Goal: Task Accomplishment & Management: Manage account settings

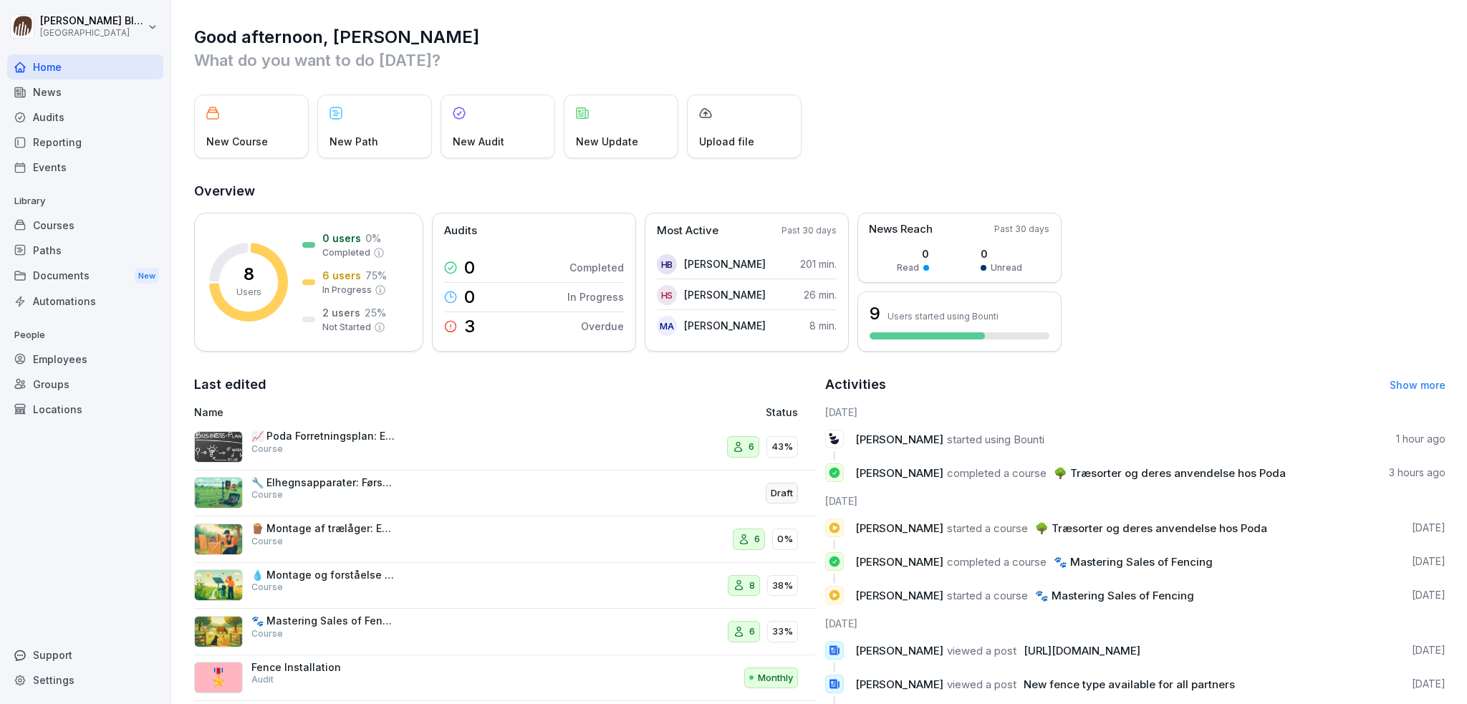
click at [50, 230] on div "Courses" at bounding box center [85, 225] width 156 height 25
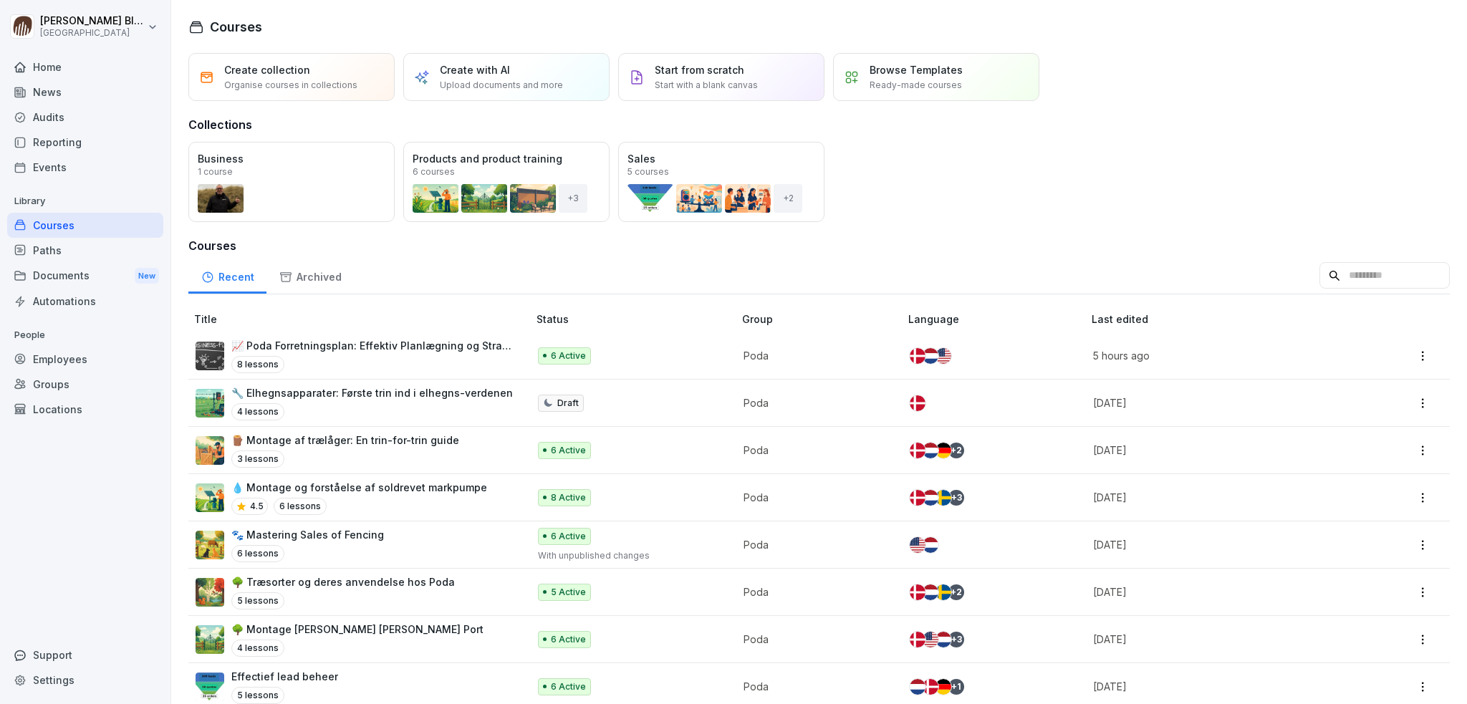
click at [289, 348] on p "📈 Poda Forretningsplan: Effektiv Planlægning og Strategi med audiofil" at bounding box center [372, 345] width 282 height 15
click at [48, 69] on div "Home" at bounding box center [85, 66] width 156 height 25
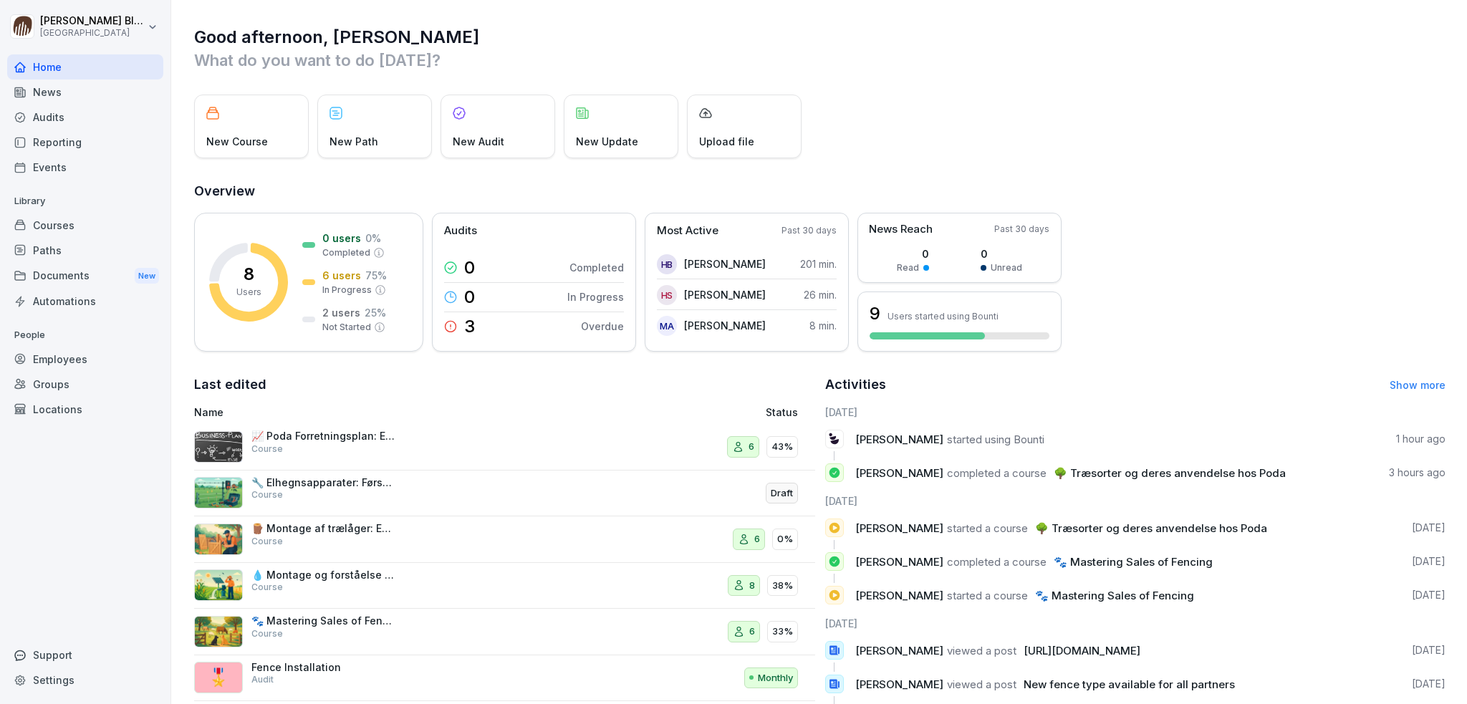
click at [52, 226] on div "Courses" at bounding box center [85, 225] width 156 height 25
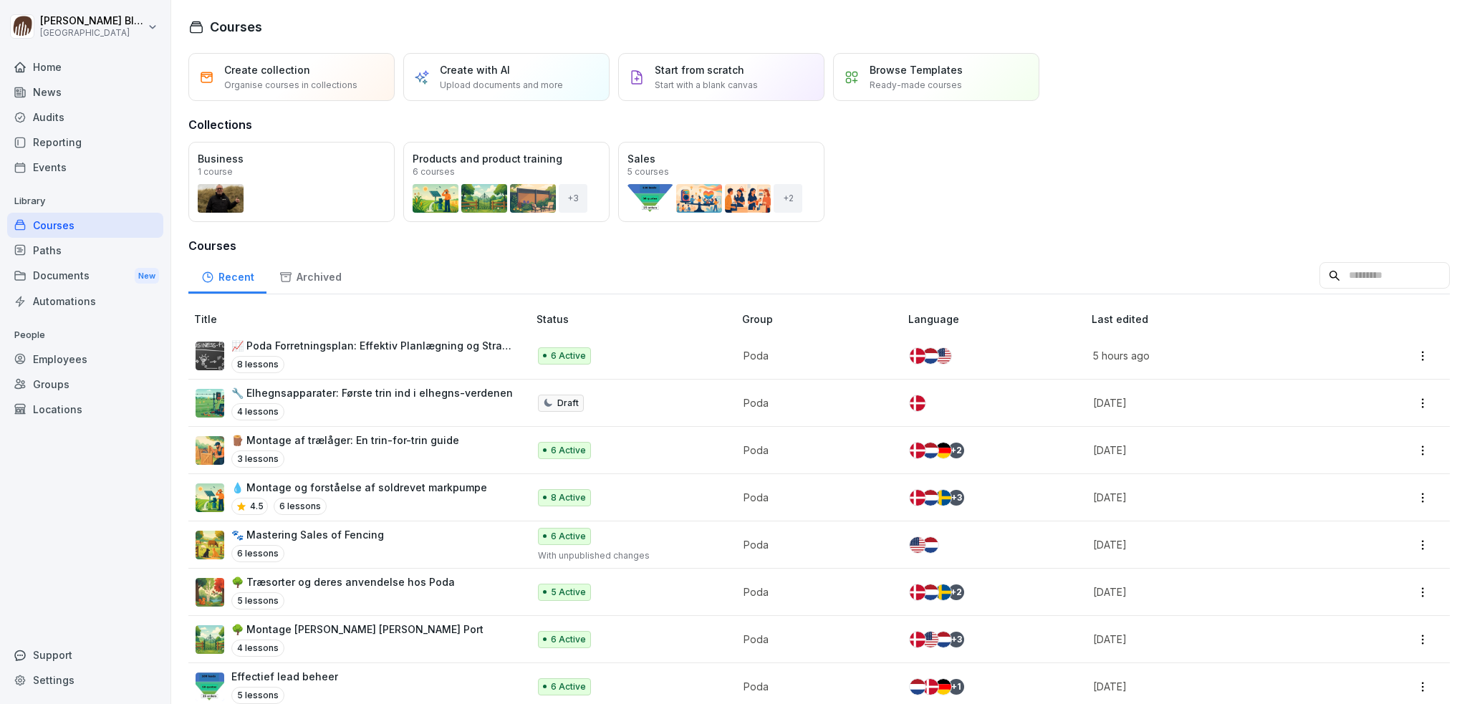
click at [59, 140] on div "Reporting" at bounding box center [85, 142] width 156 height 25
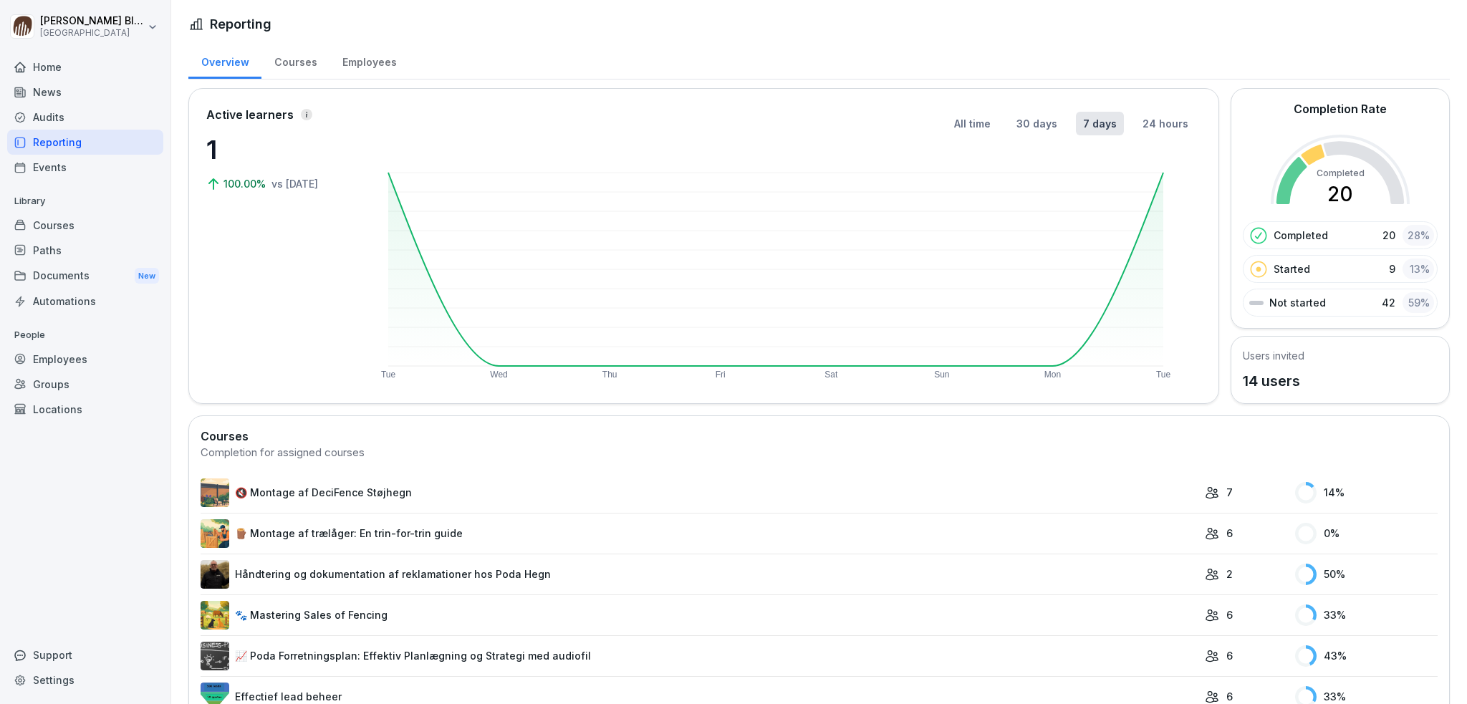
click at [50, 228] on div "Courses" at bounding box center [85, 225] width 156 height 25
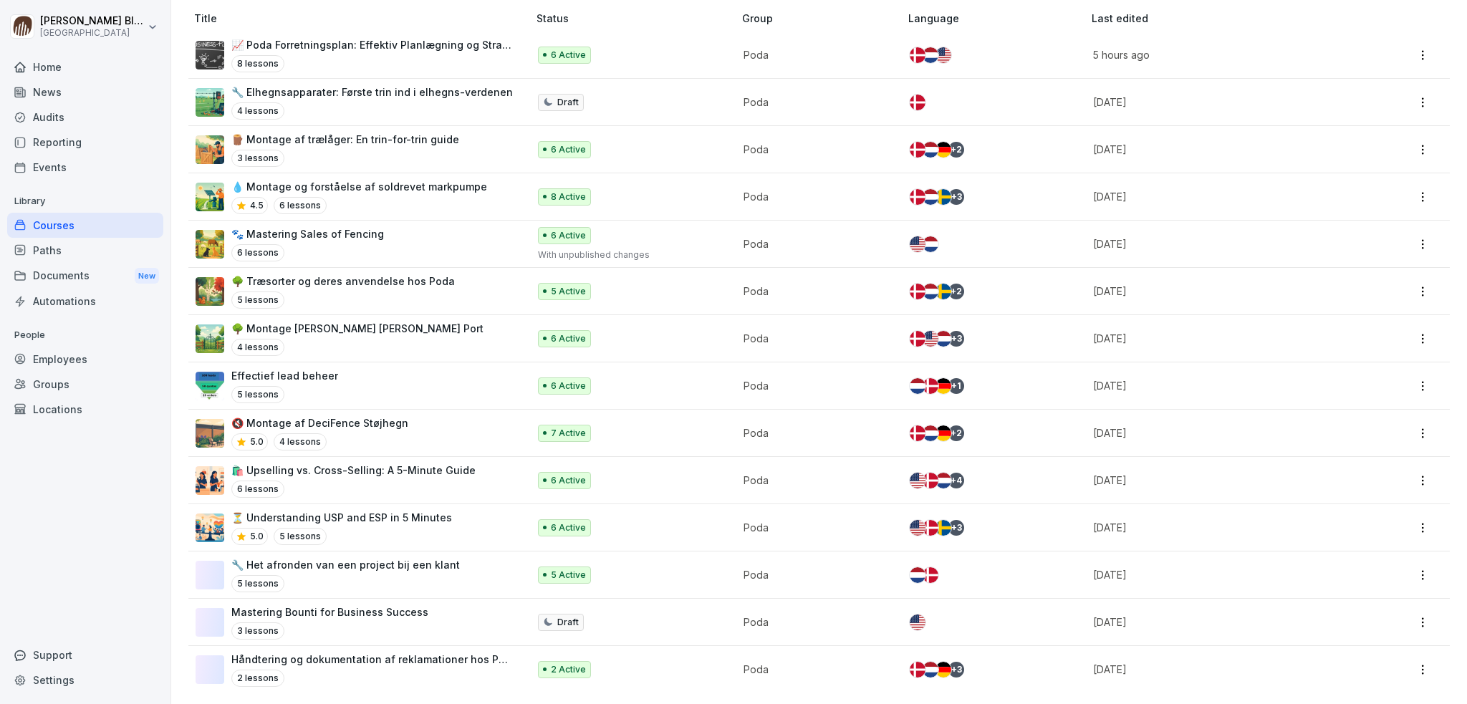
scroll to position [312, 0]
click at [297, 652] on p "Håndtering og dokumentation af reklamationer hos Poda Hegn" at bounding box center [372, 659] width 282 height 15
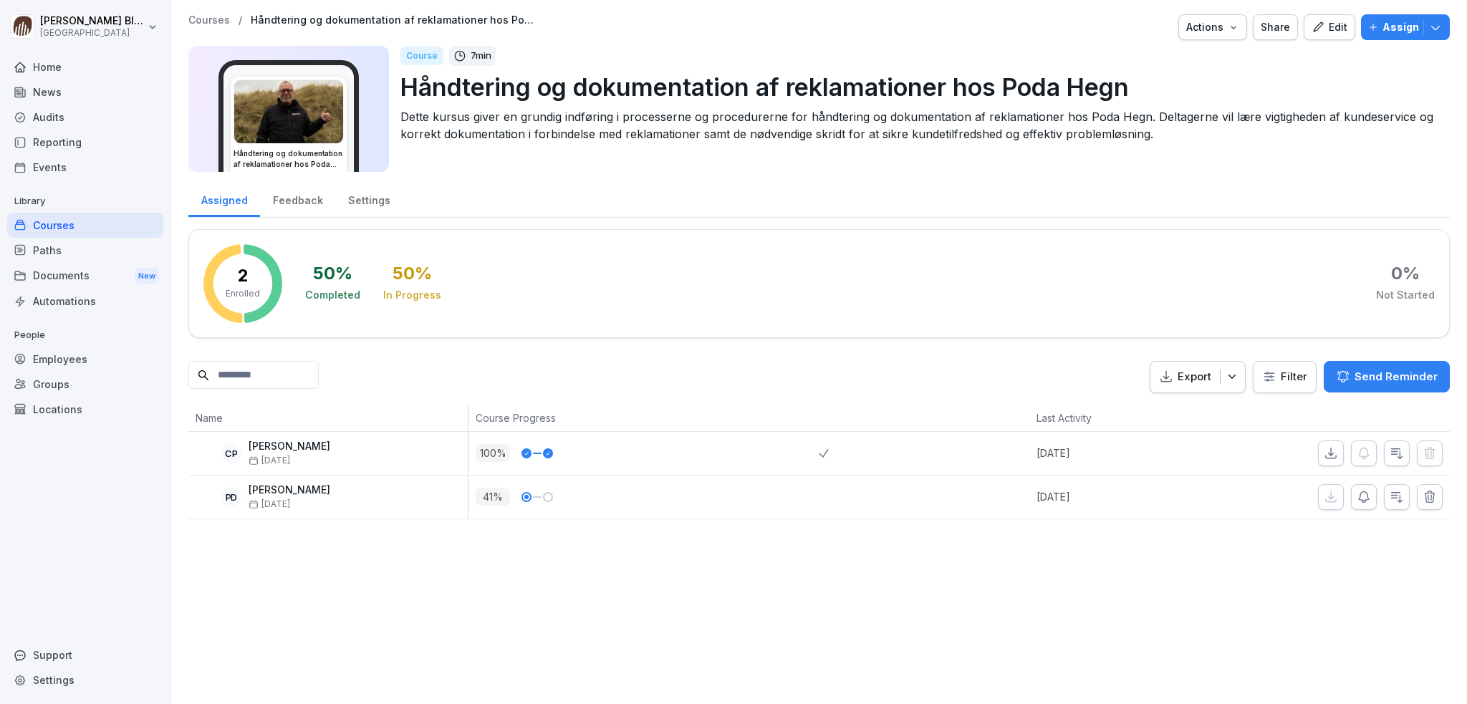
click at [1314, 27] on icon "button" at bounding box center [1317, 27] width 13 height 13
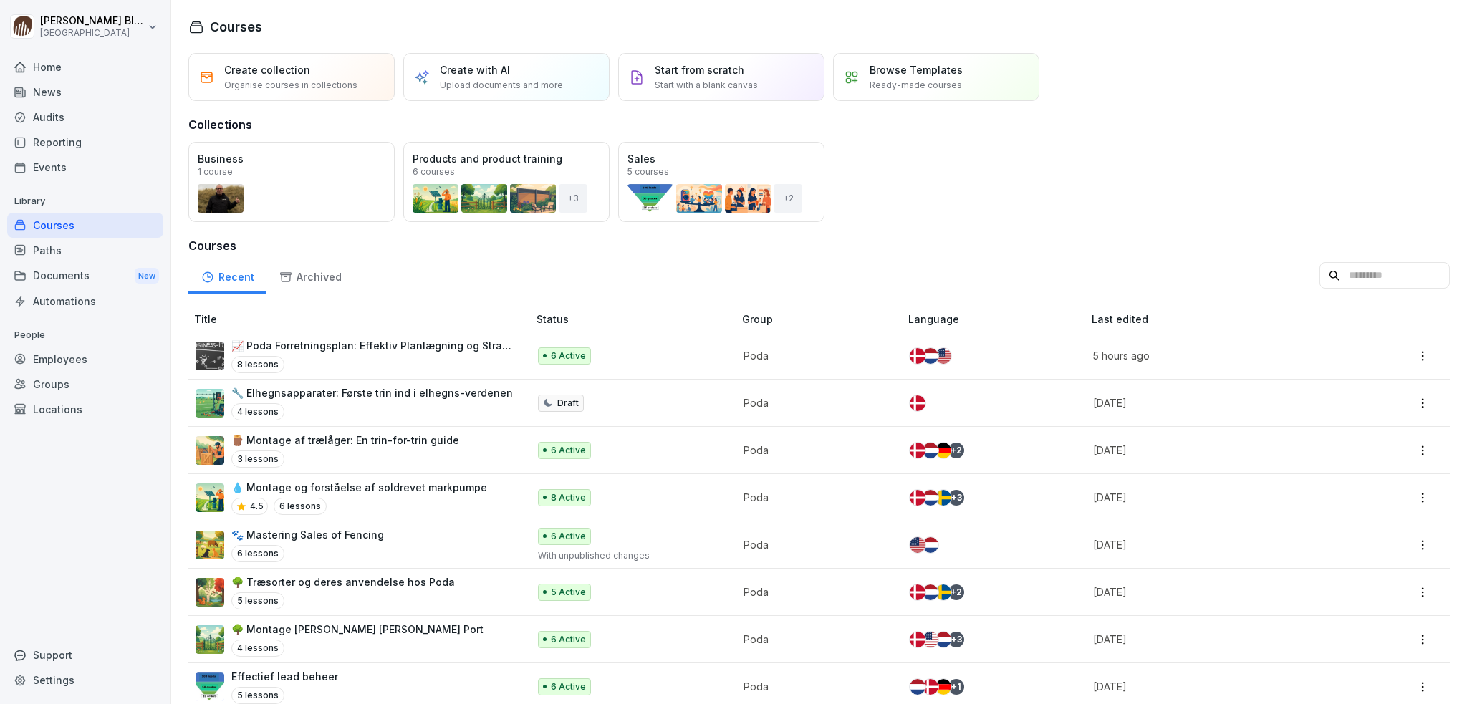
click at [306, 349] on p "📈 Poda Forretningsplan: Effektiv Planlægning og Strategi med audiofil" at bounding box center [372, 345] width 282 height 15
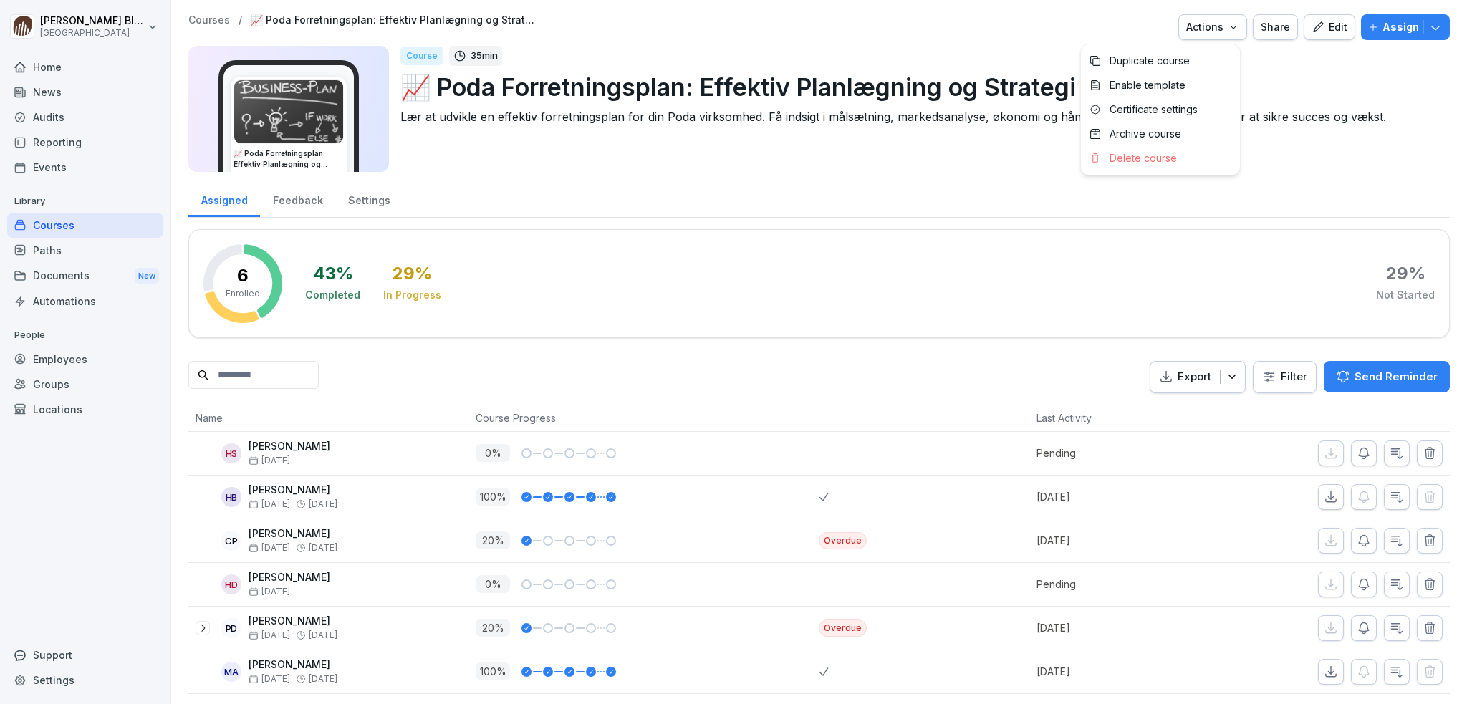
click at [1228, 27] on icon "button" at bounding box center [1233, 26] width 11 height 11
click at [1316, 29] on icon "button" at bounding box center [1317, 27] width 13 height 13
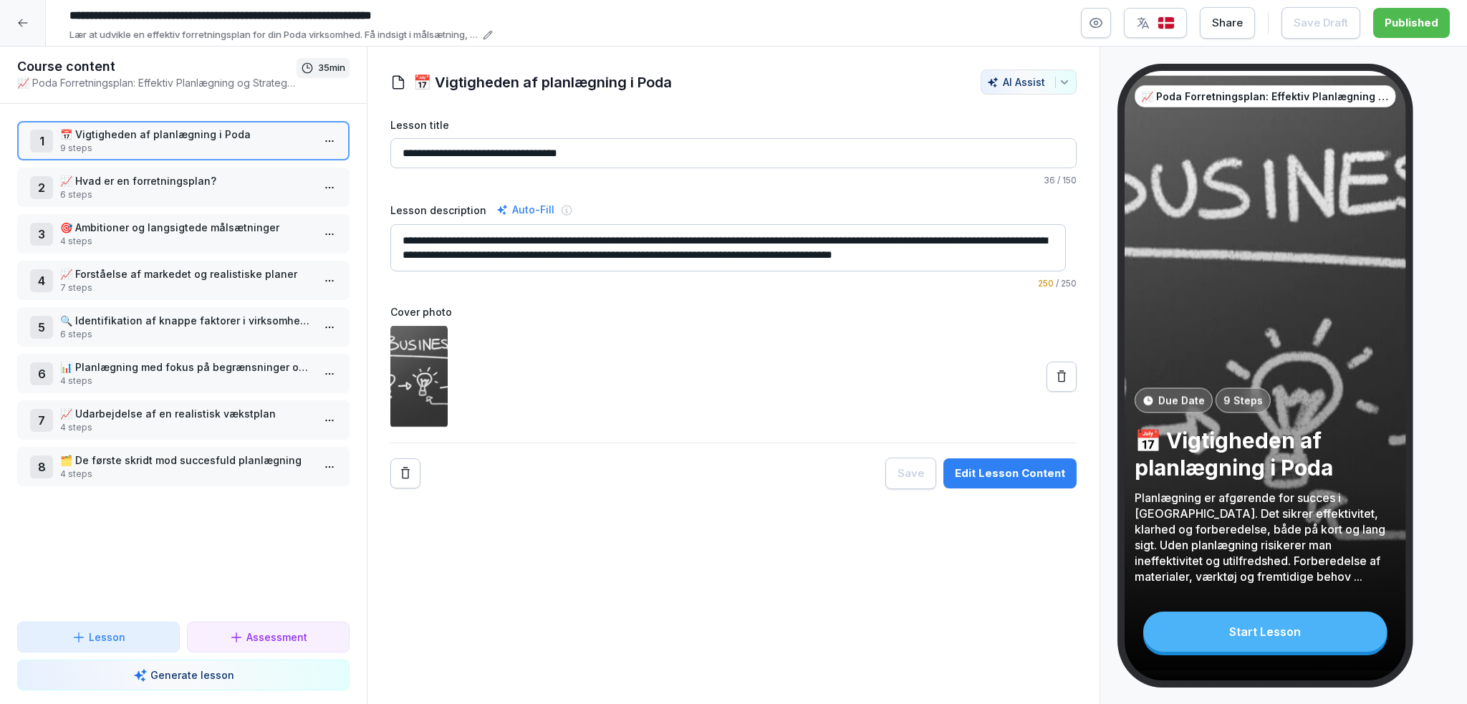
click at [1092, 24] on button "button" at bounding box center [1096, 23] width 30 height 30
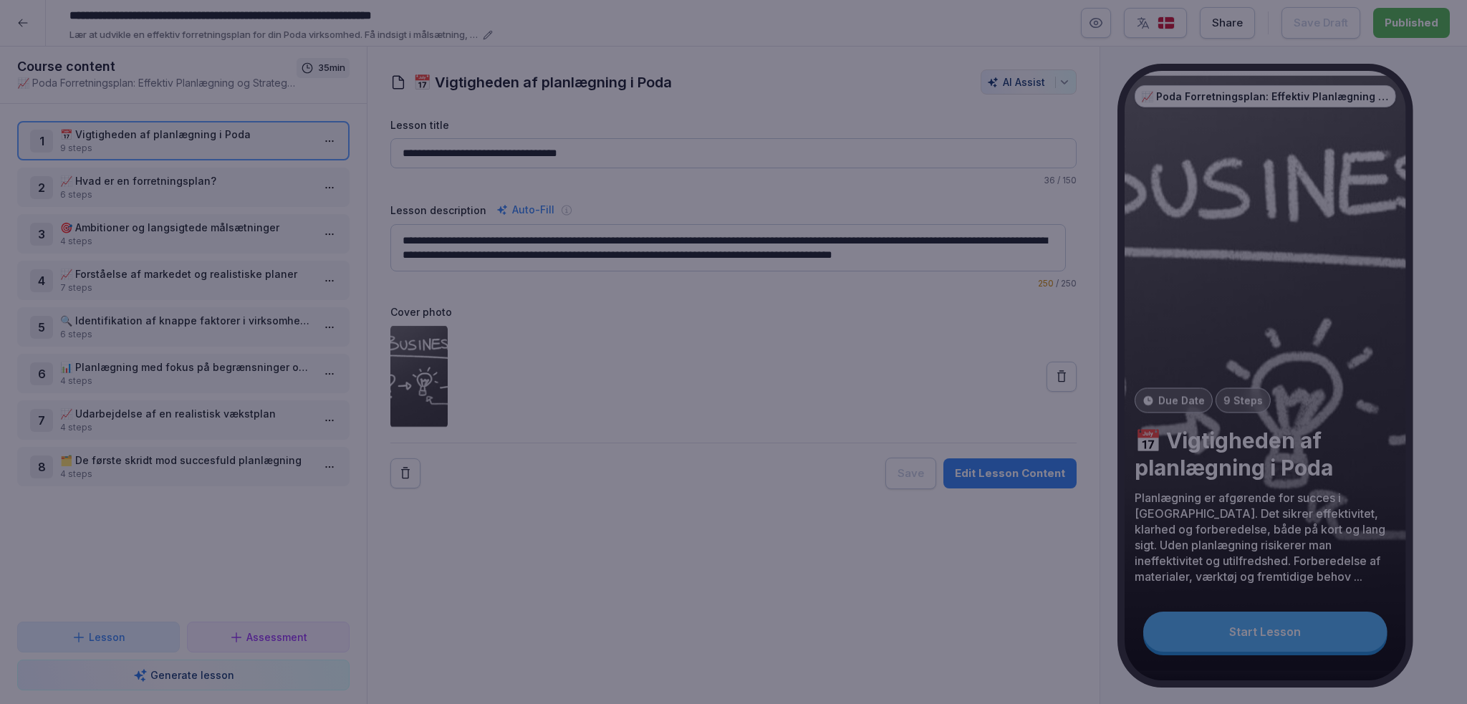
click at [511, 548] on div at bounding box center [733, 352] width 1467 height 704
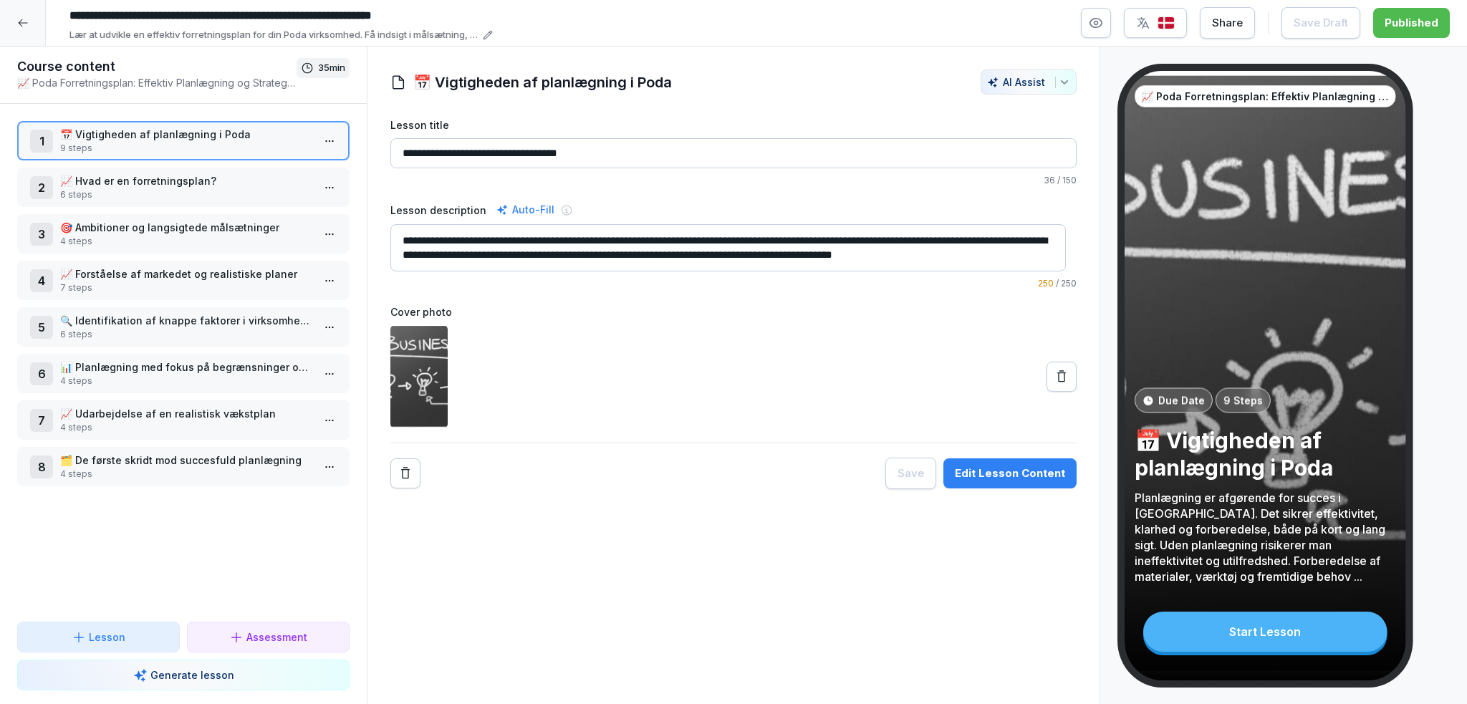
click at [1099, 21] on icon "button" at bounding box center [1096, 23] width 14 height 14
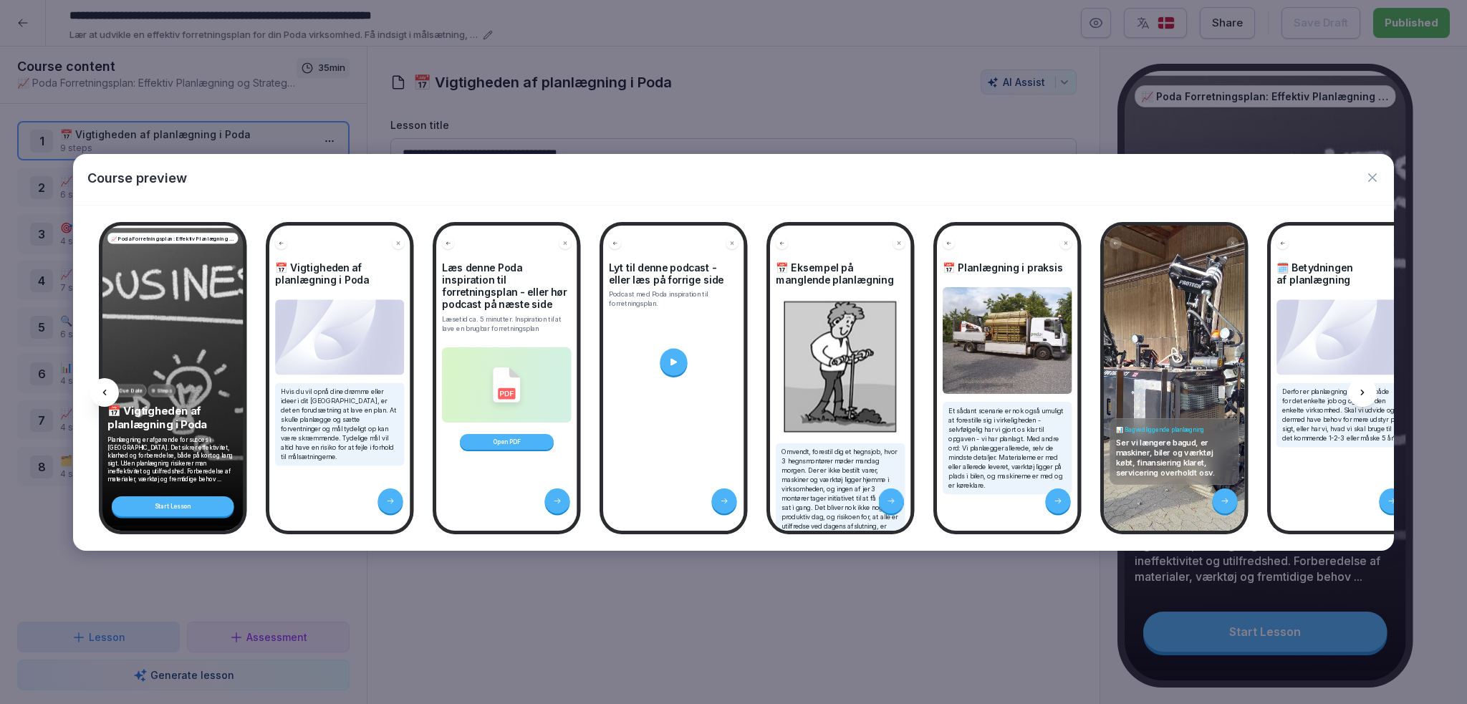
click at [1372, 180] on icon "button" at bounding box center [1372, 177] width 14 height 14
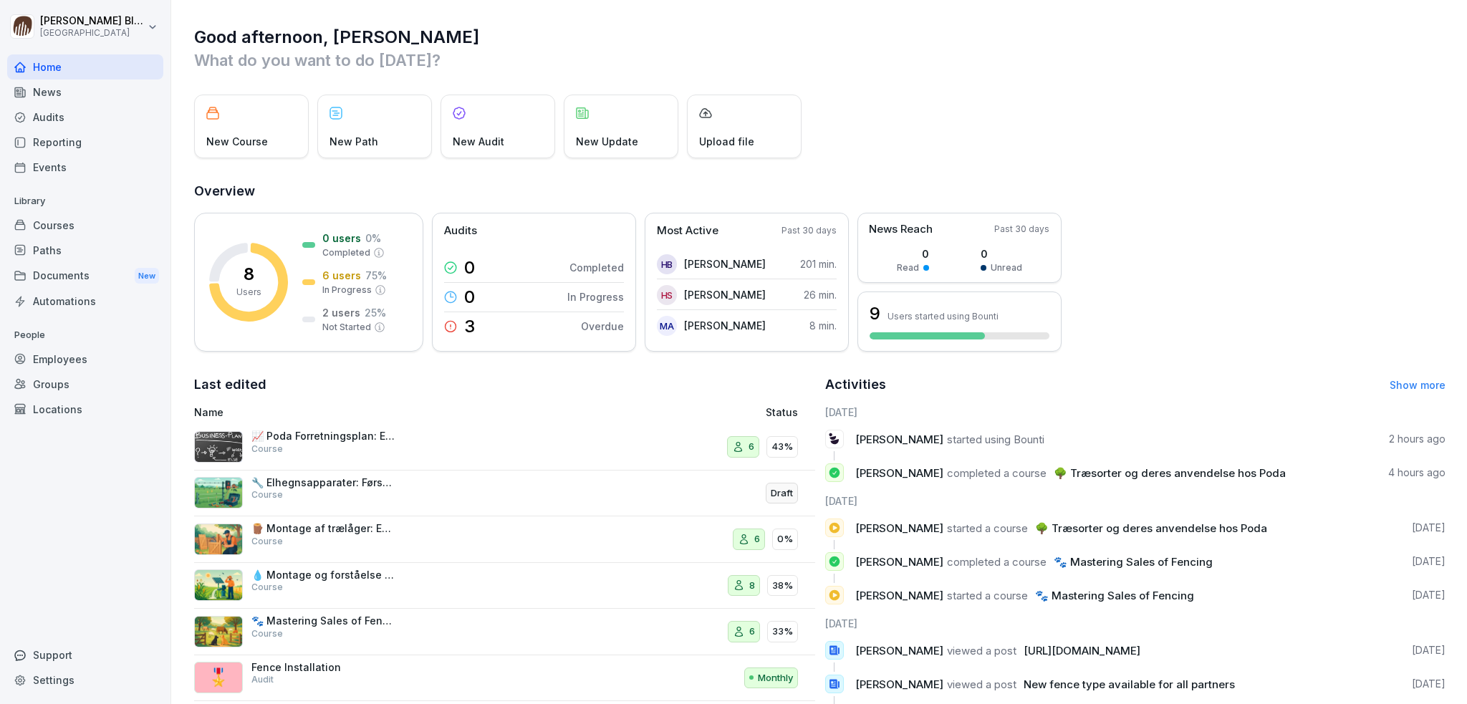
click at [39, 224] on div "Courses" at bounding box center [85, 225] width 156 height 25
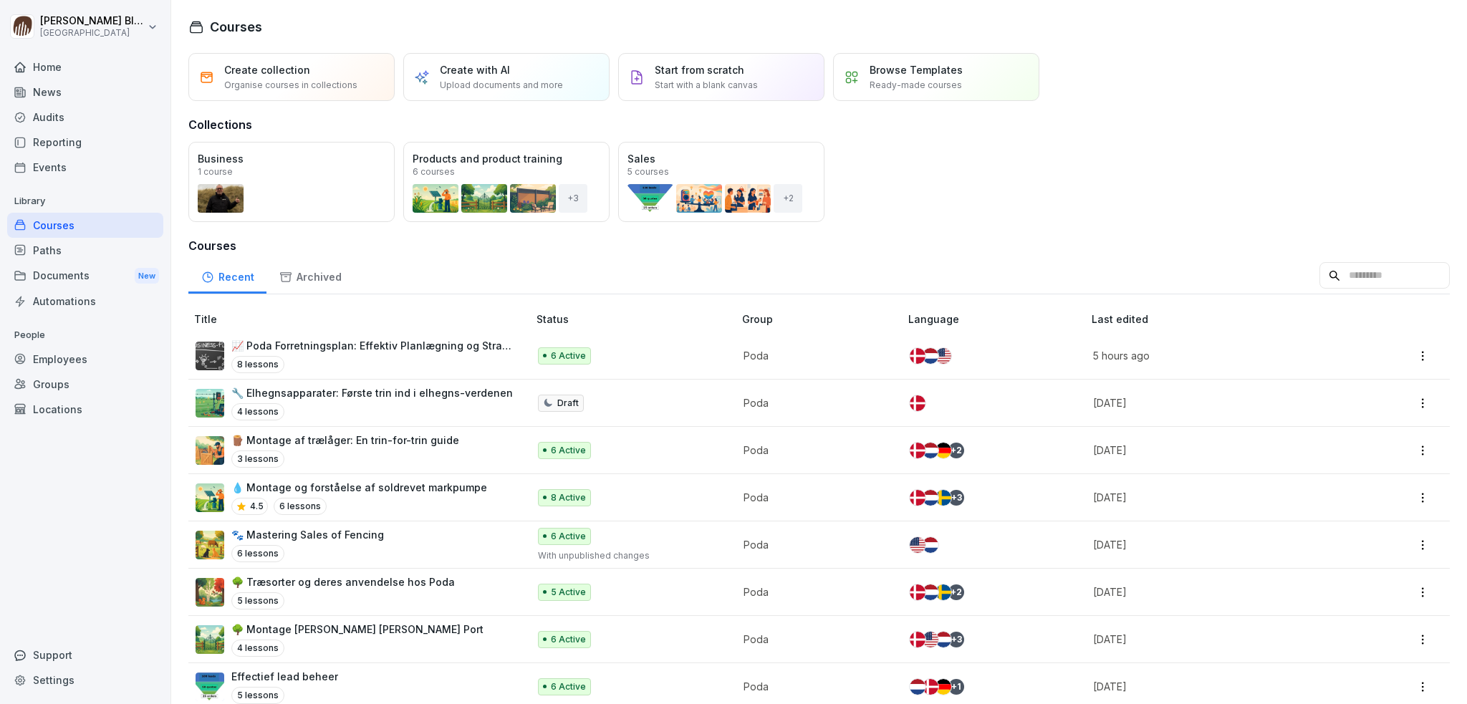
click at [46, 66] on div "Home" at bounding box center [85, 66] width 156 height 25
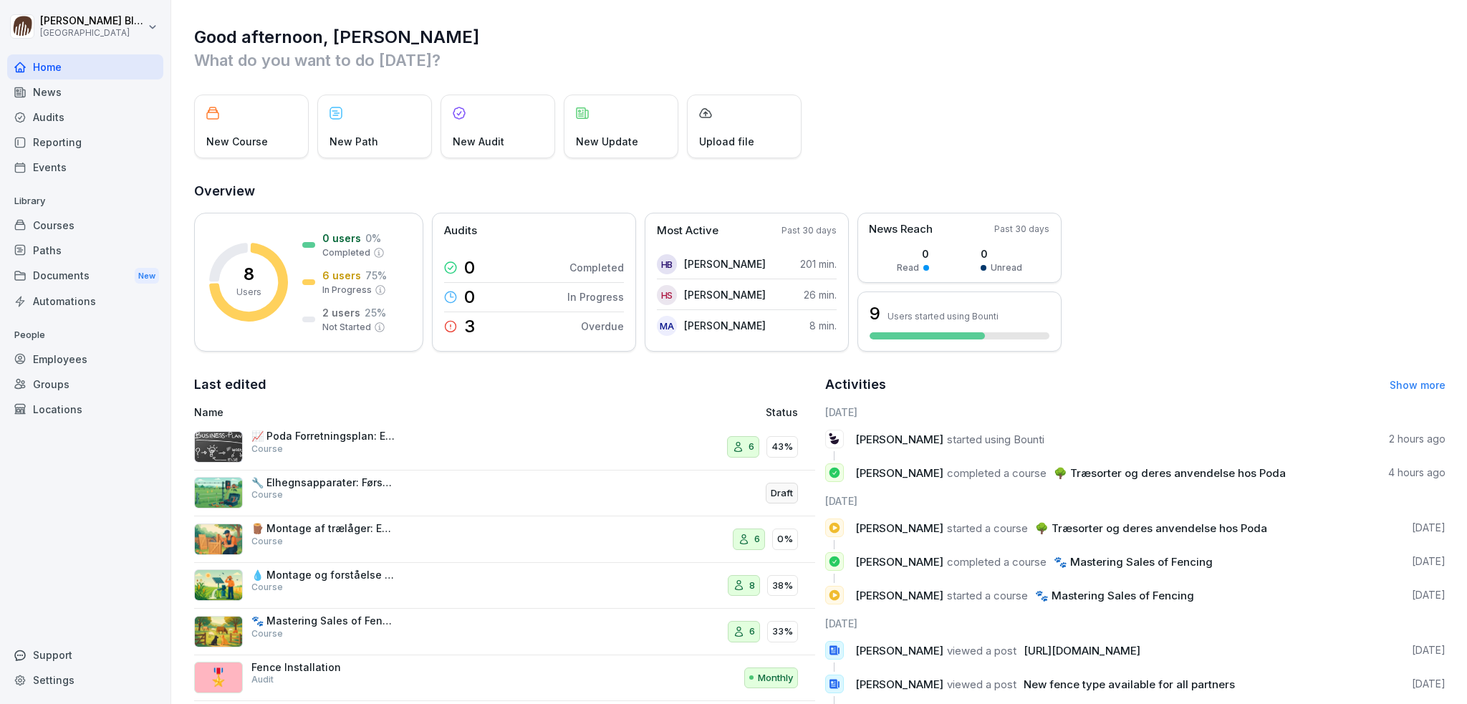
click at [49, 228] on div "Courses" at bounding box center [85, 225] width 156 height 25
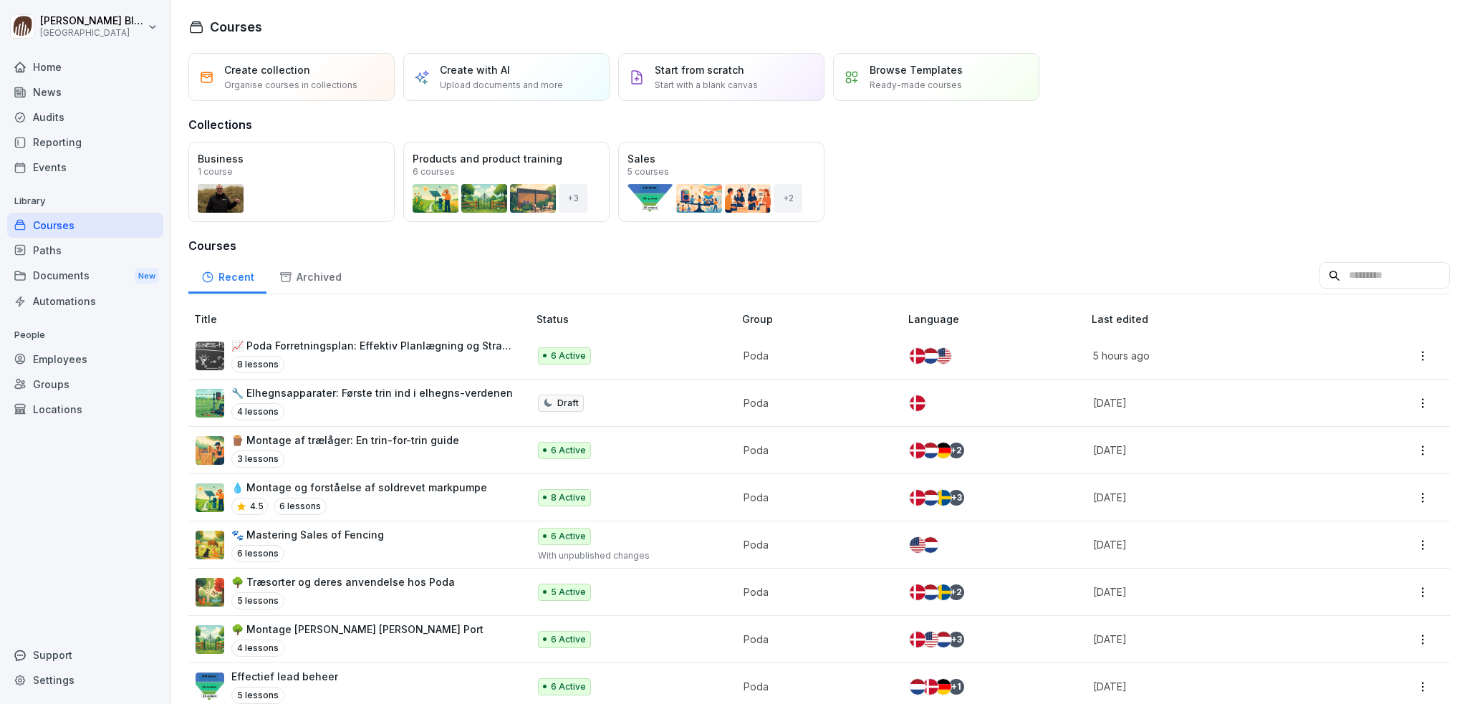
click at [50, 253] on div "Paths" at bounding box center [85, 250] width 156 height 25
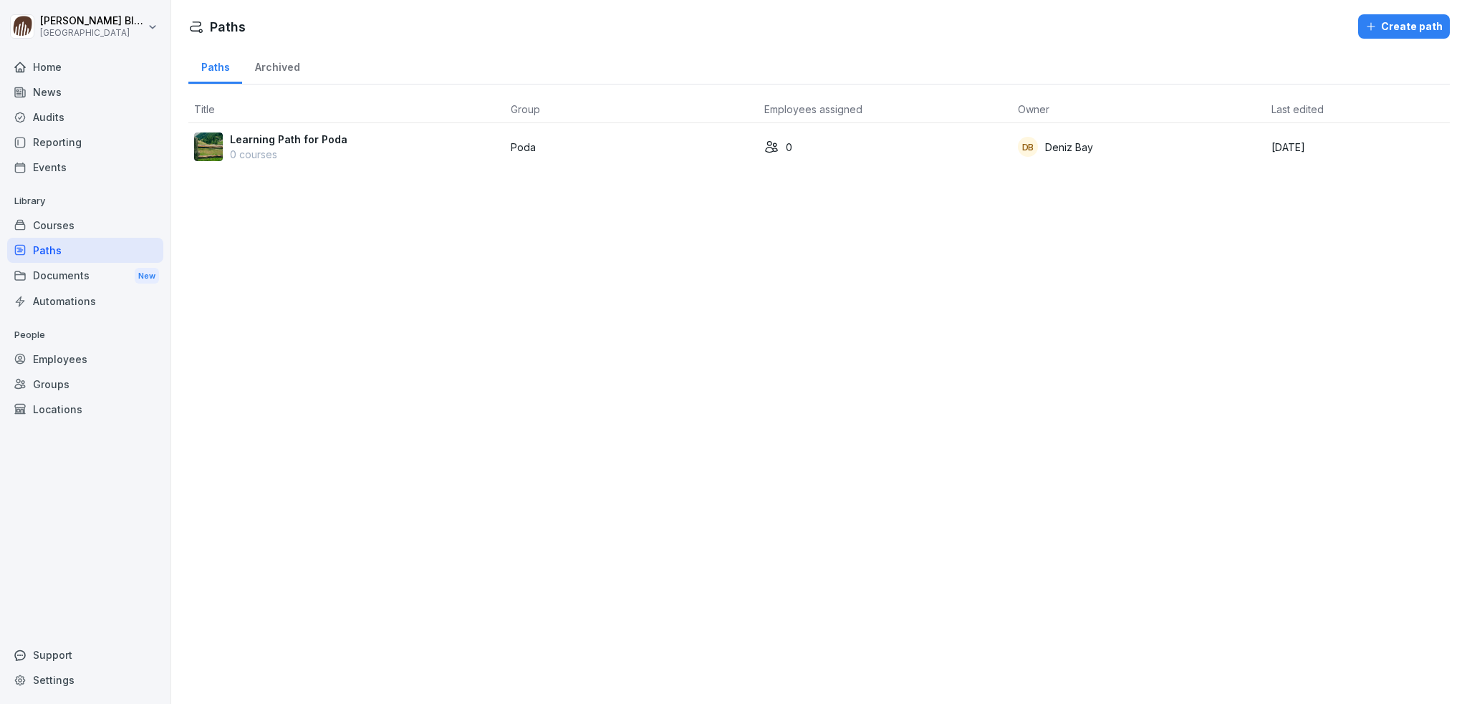
click at [272, 72] on div "Archived" at bounding box center [277, 65] width 70 height 37
click at [218, 73] on div "Paths" at bounding box center [215, 65] width 54 height 37
click at [60, 278] on div "Documents New" at bounding box center [85, 276] width 156 height 27
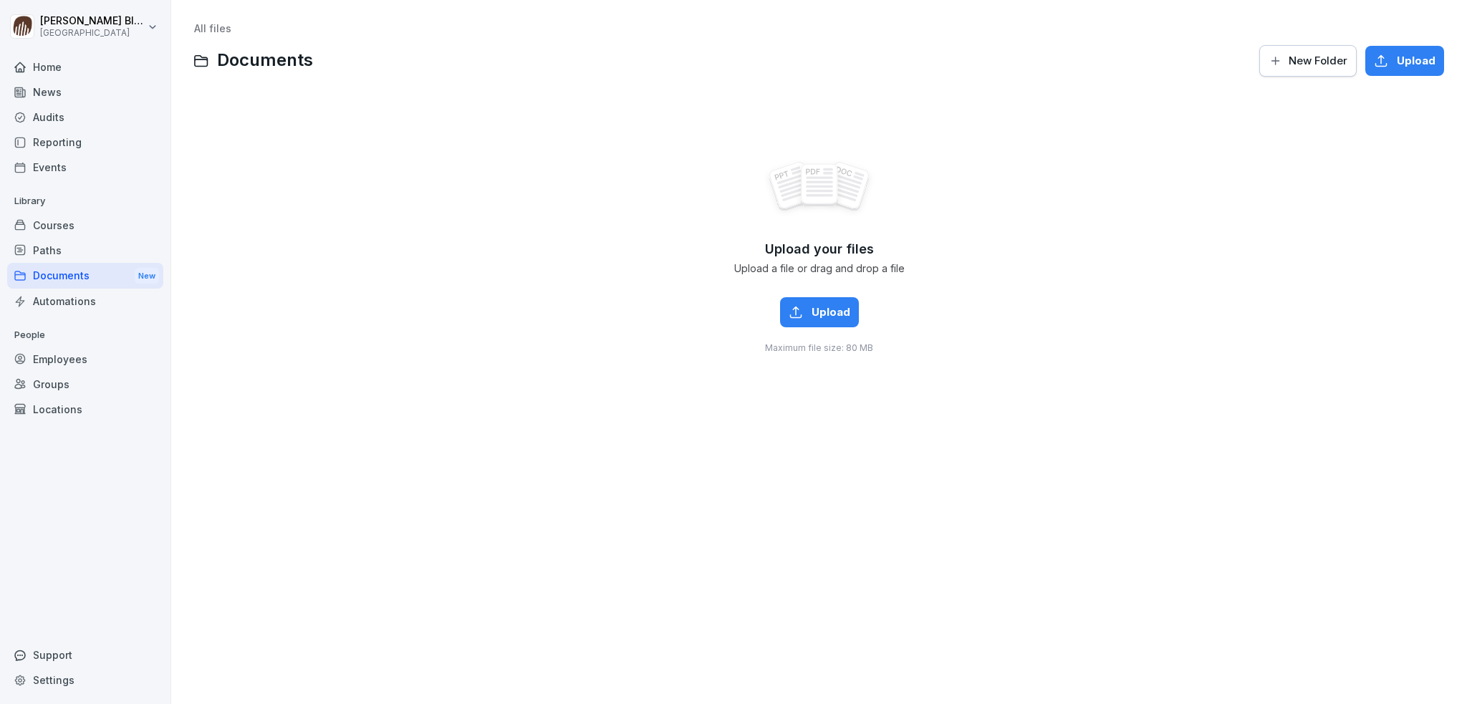
click at [42, 362] on div "Employees" at bounding box center [85, 359] width 156 height 25
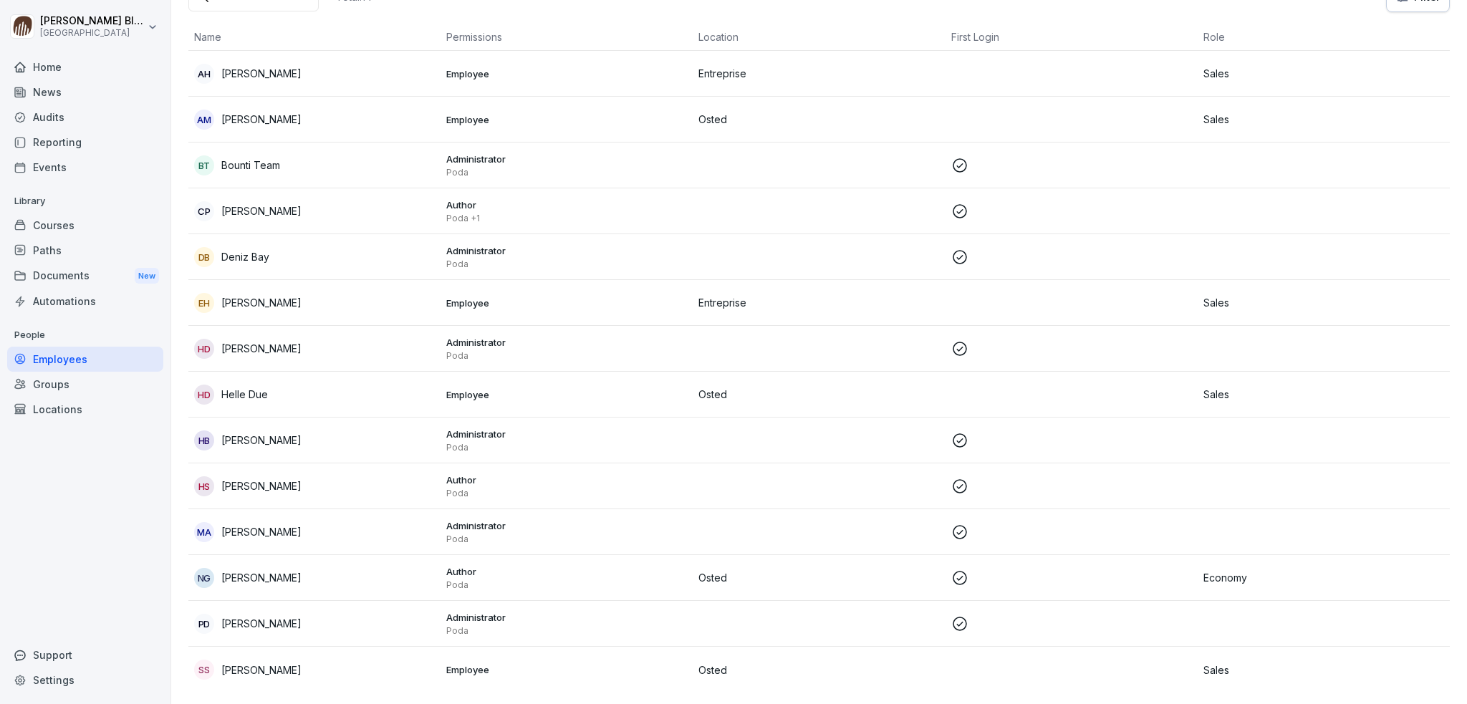
scroll to position [122, 0]
click at [264, 203] on p "[PERSON_NAME]" at bounding box center [261, 210] width 80 height 15
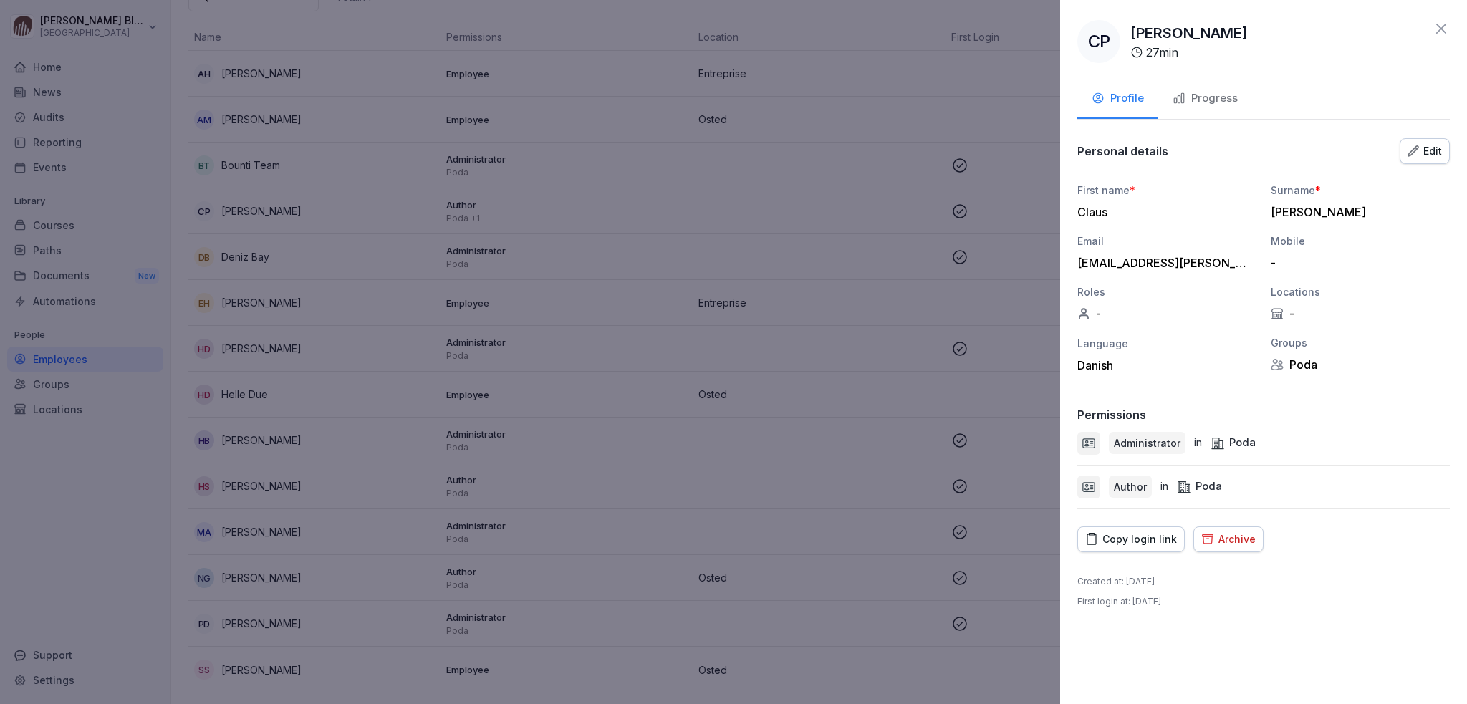
click at [1212, 97] on div "Progress" at bounding box center [1204, 98] width 65 height 16
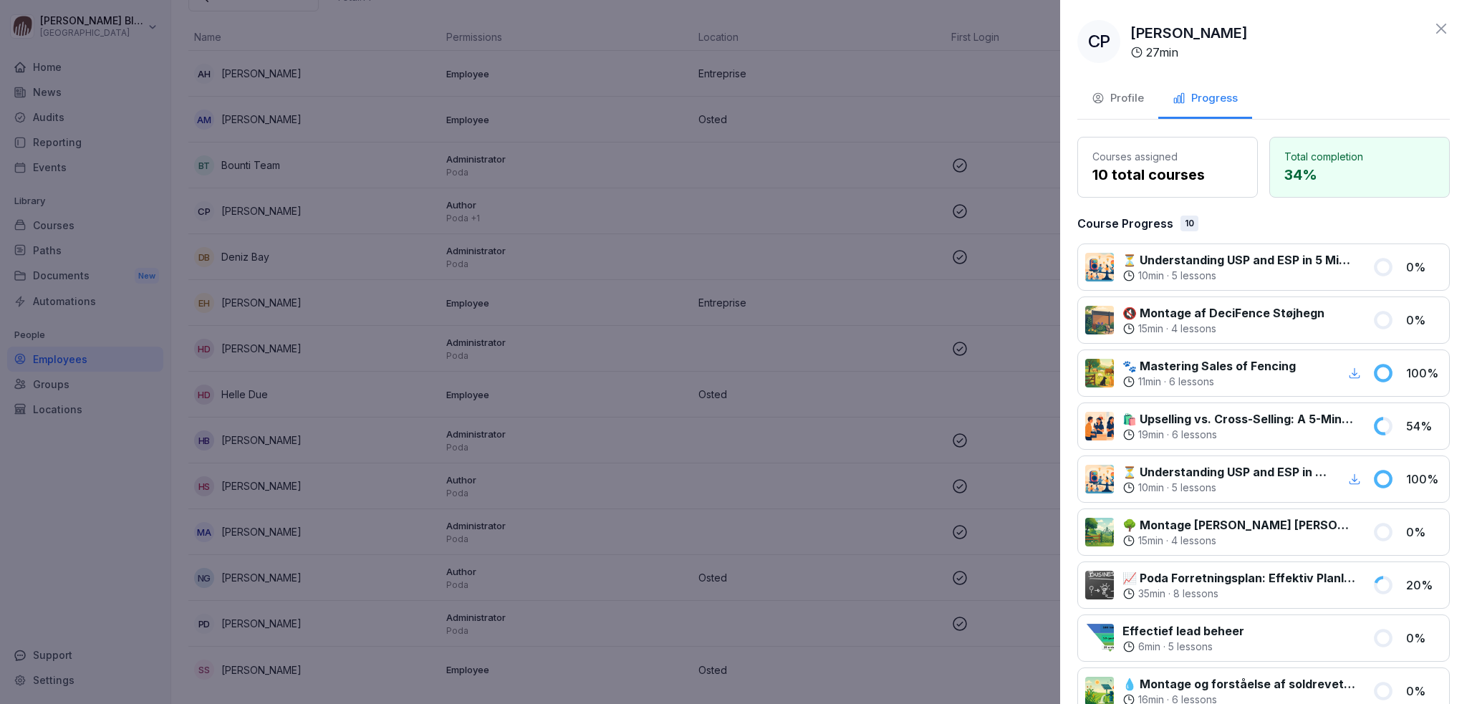
click at [1126, 96] on div "Profile" at bounding box center [1118, 98] width 52 height 16
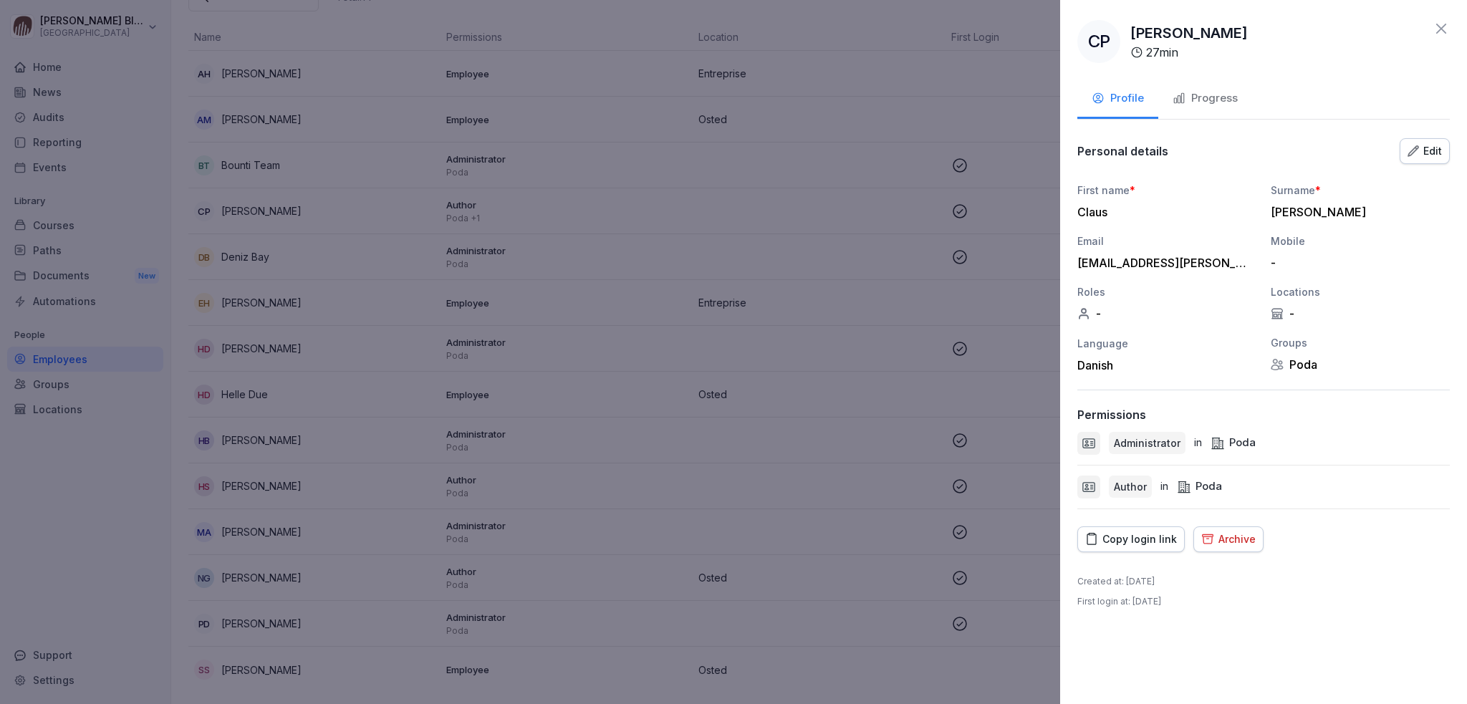
click at [1440, 33] on icon at bounding box center [1440, 28] width 17 height 17
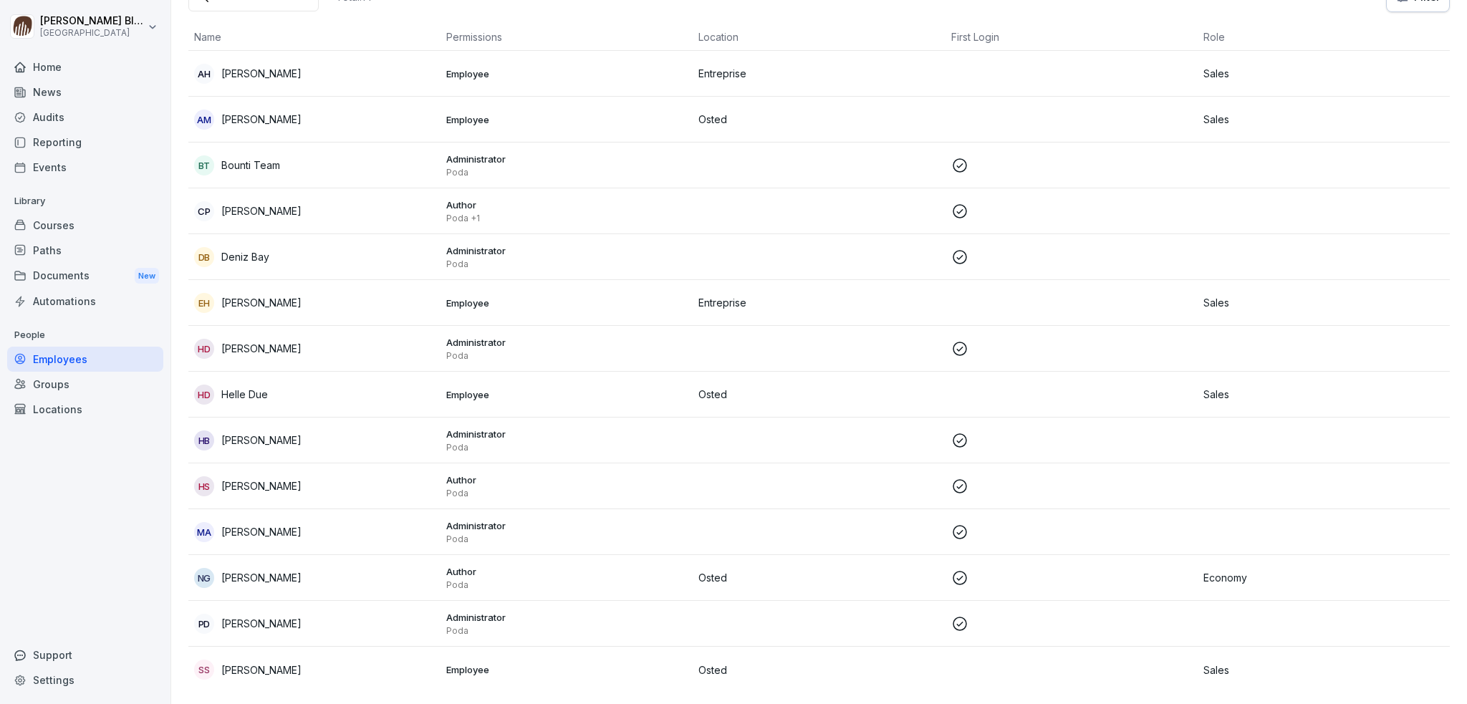
drag, startPoint x: 271, startPoint y: 199, endPoint x: 228, endPoint y: 198, distance: 42.3
click at [228, 203] on p "[PERSON_NAME]" at bounding box center [261, 210] width 80 height 15
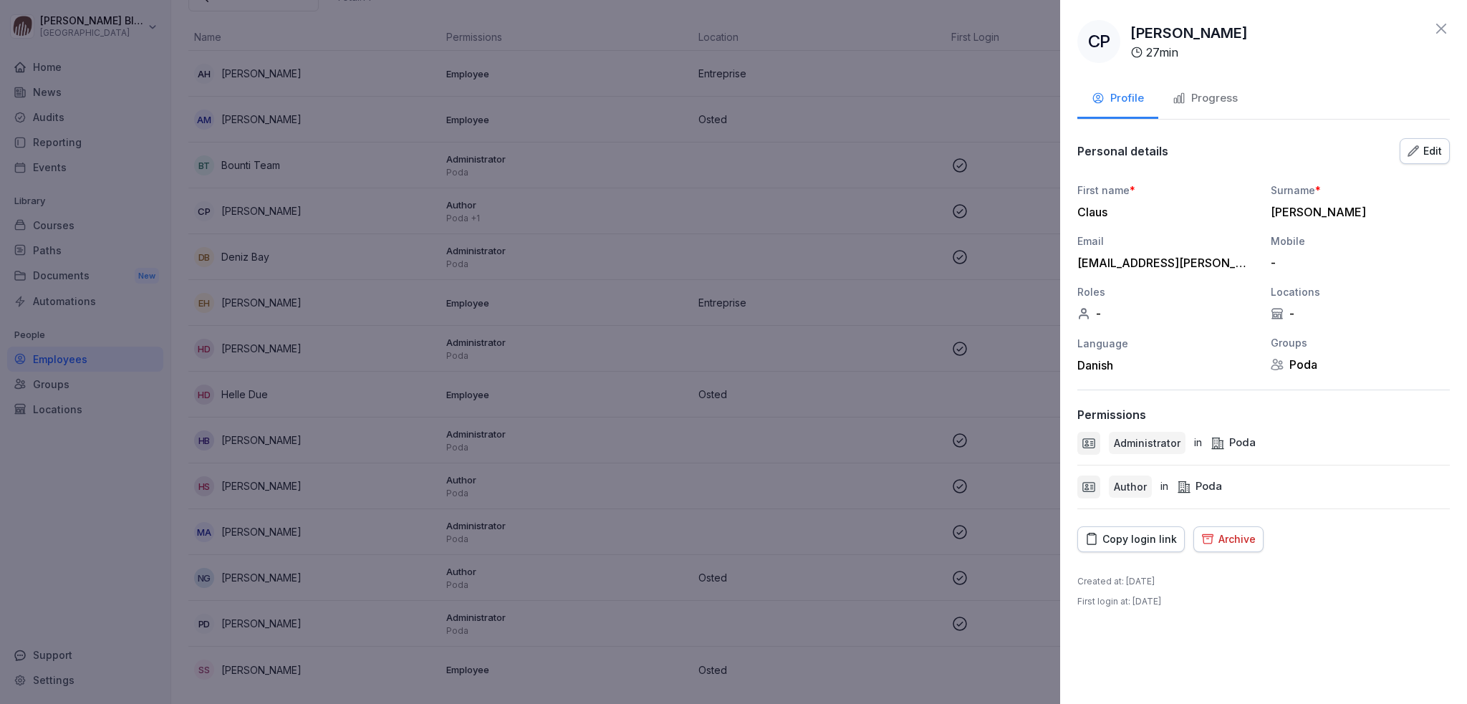
click at [1439, 29] on icon at bounding box center [1440, 28] width 17 height 17
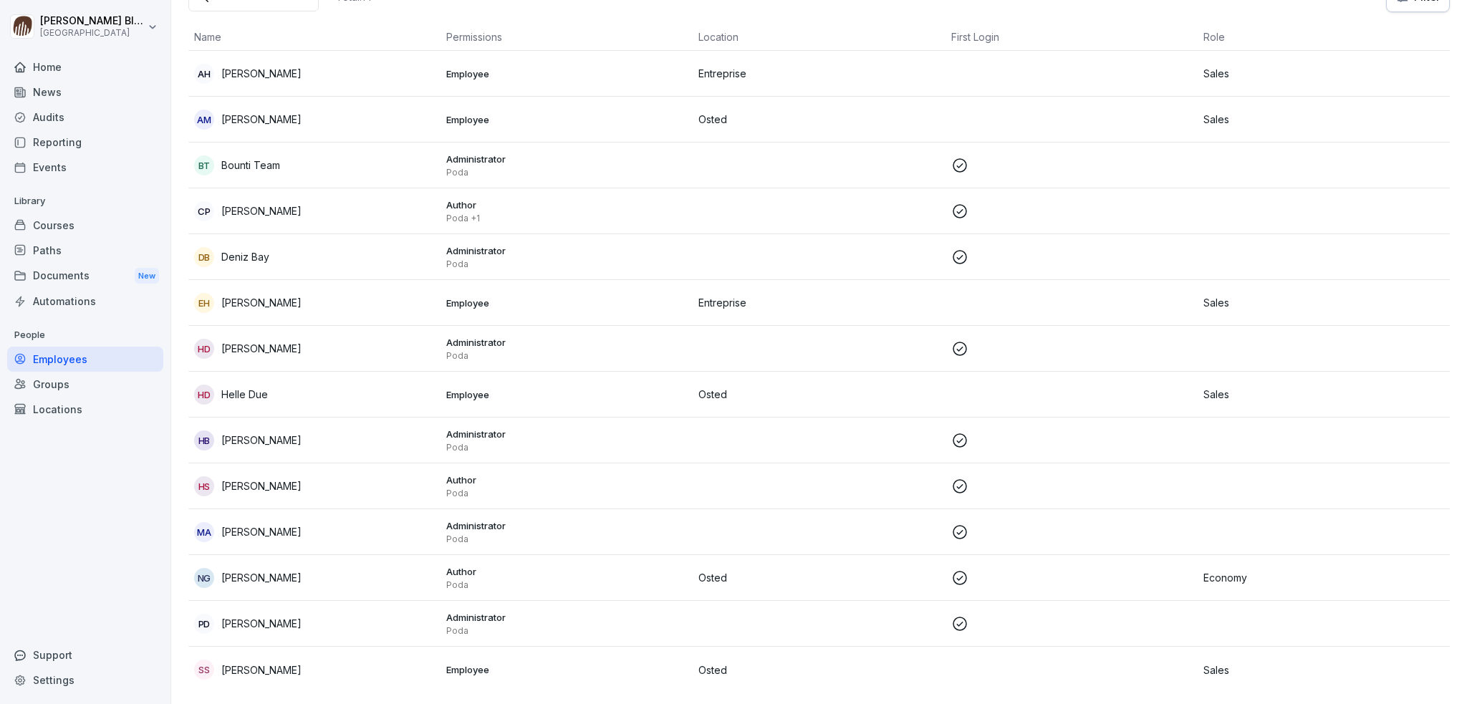
click at [39, 413] on div "Locations" at bounding box center [85, 409] width 156 height 25
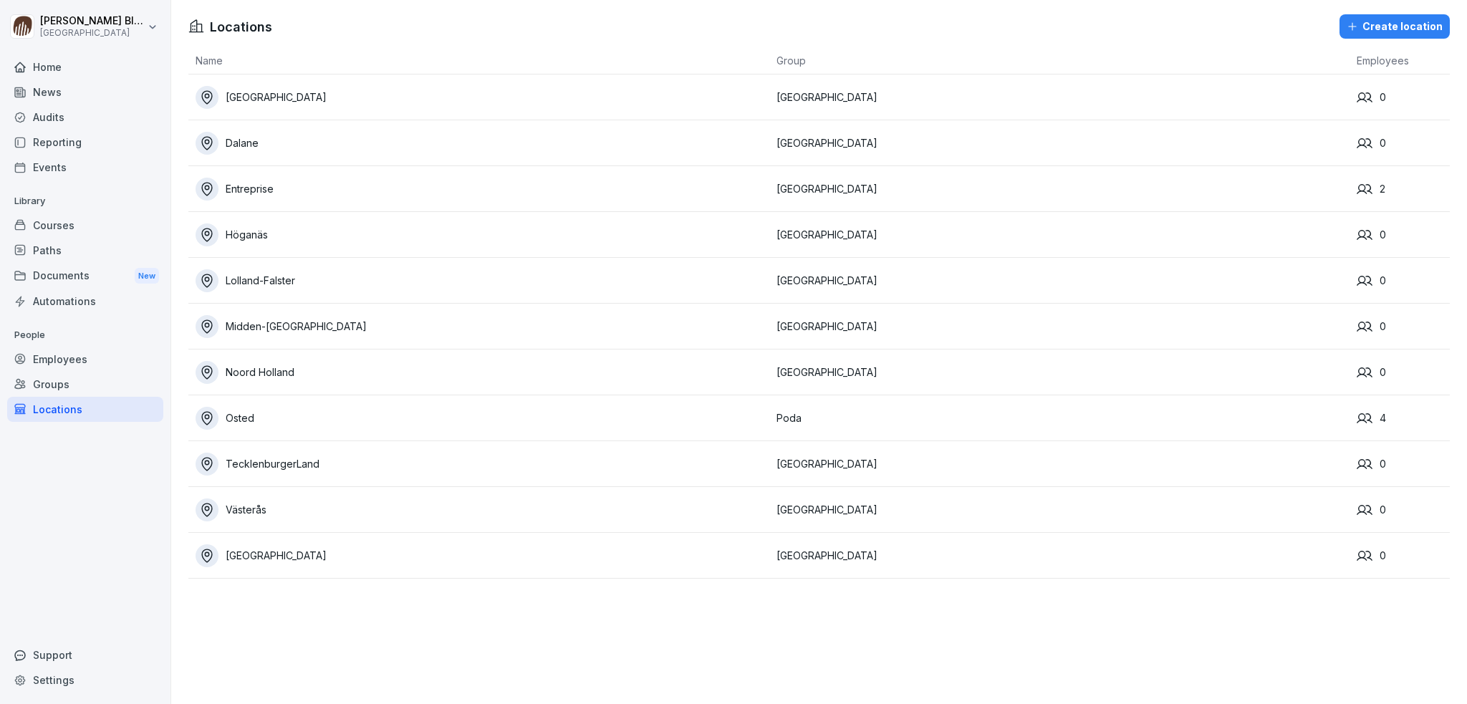
click at [273, 188] on div "Entreprise" at bounding box center [483, 189] width 574 height 23
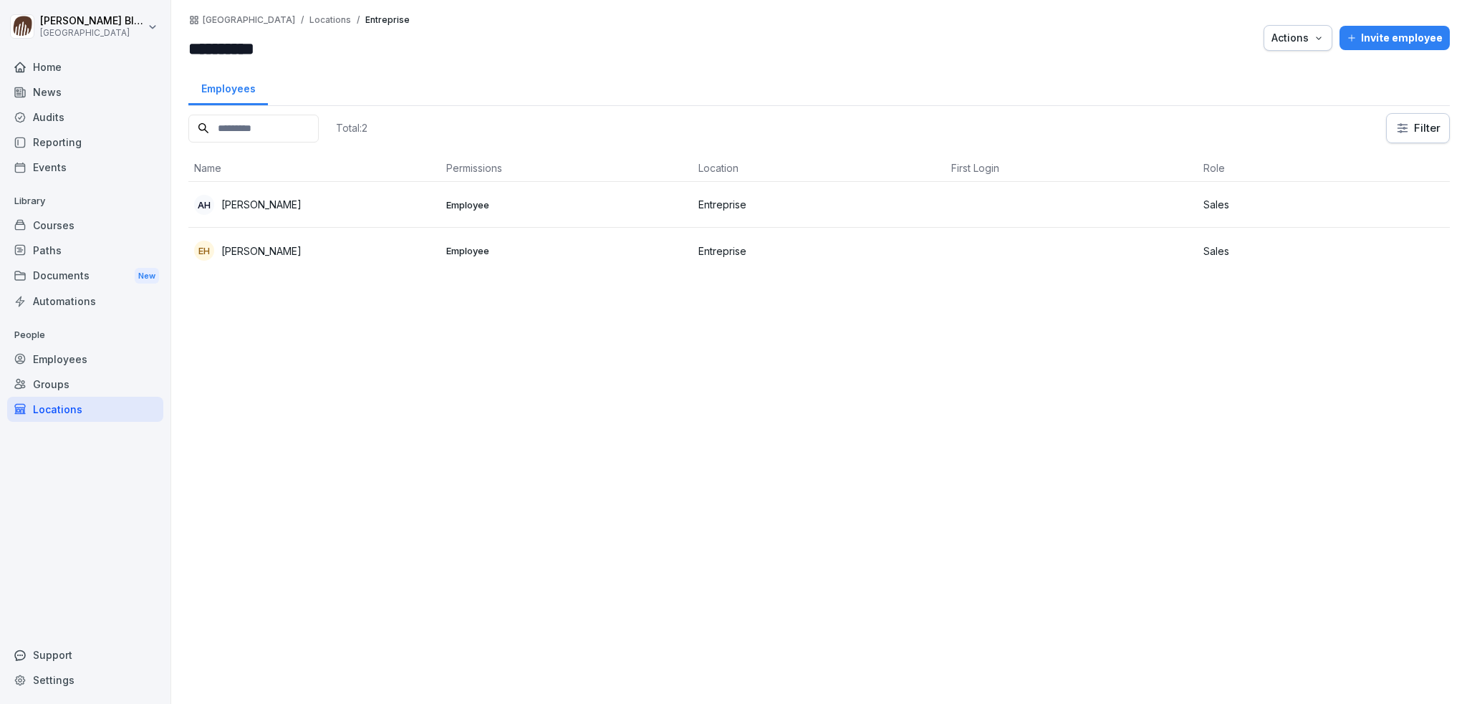
click at [276, 208] on p "Anders Hyldahn" at bounding box center [261, 204] width 80 height 15
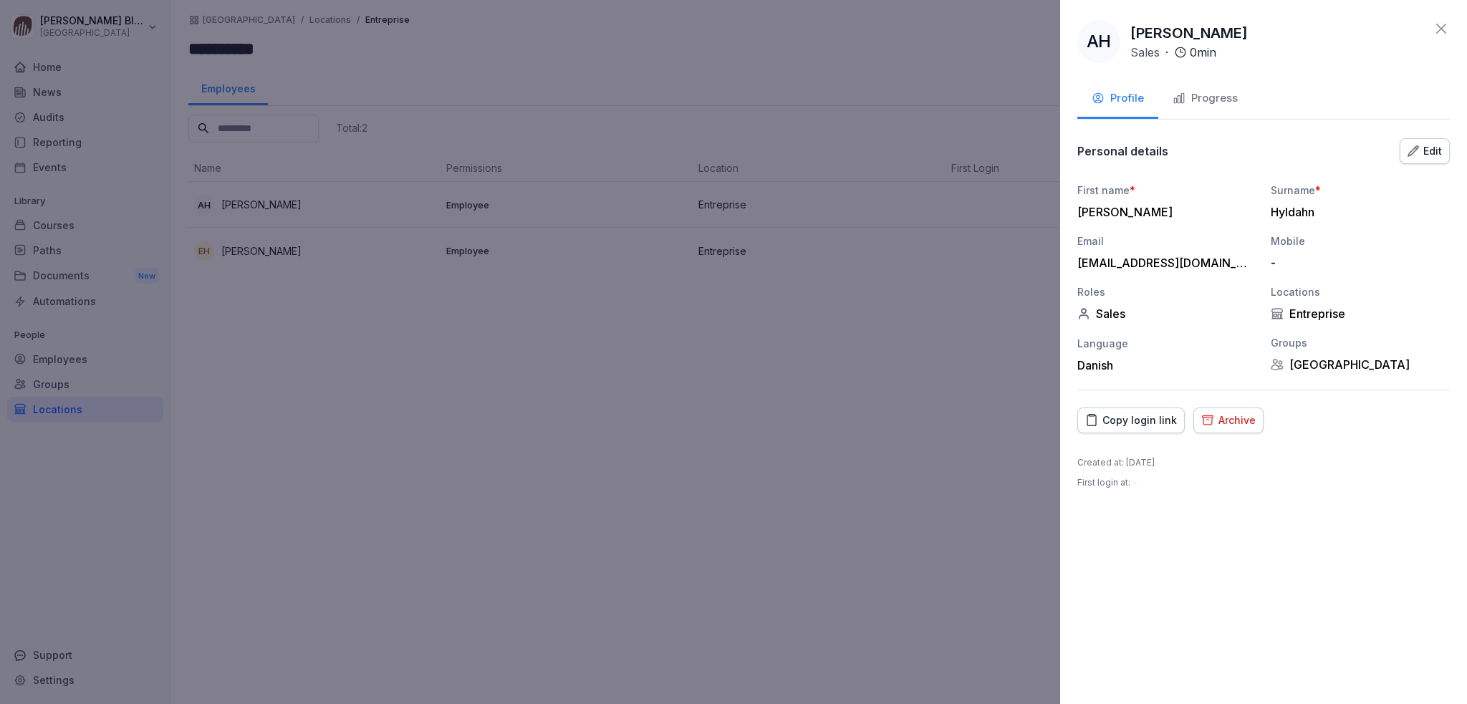
click at [1441, 29] on icon at bounding box center [1441, 29] width 10 height 10
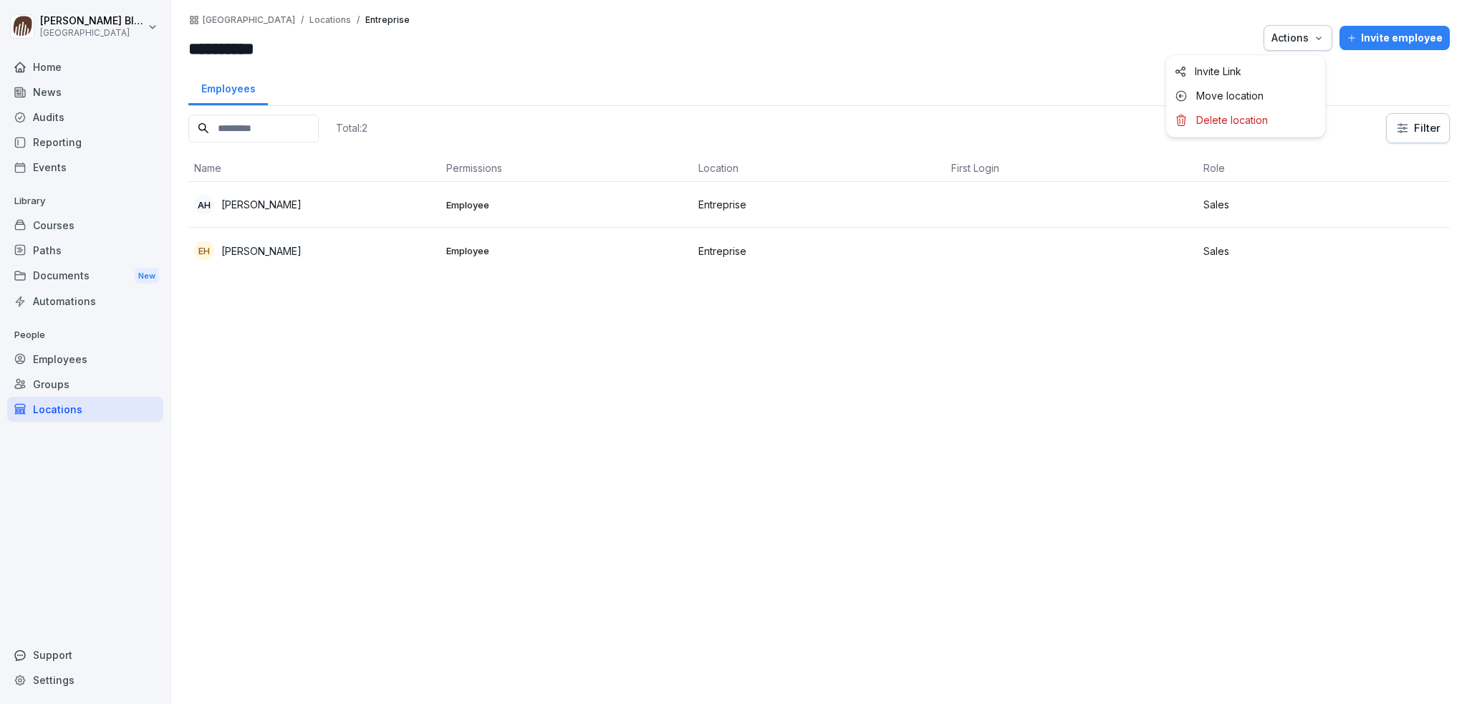
click at [1313, 40] on icon "button" at bounding box center [1318, 37] width 11 height 11
click at [976, 69] on html "**********" at bounding box center [733, 352] width 1467 height 704
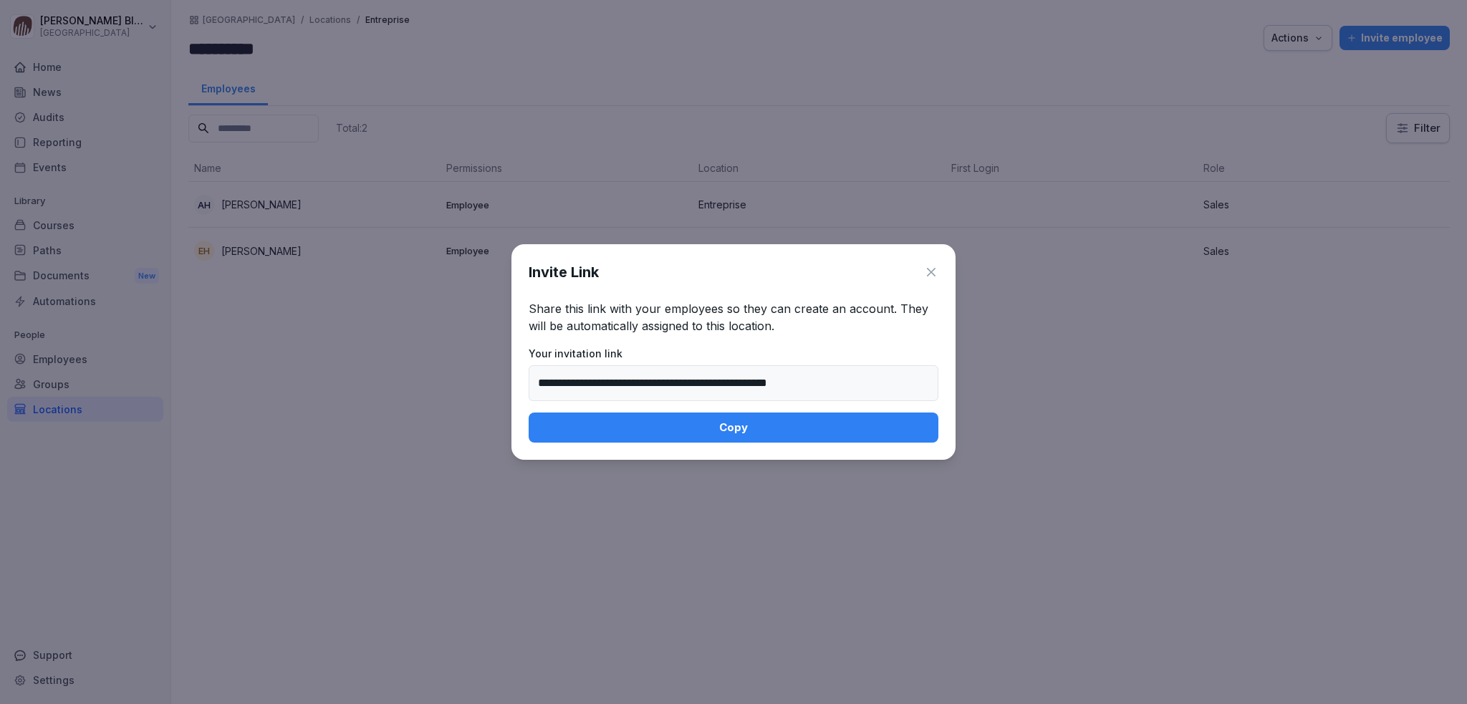
click at [929, 271] on icon at bounding box center [931, 272] width 14 height 14
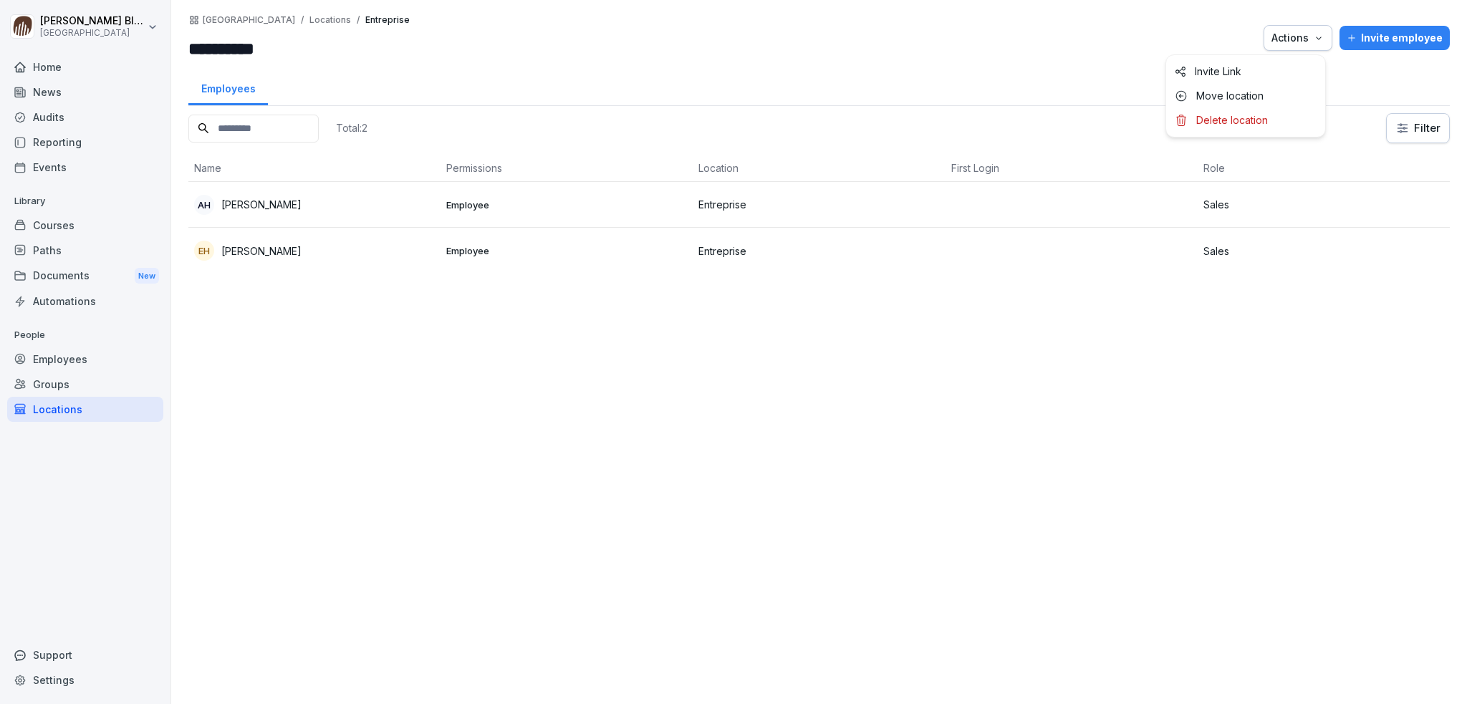
click at [1313, 39] on icon "button" at bounding box center [1318, 37] width 11 height 11
click at [839, 44] on html "**********" at bounding box center [733, 352] width 1467 height 704
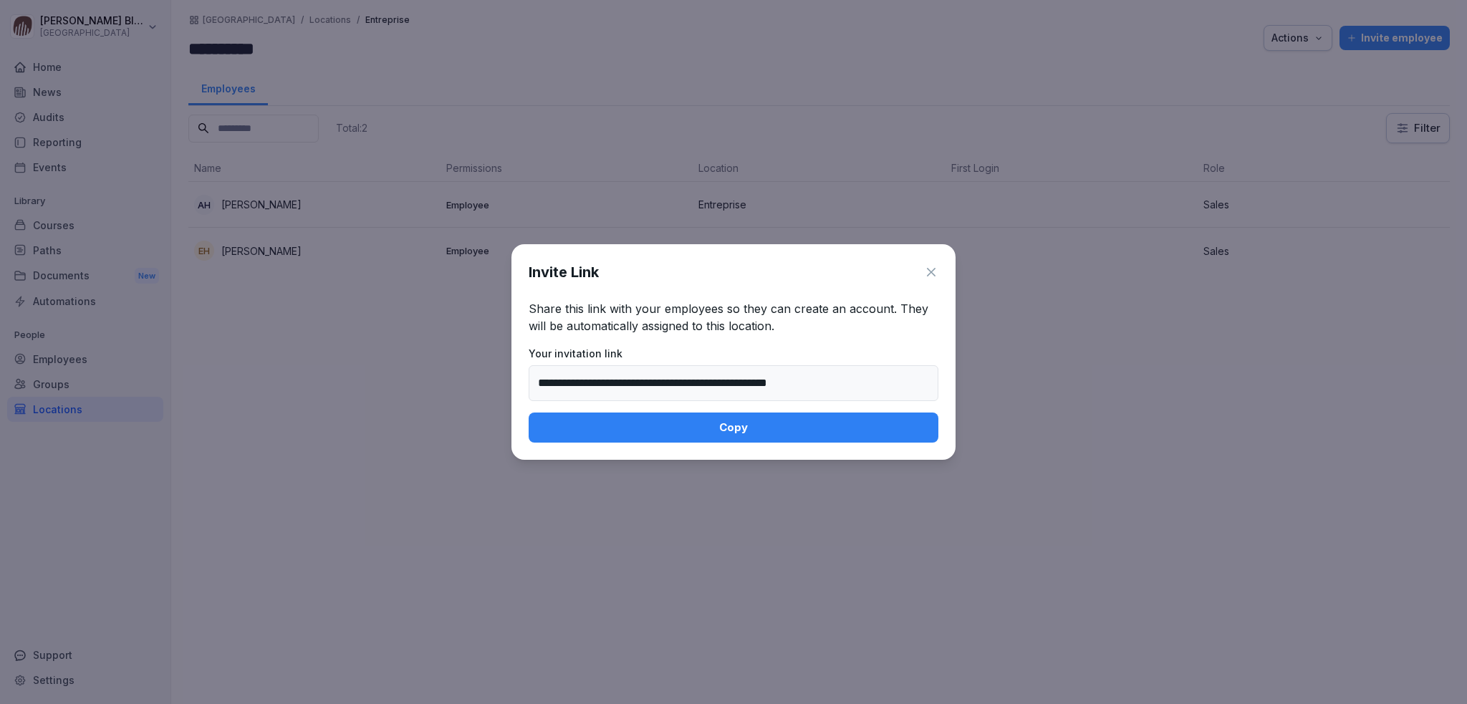
click at [929, 274] on icon at bounding box center [931, 272] width 9 height 9
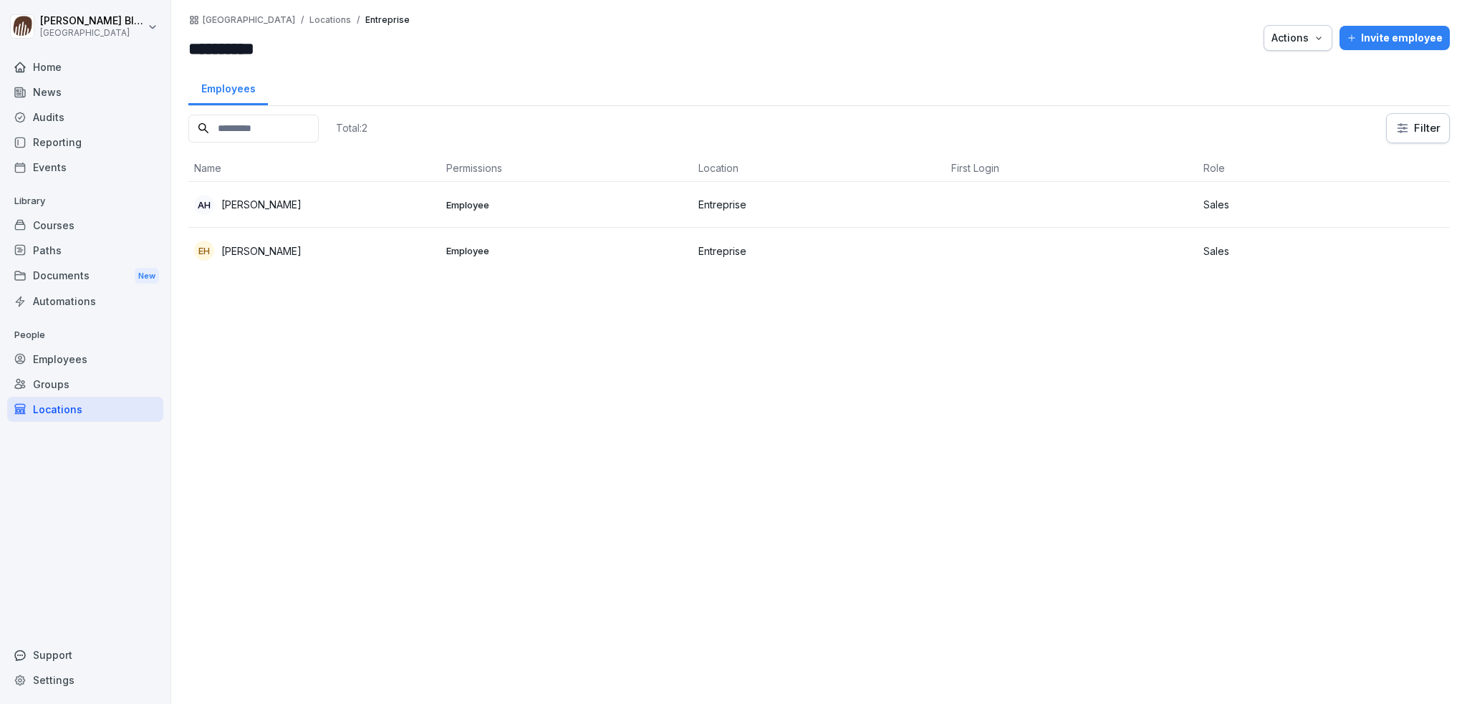
click at [52, 362] on div "Employees" at bounding box center [85, 359] width 156 height 25
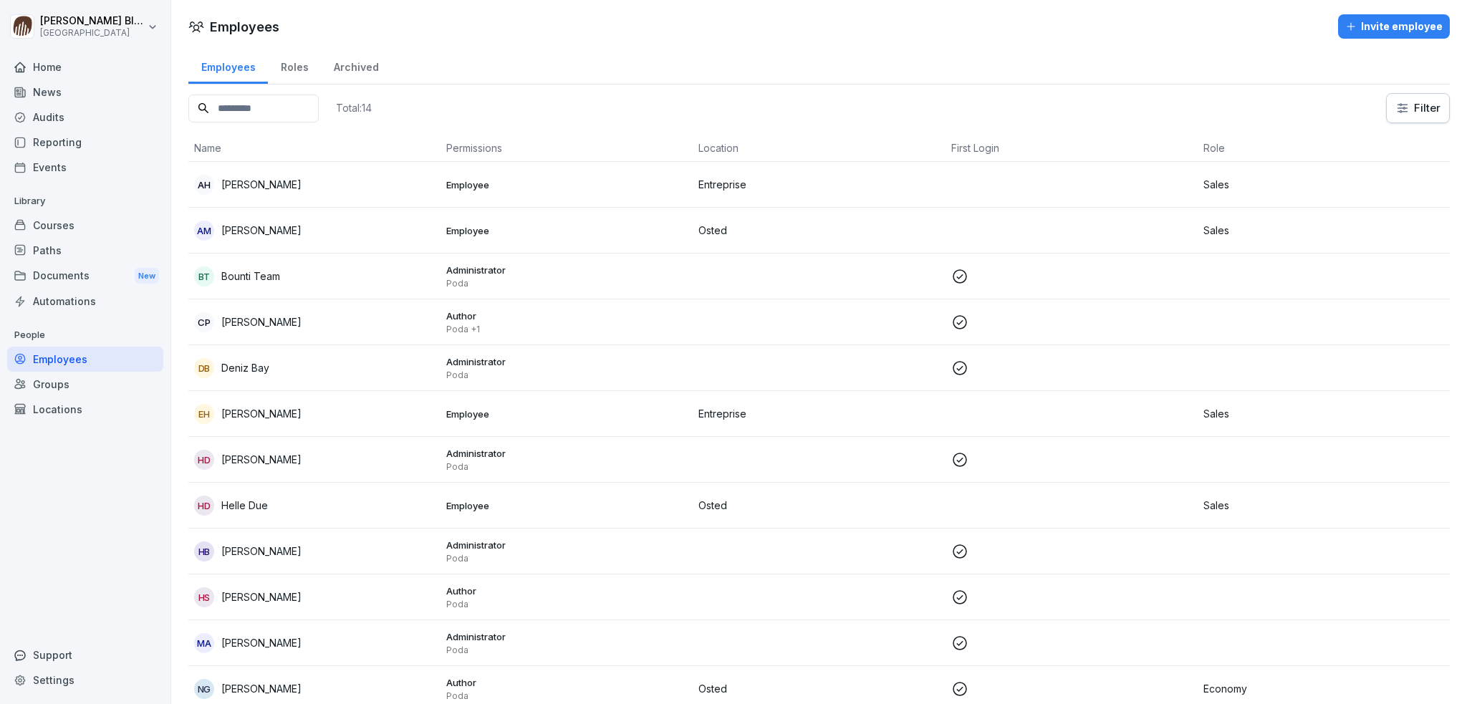
click at [294, 65] on div "Roles" at bounding box center [294, 65] width 53 height 37
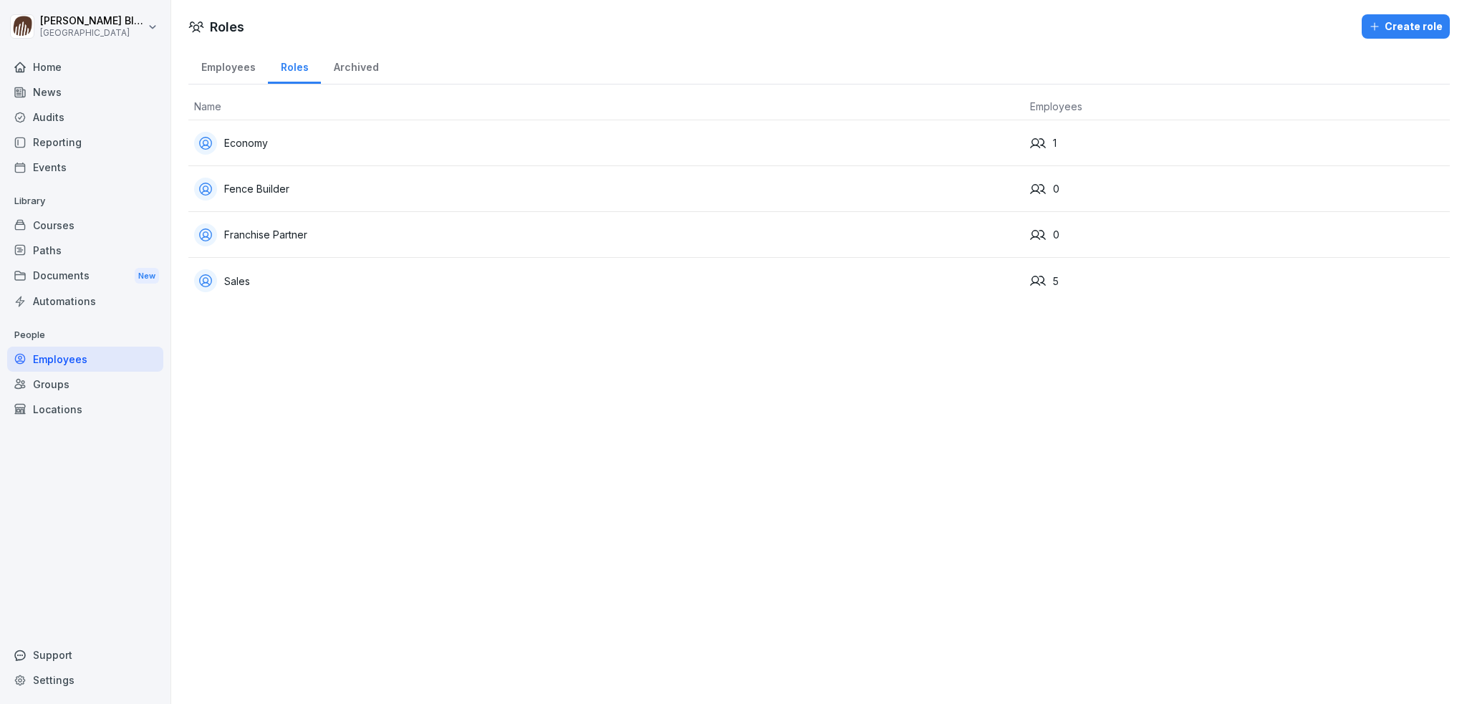
click at [346, 68] on div "Archived" at bounding box center [356, 65] width 70 height 37
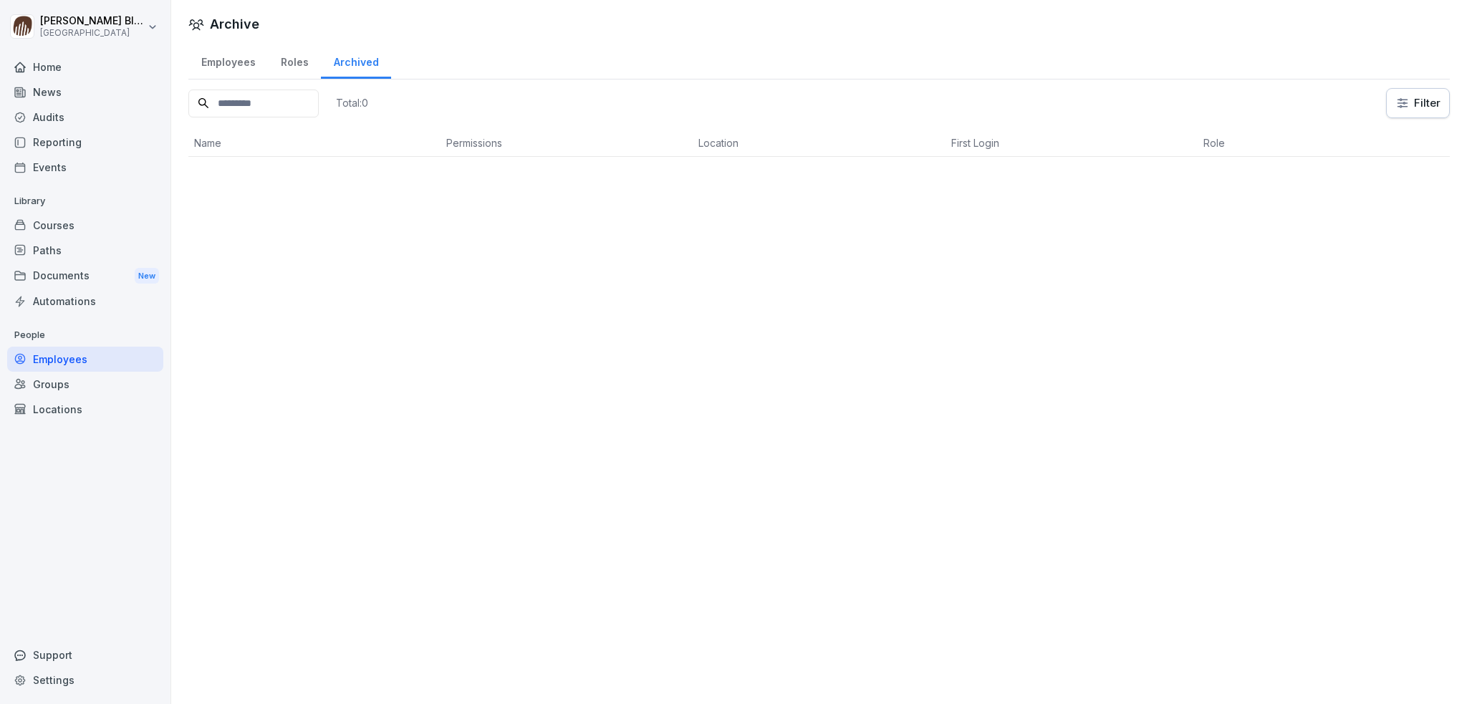
click at [287, 65] on div "Roles" at bounding box center [294, 60] width 53 height 37
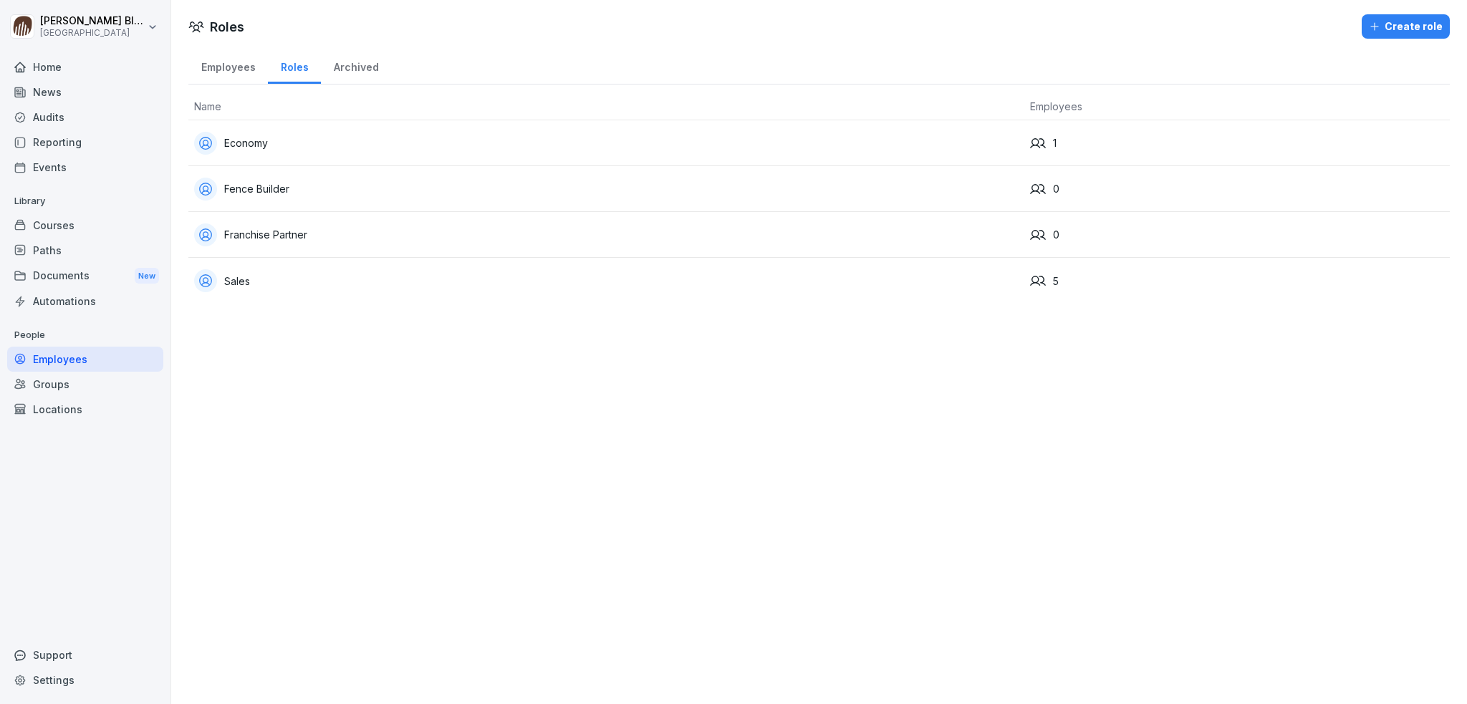
click at [227, 72] on div "Employees" at bounding box center [228, 65] width 80 height 37
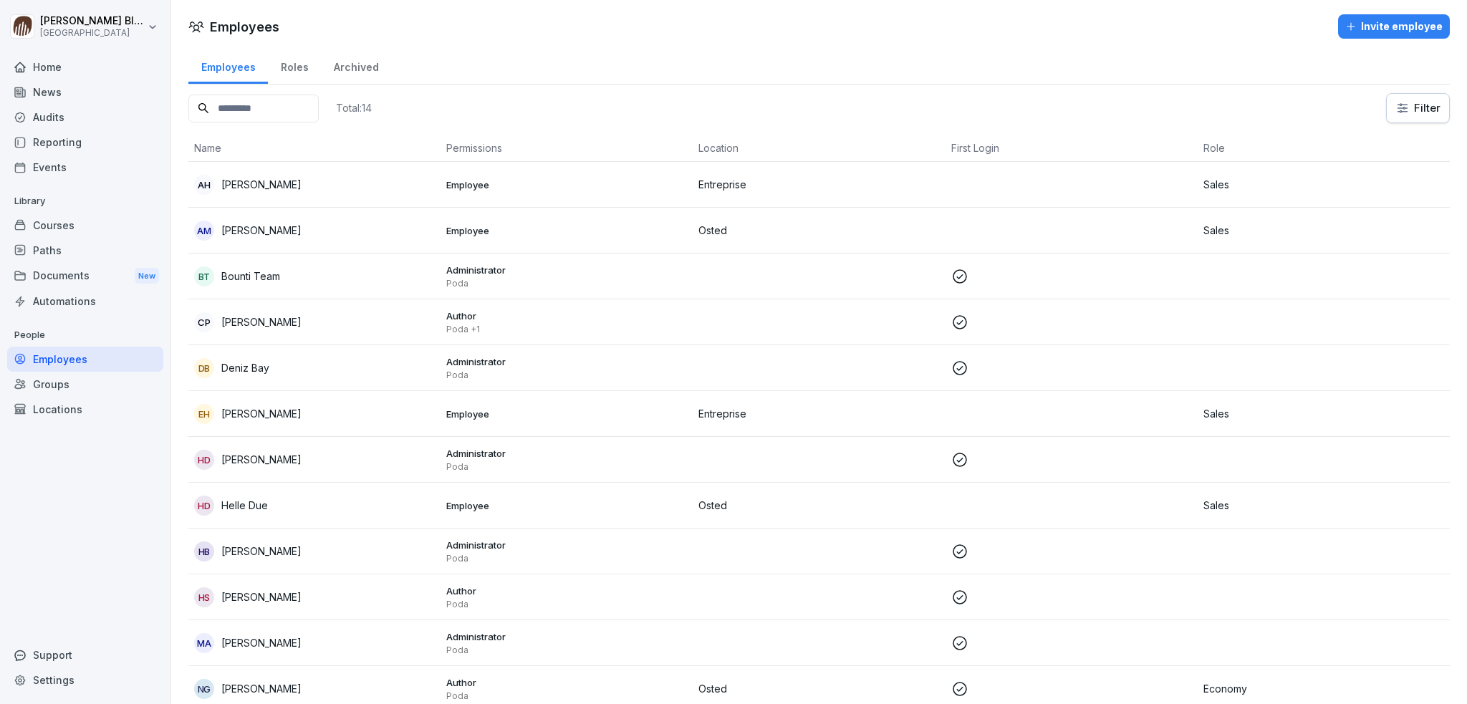
click at [49, 410] on div "Locations" at bounding box center [85, 409] width 156 height 25
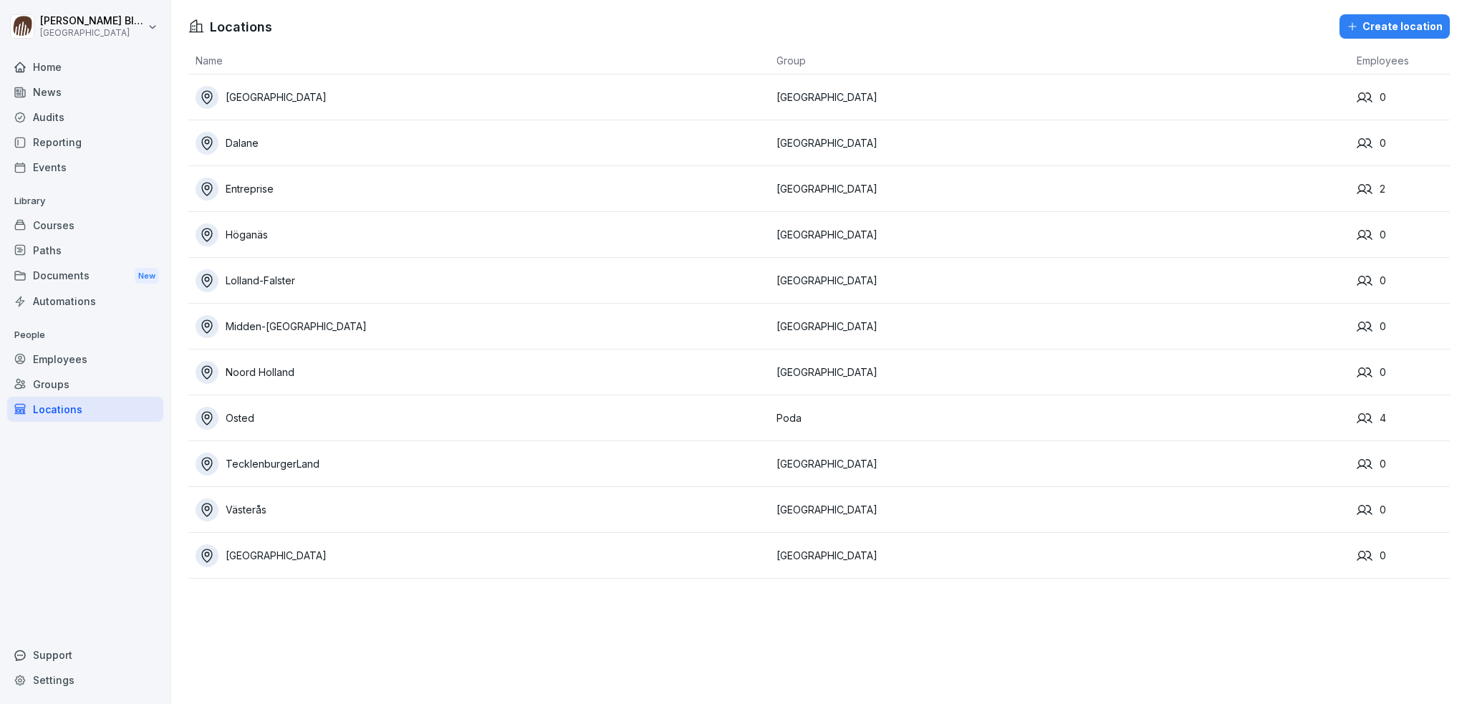
click at [383, 427] on div "Osted" at bounding box center [483, 418] width 574 height 23
click at [43, 384] on div "Groups" at bounding box center [85, 384] width 156 height 25
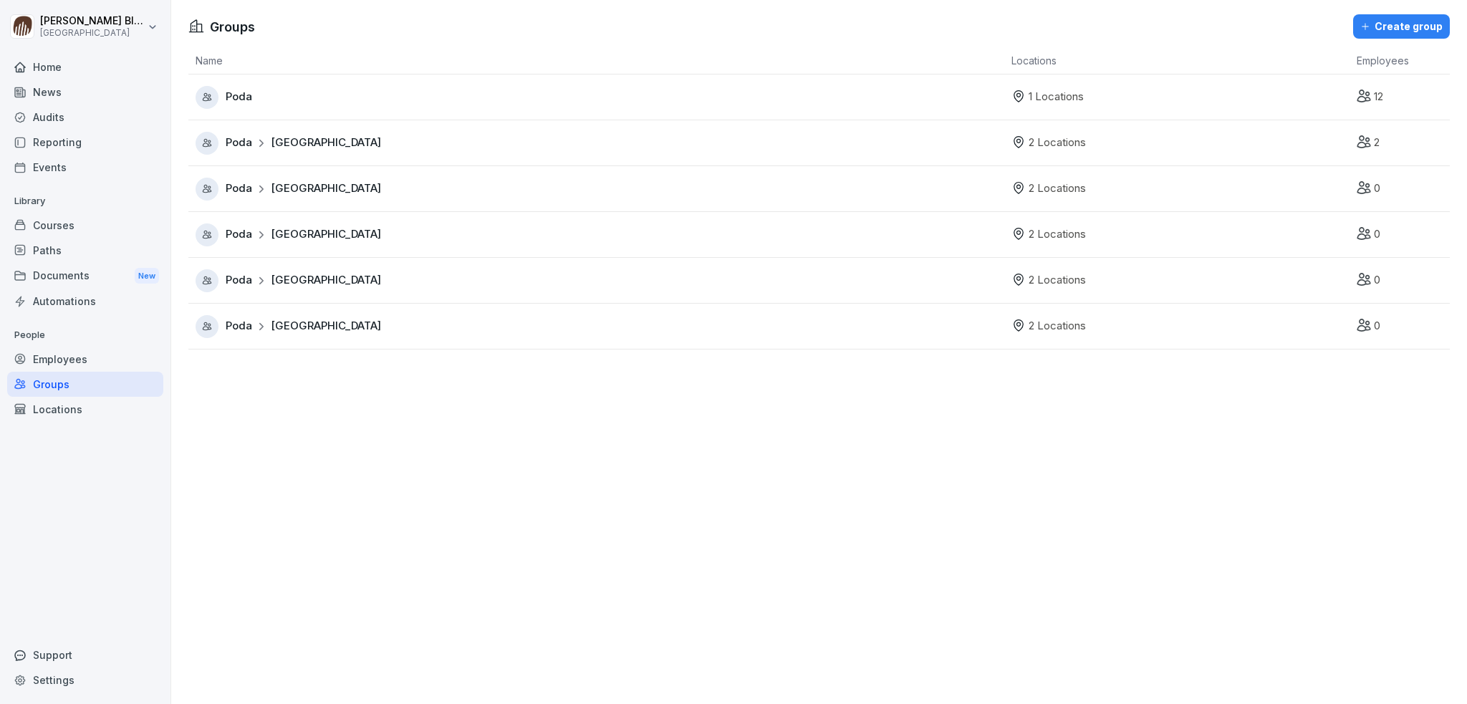
click at [315, 237] on span "Netherlands" at bounding box center [326, 234] width 110 height 16
click at [56, 410] on div "Locations" at bounding box center [85, 409] width 156 height 25
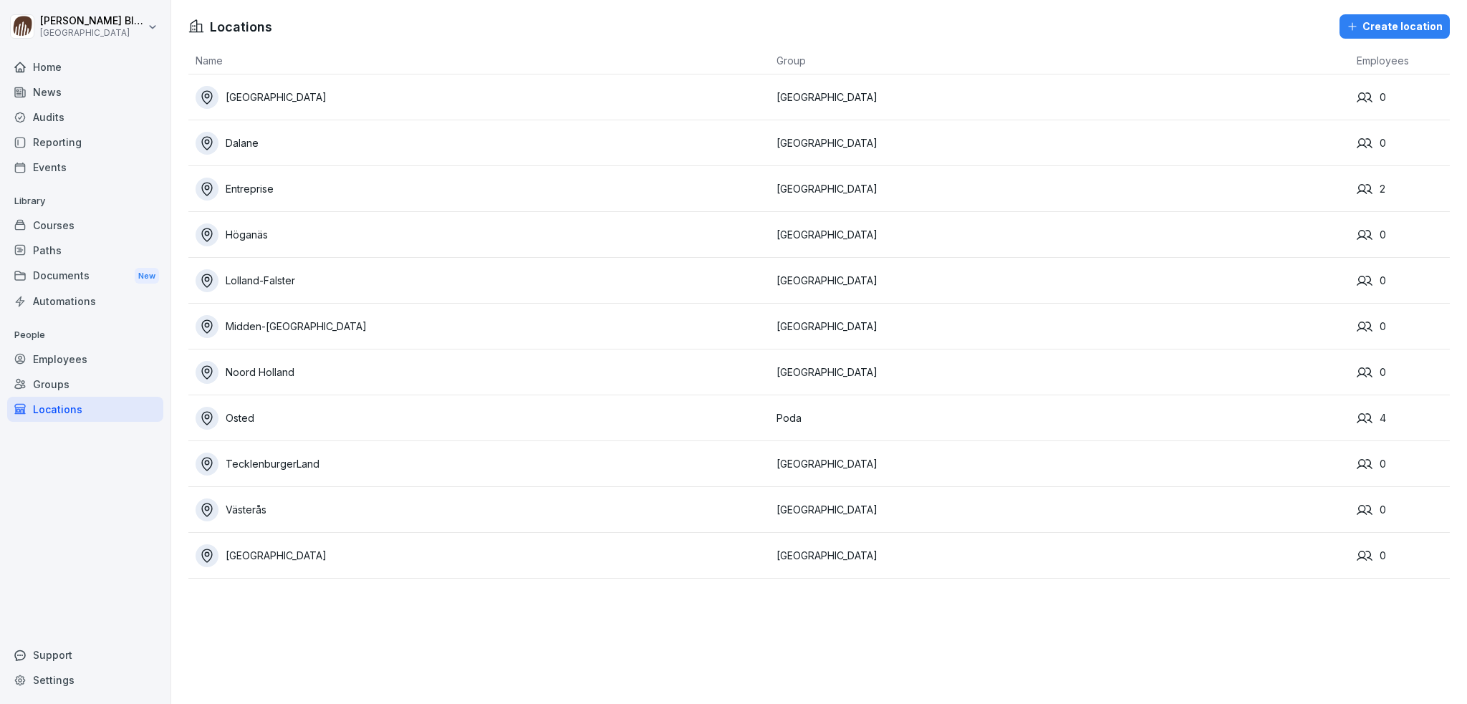
click at [1362, 21] on div "Create location" at bounding box center [1395, 27] width 96 height 16
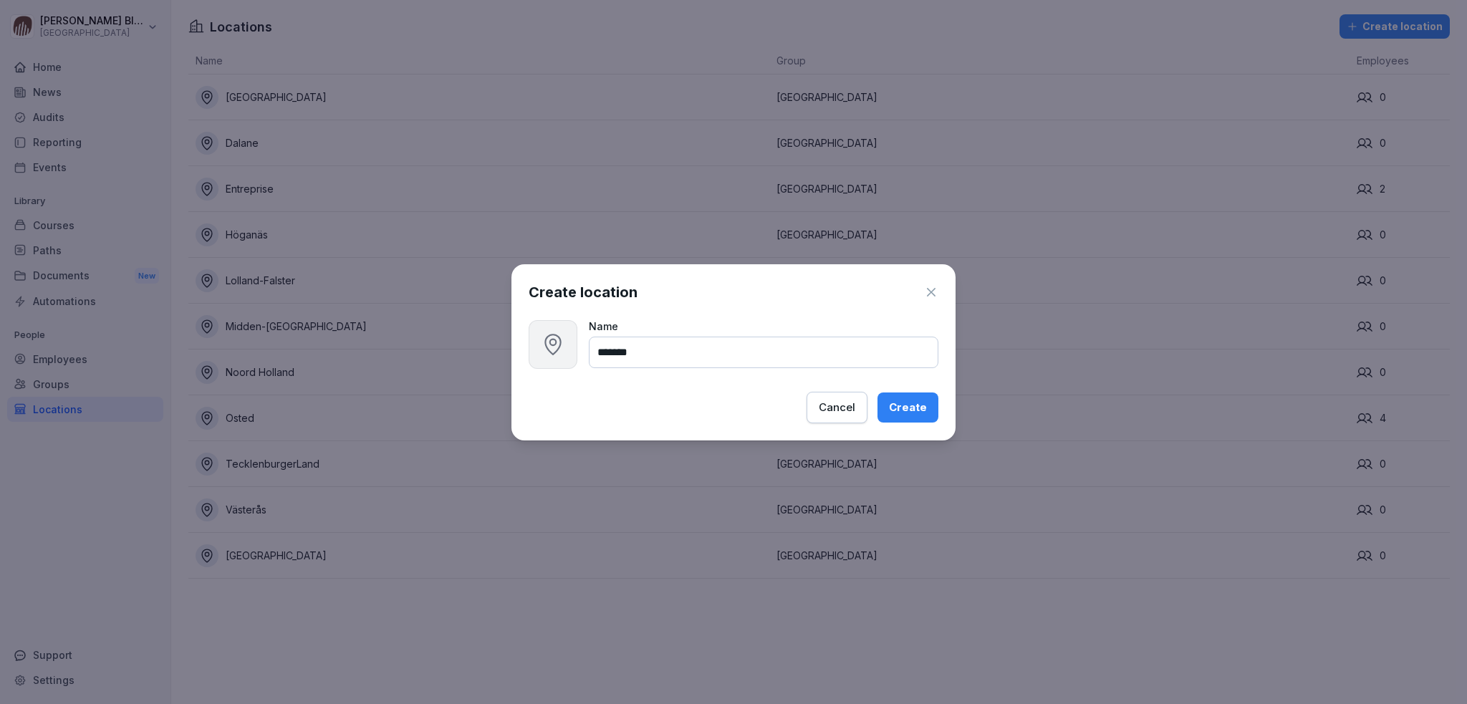
type input "*******"
click at [897, 408] on div "Create" at bounding box center [908, 408] width 38 height 16
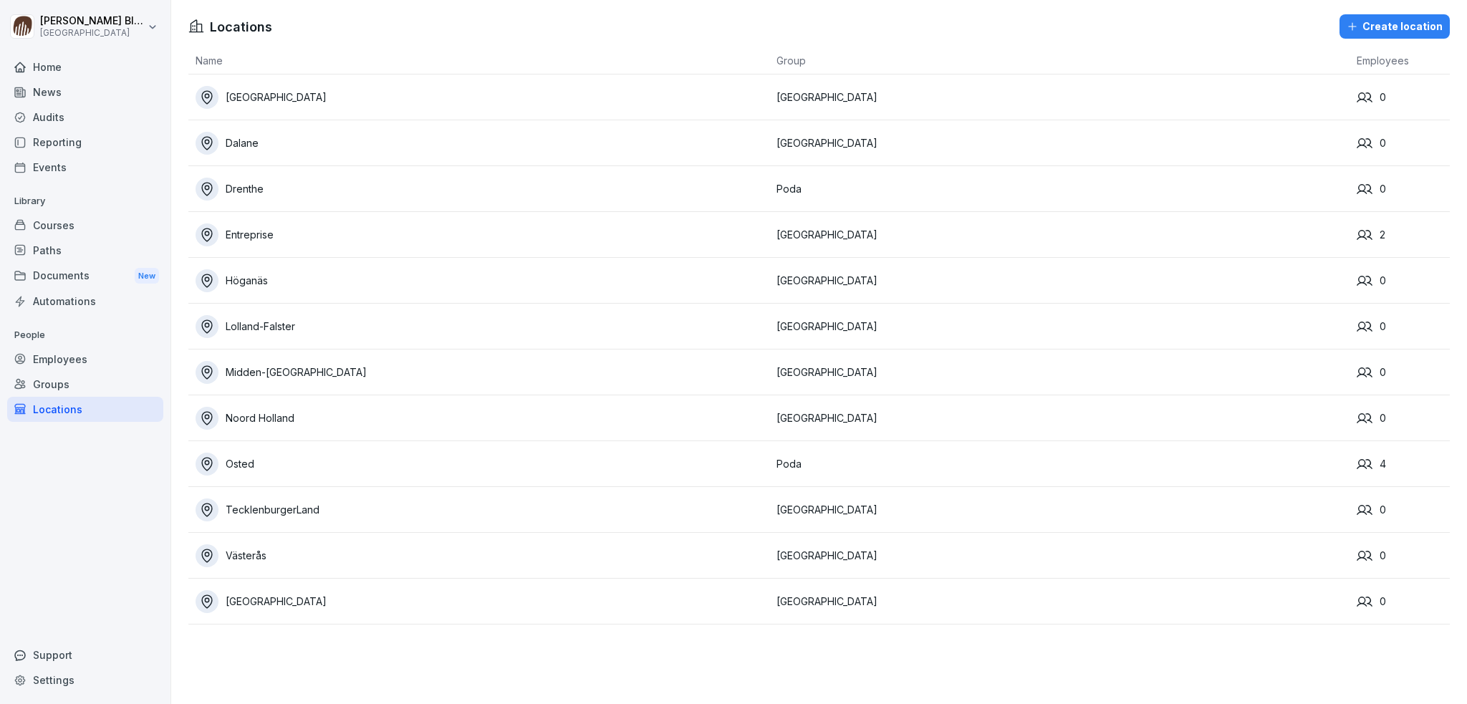
drag, startPoint x: 786, startPoint y: 195, endPoint x: 624, endPoint y: 177, distance: 163.6
click at [624, 178] on div "Drenthe" at bounding box center [483, 189] width 574 height 23
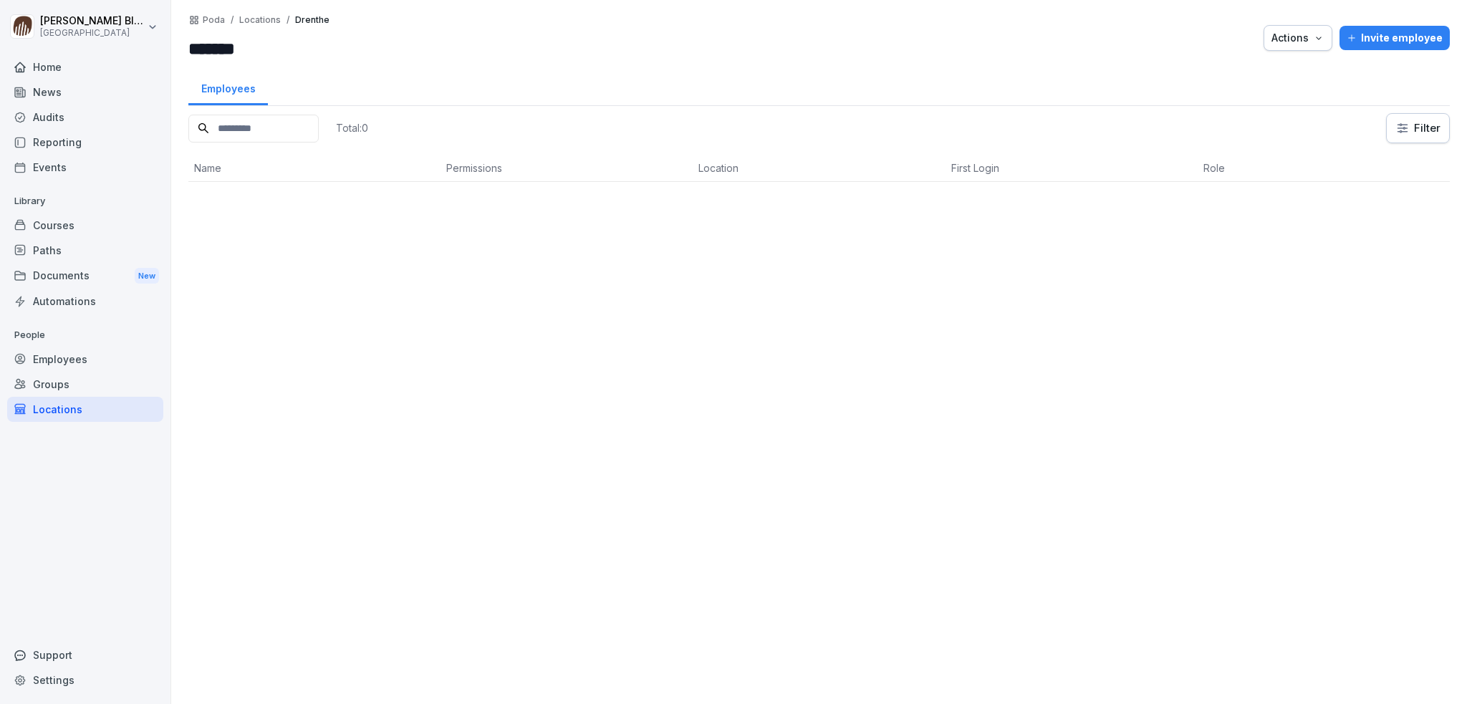
drag, startPoint x: 669, startPoint y: 185, endPoint x: 1117, endPoint y: 357, distance: 480.4
click at [1115, 359] on div "Total: 0 Filter Name Permissions Location First Login Role" at bounding box center [818, 401] width 1261 height 577
click at [58, 409] on div "Locations" at bounding box center [85, 409] width 156 height 25
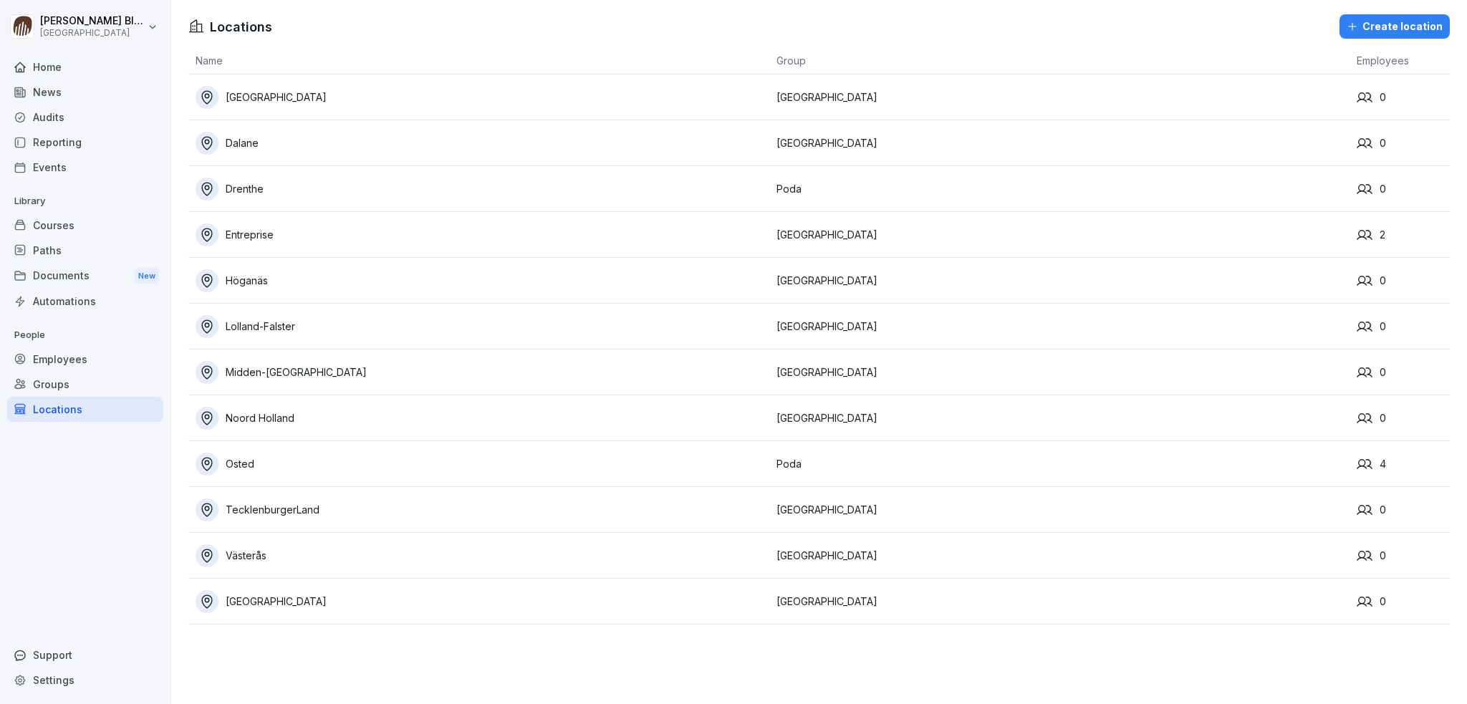
drag, startPoint x: 267, startPoint y: 196, endPoint x: 209, endPoint y: 192, distance: 58.2
click at [209, 192] on icon at bounding box center [207, 189] width 16 height 16
click at [791, 191] on td "Poda" at bounding box center [1059, 189] width 581 height 46
drag, startPoint x: 791, startPoint y: 191, endPoint x: 435, endPoint y: 193, distance: 356.7
click at [435, 193] on div "Drenthe" at bounding box center [483, 189] width 574 height 23
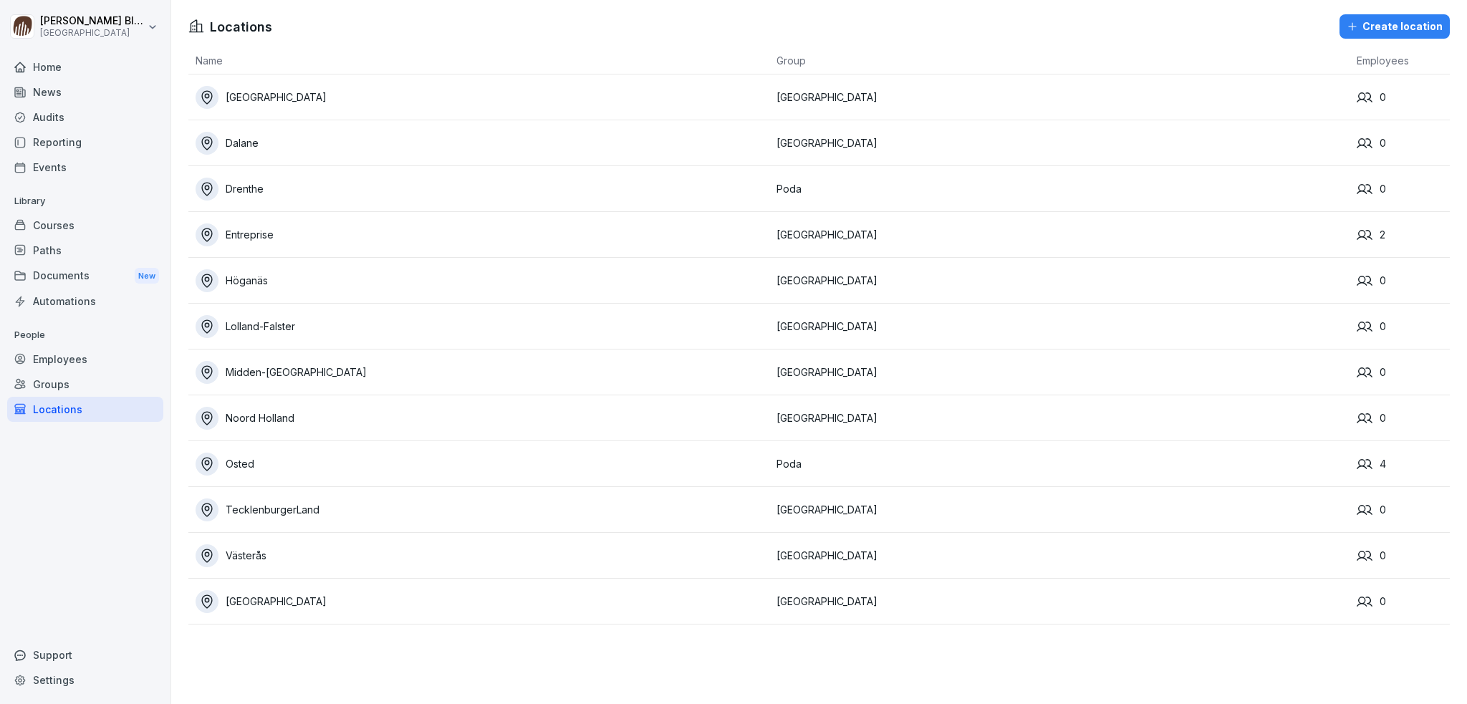
click at [52, 384] on div "Groups" at bounding box center [85, 384] width 156 height 25
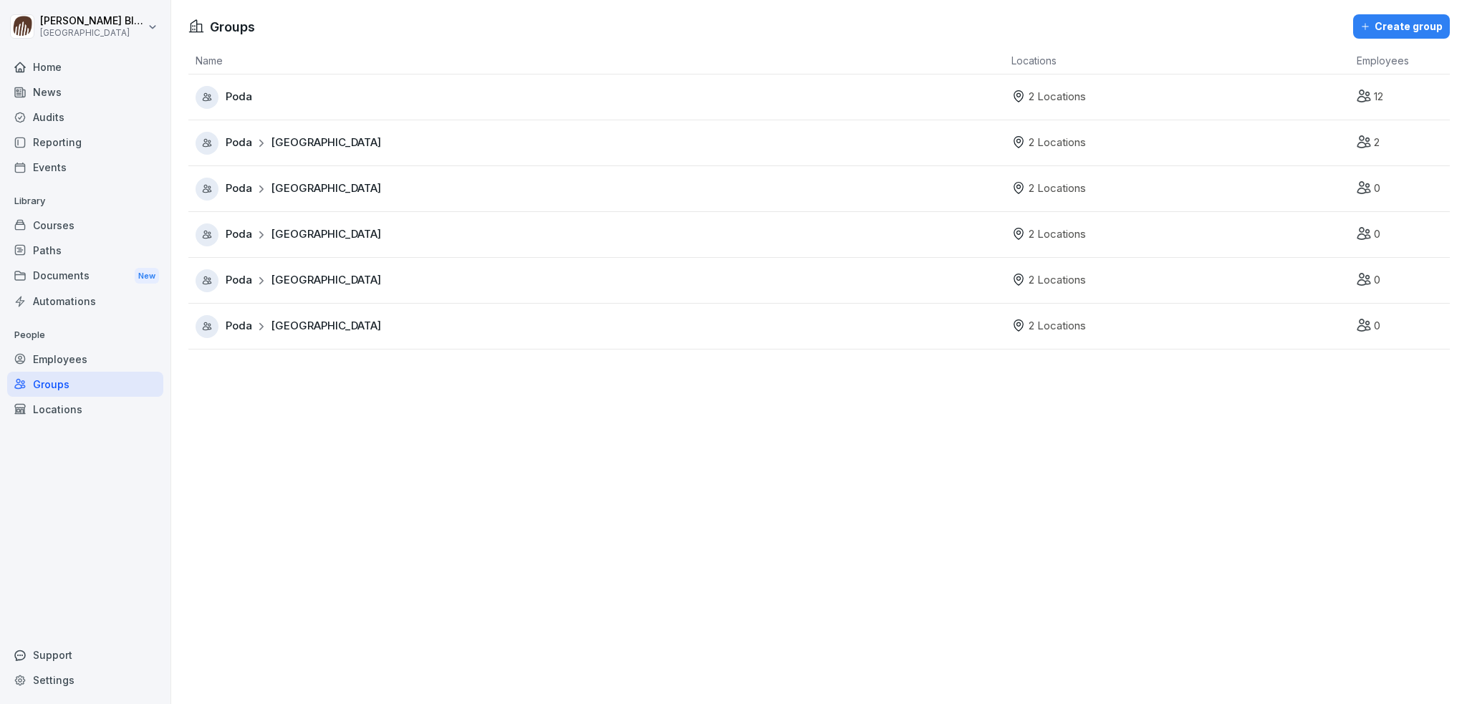
click at [325, 240] on span "Netherlands" at bounding box center [326, 234] width 110 height 16
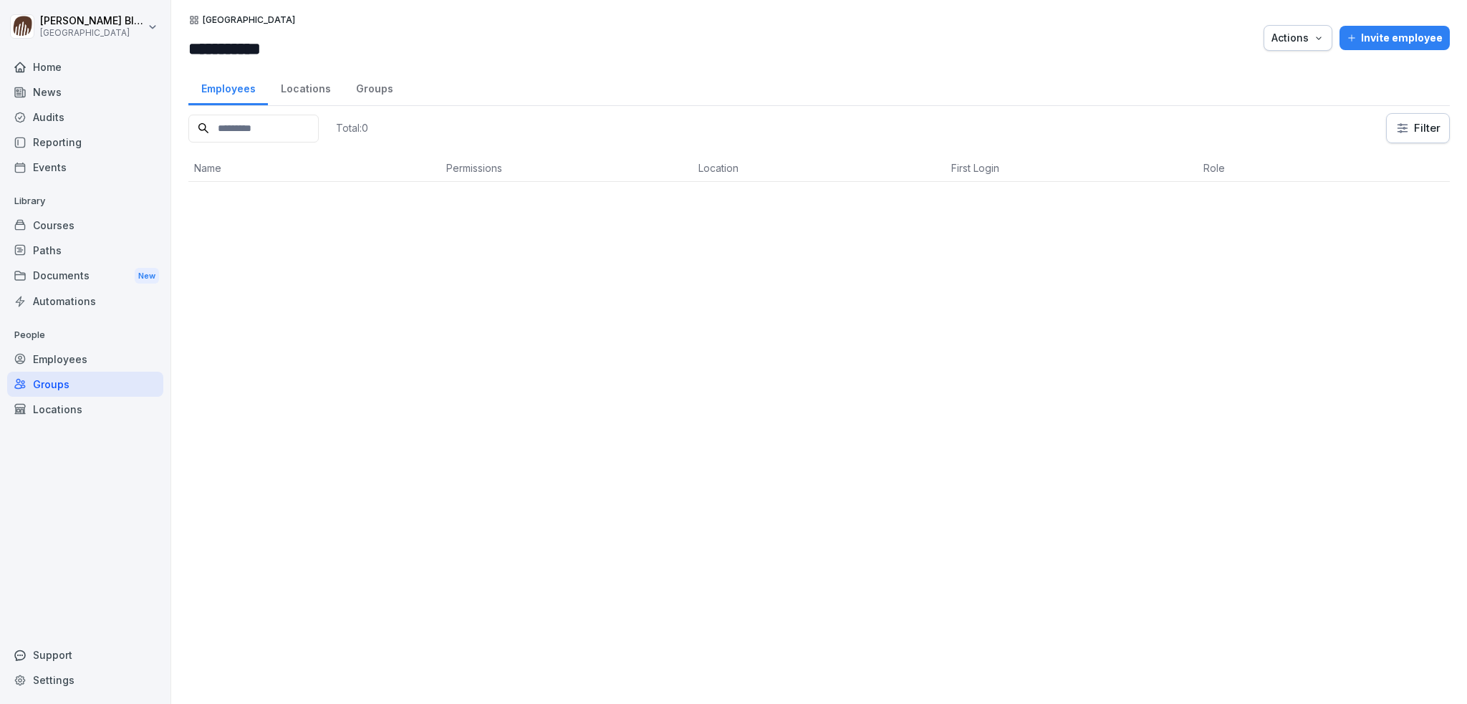
click at [302, 91] on div "Locations" at bounding box center [305, 87] width 75 height 37
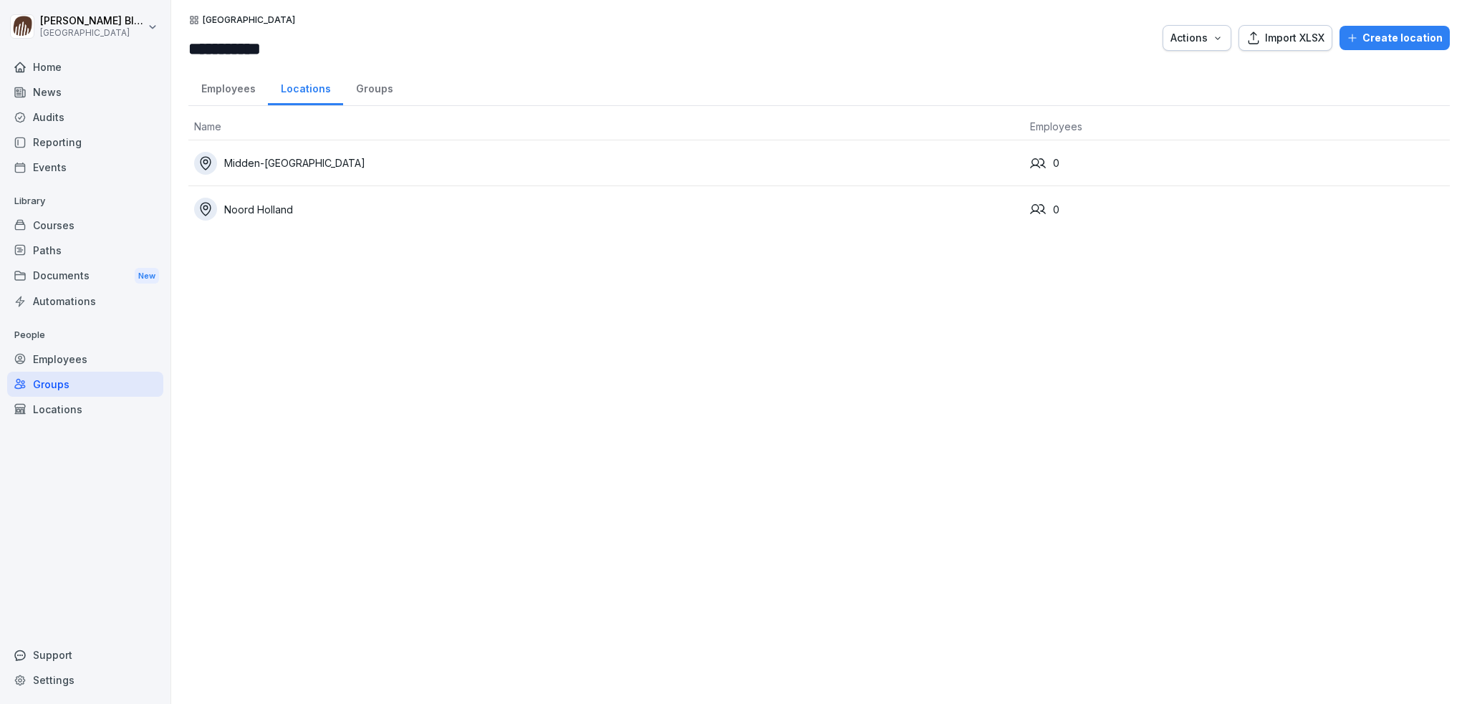
click at [1374, 40] on div "Create location" at bounding box center [1395, 38] width 96 height 16
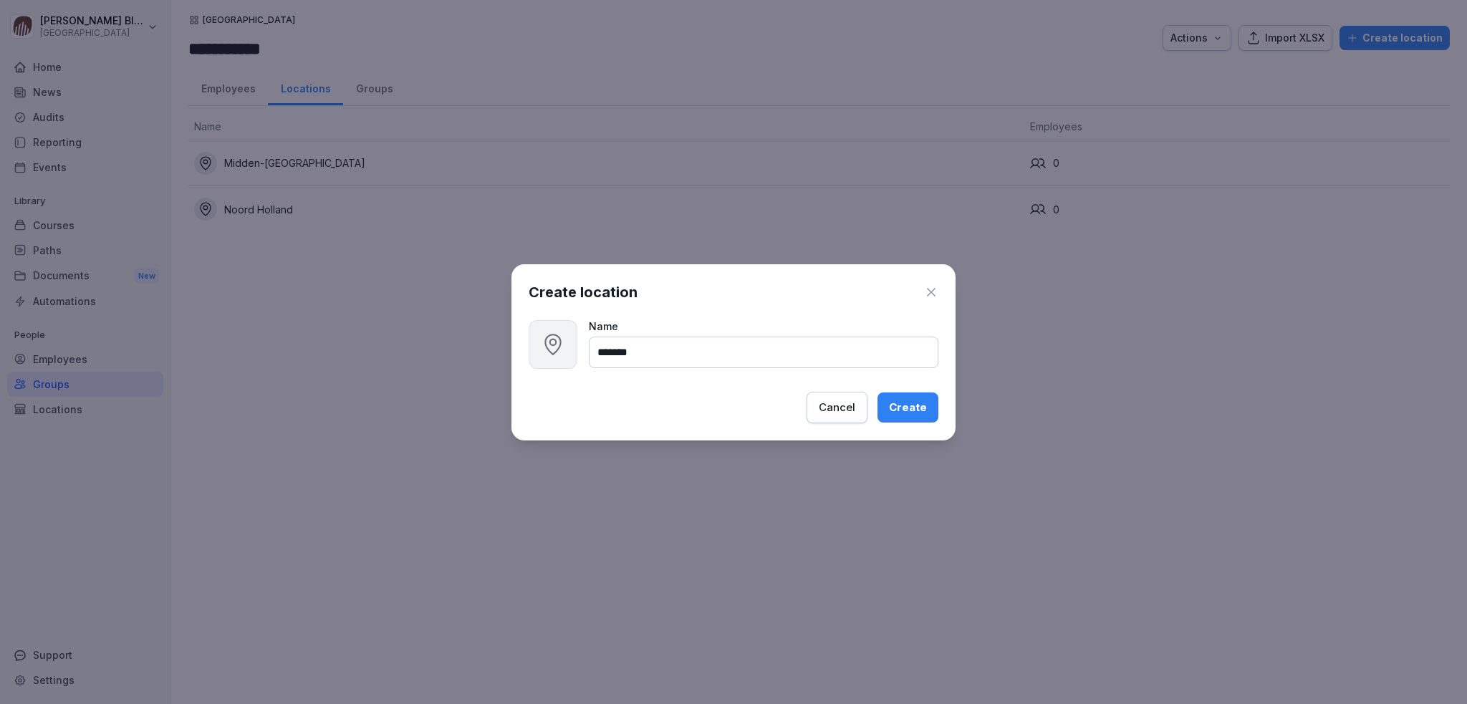
type input "*******"
click at [922, 409] on div "Create" at bounding box center [908, 408] width 38 height 16
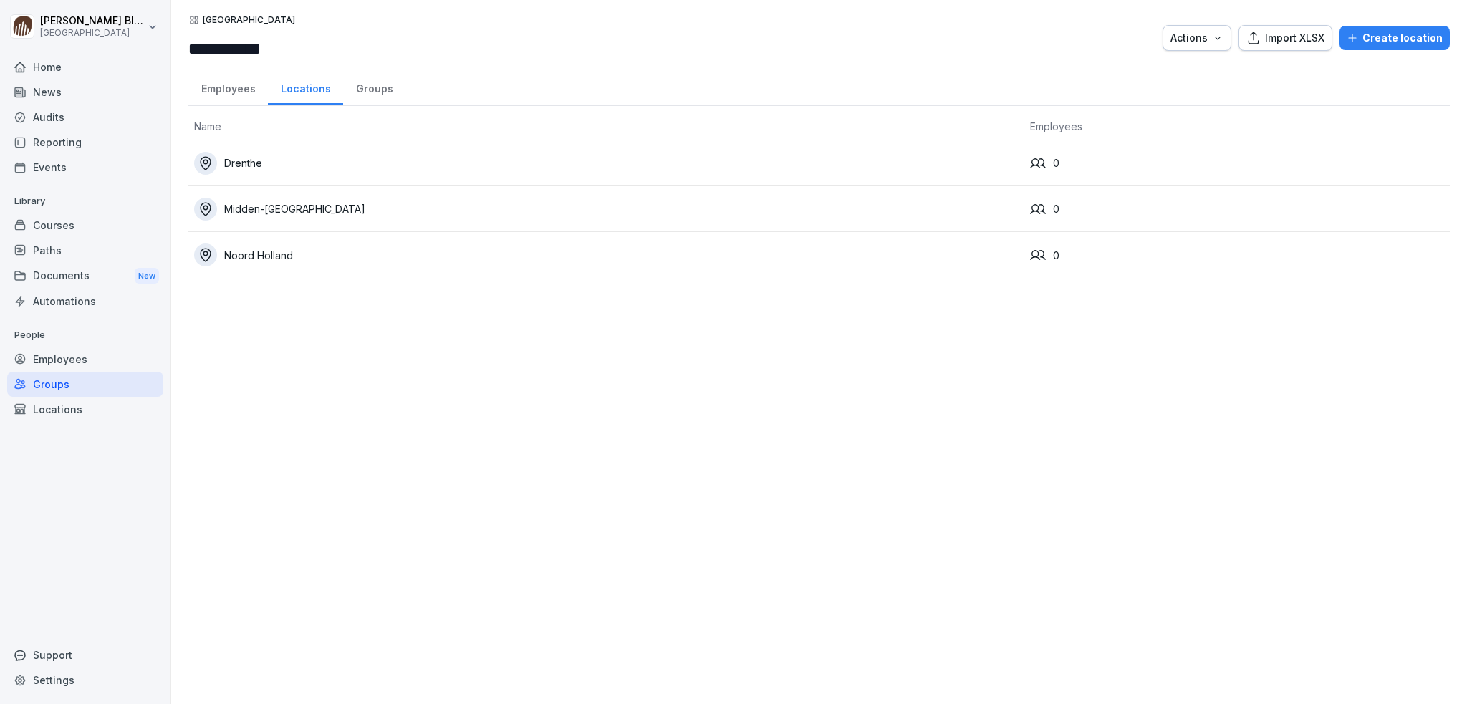
click at [1381, 32] on div "Create location" at bounding box center [1395, 38] width 96 height 16
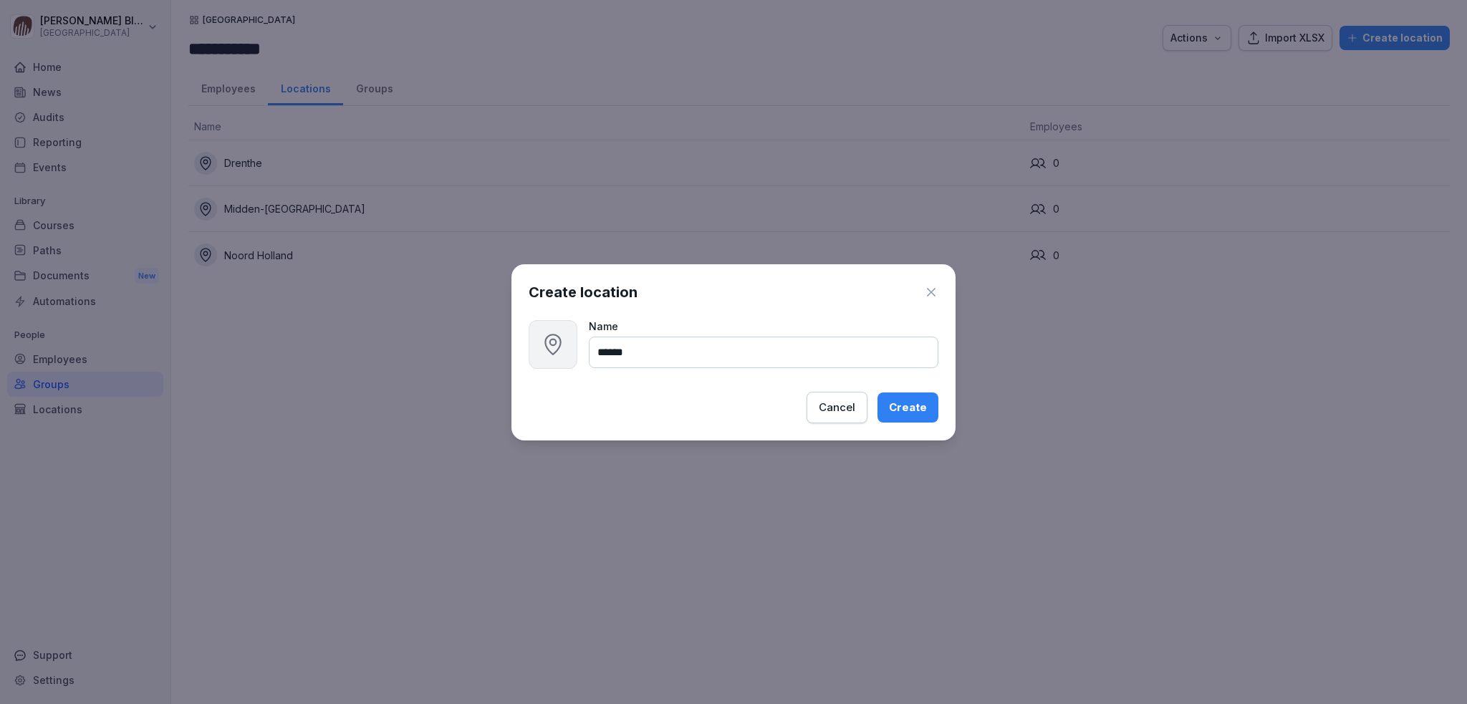
type input "******"
click at [909, 408] on div "Create" at bounding box center [908, 408] width 38 height 16
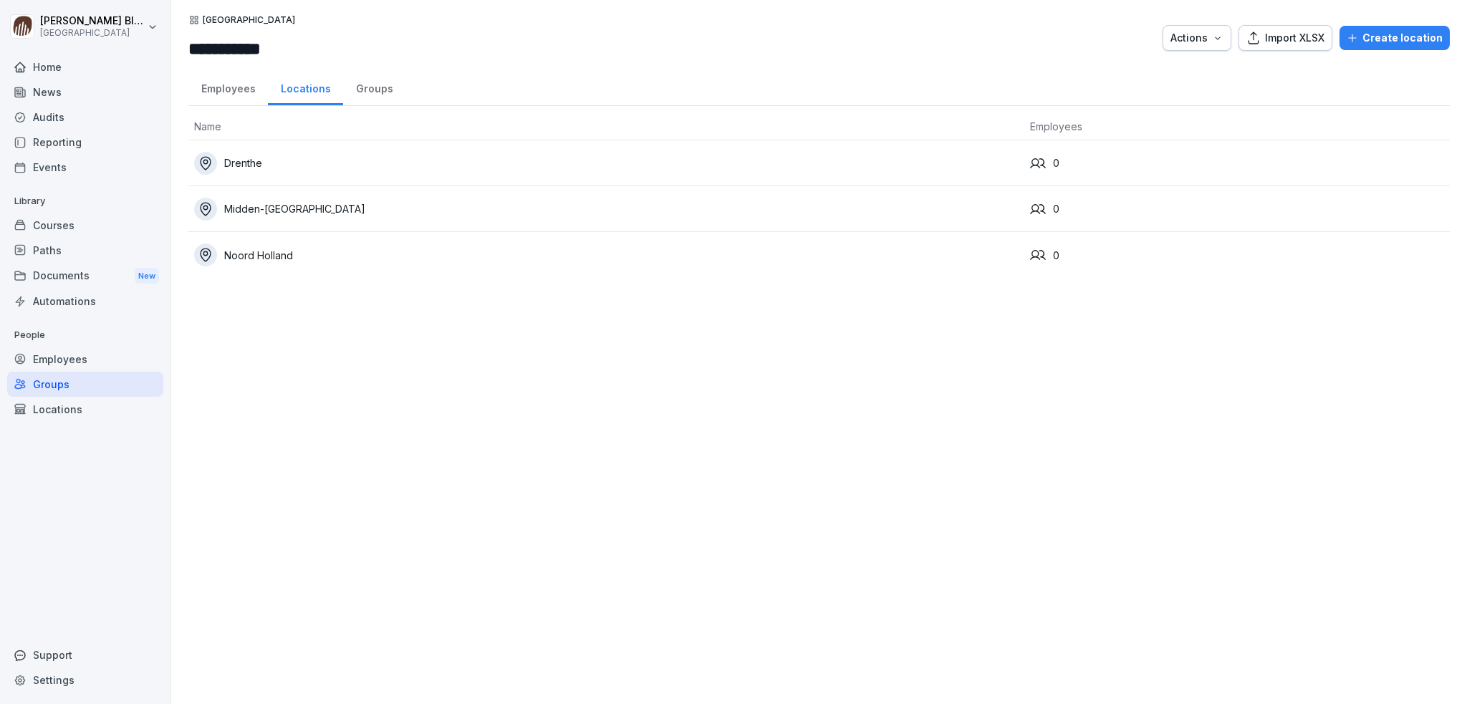
click at [54, 410] on div "Locations" at bounding box center [85, 409] width 156 height 25
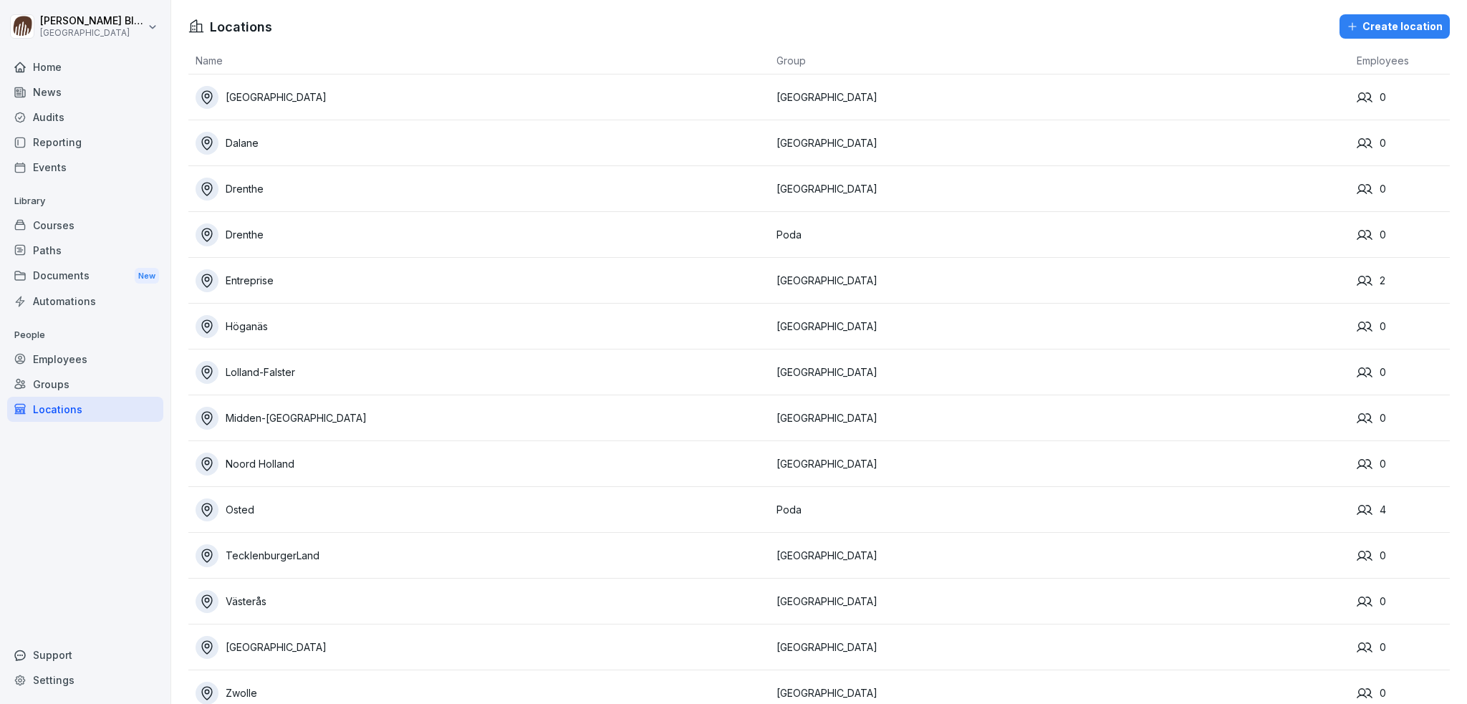
drag, startPoint x: 769, startPoint y: 236, endPoint x: 342, endPoint y: 238, distance: 426.9
click at [342, 238] on div "Drenthe" at bounding box center [483, 234] width 574 height 23
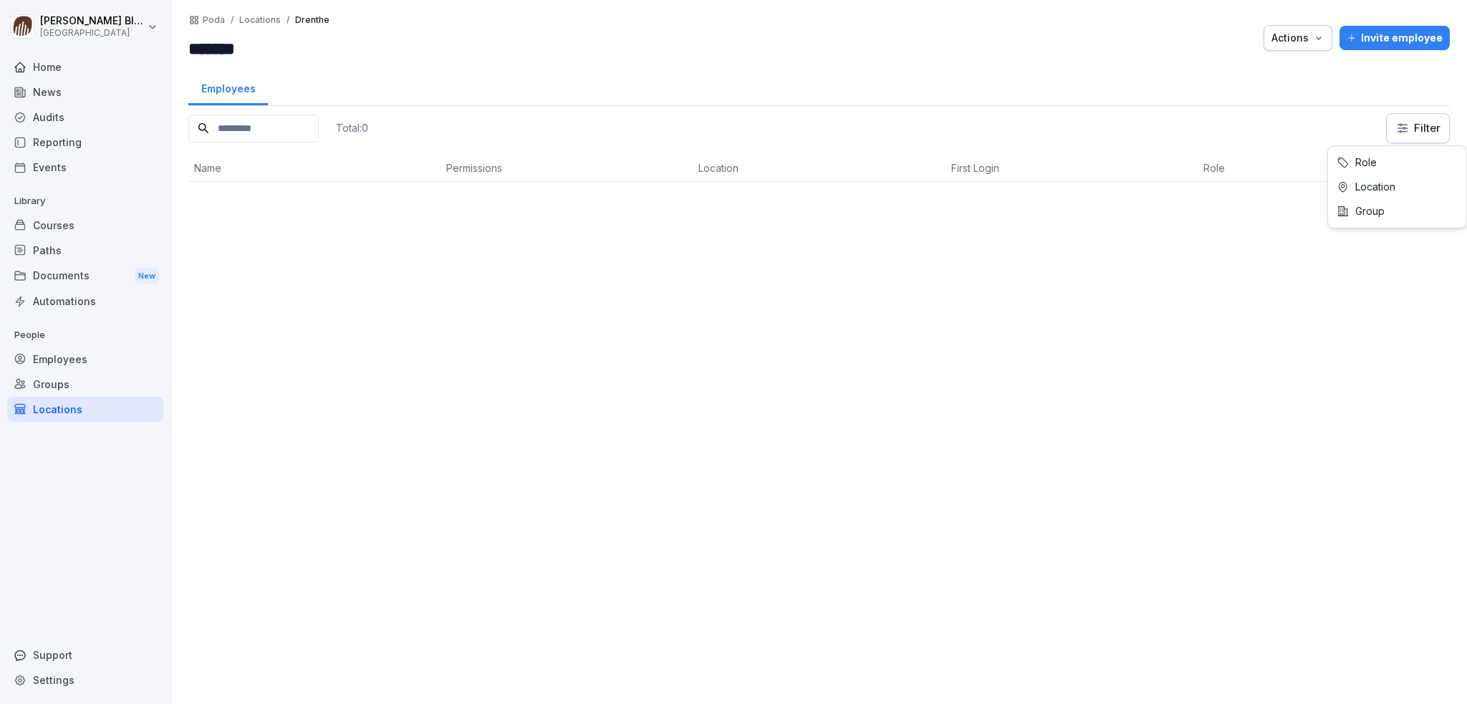
click at [1395, 135] on html "Henk Blaak Poda Academy Home News Audits Reporting Events Library Courses Paths…" at bounding box center [733, 352] width 1467 height 704
click at [1241, 309] on html "Henk Blaak Poda Academy Home News Audits Reporting Events Library Courses Paths…" at bounding box center [733, 352] width 1467 height 704
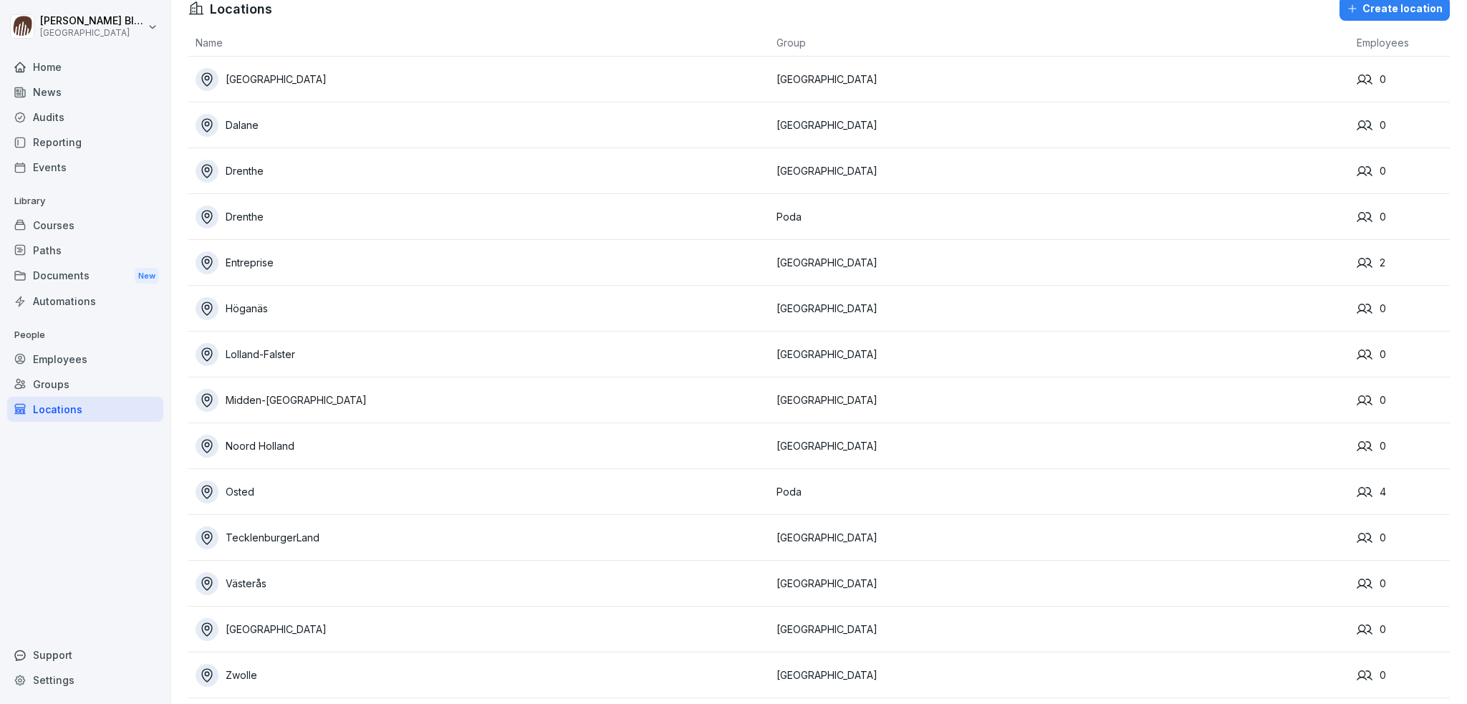
scroll to position [34, 0]
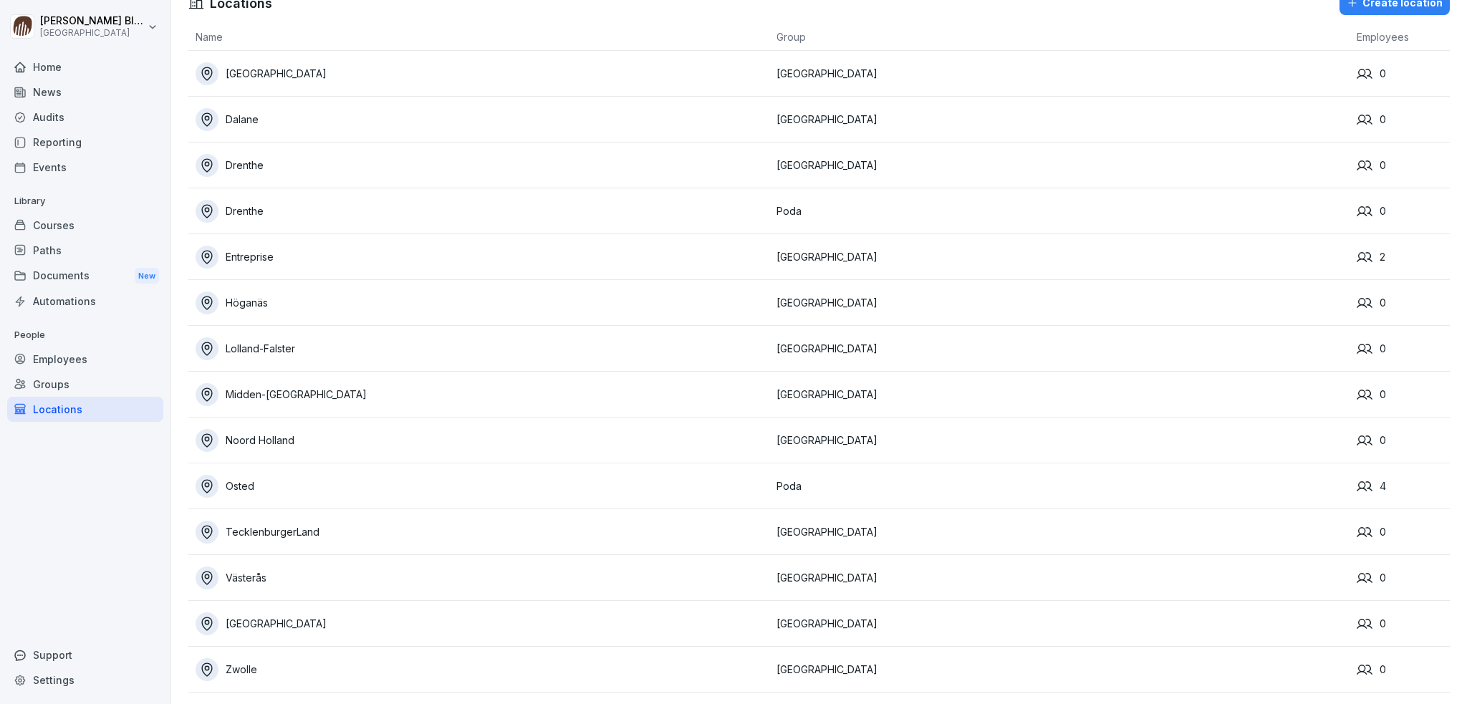
click at [55, 386] on div "Groups" at bounding box center [85, 384] width 156 height 25
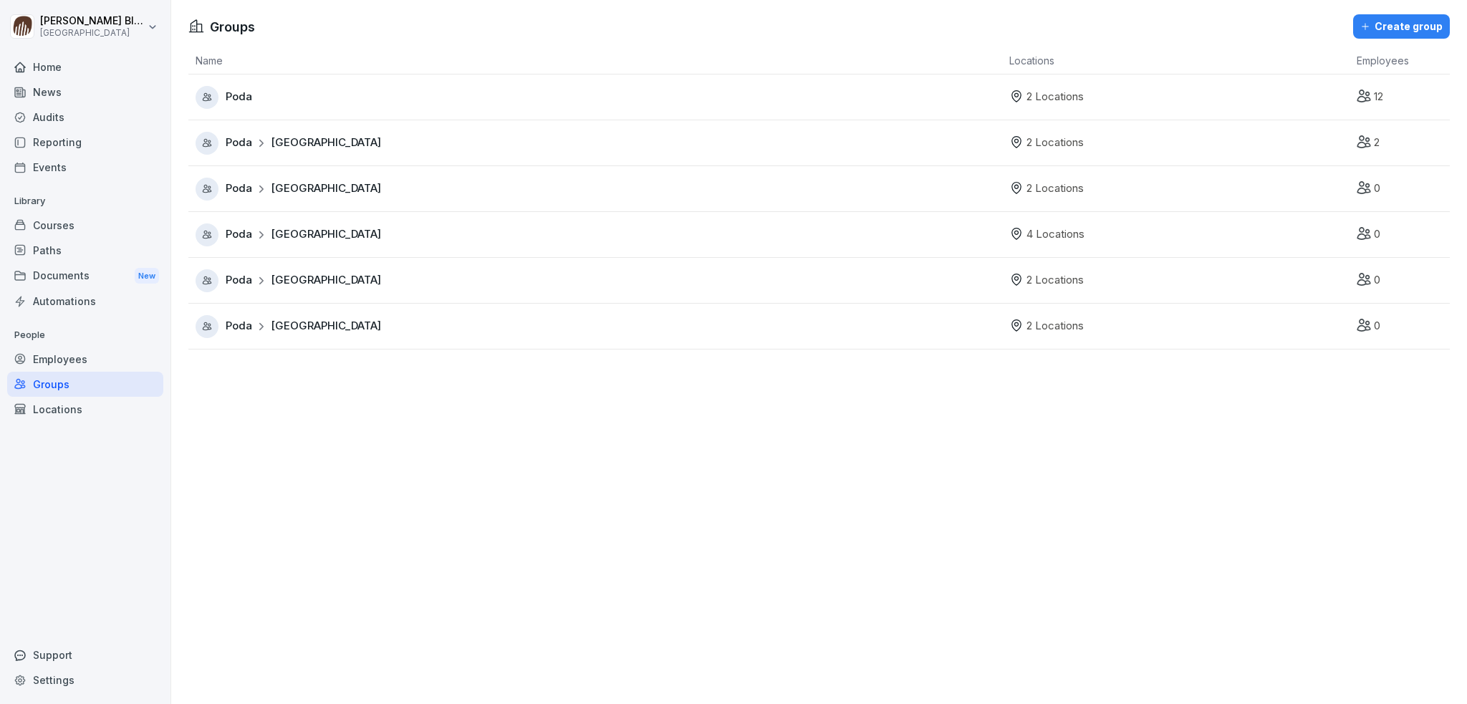
click at [302, 233] on span "Netherlands" at bounding box center [326, 234] width 110 height 16
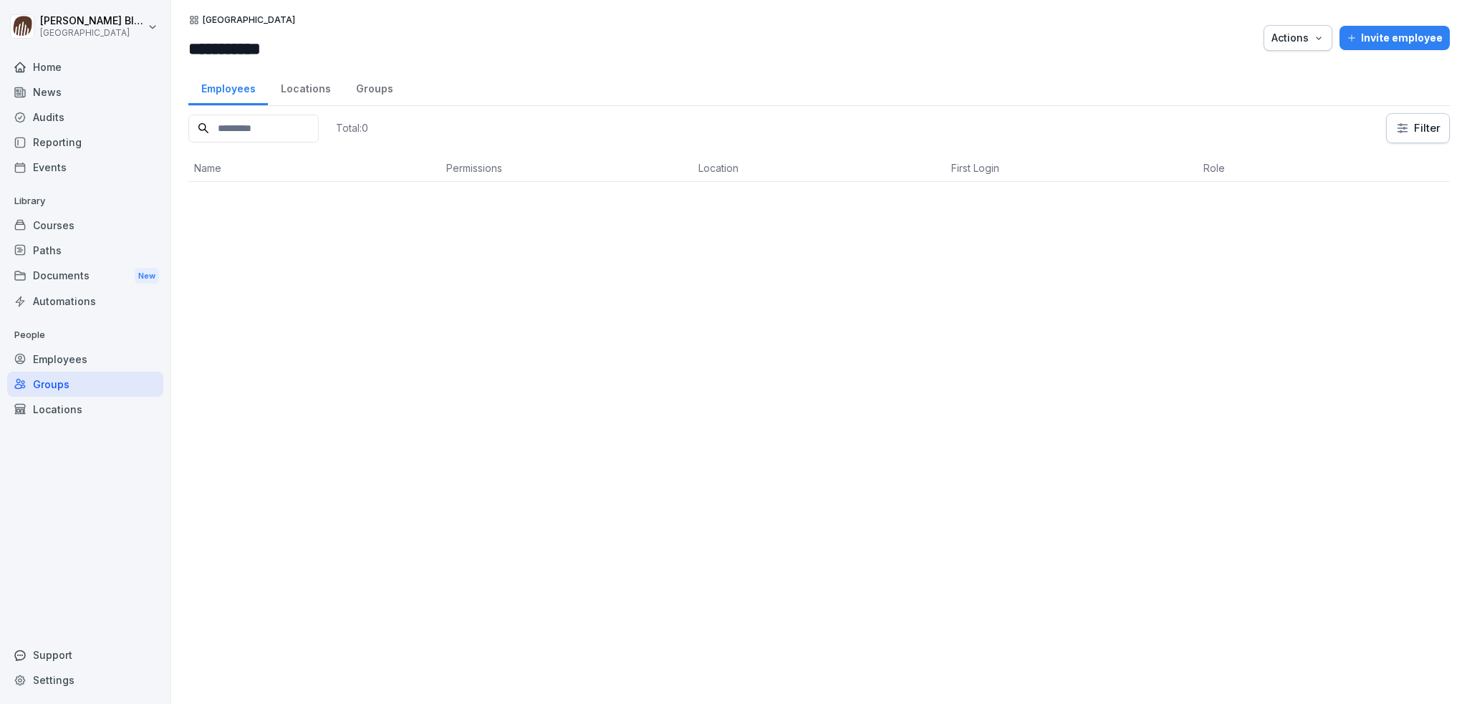
click at [312, 92] on div "Locations" at bounding box center [305, 87] width 75 height 37
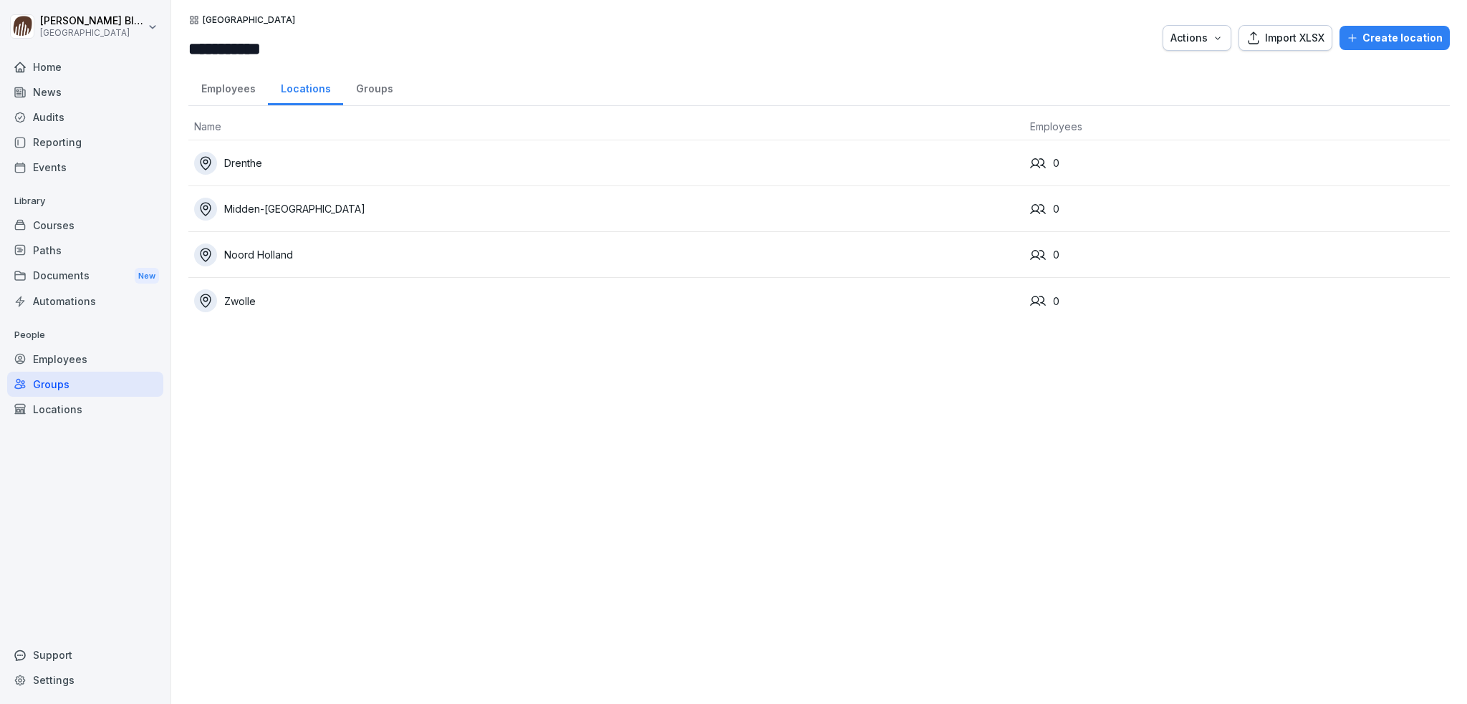
click at [1370, 39] on div "Create location" at bounding box center [1395, 38] width 96 height 16
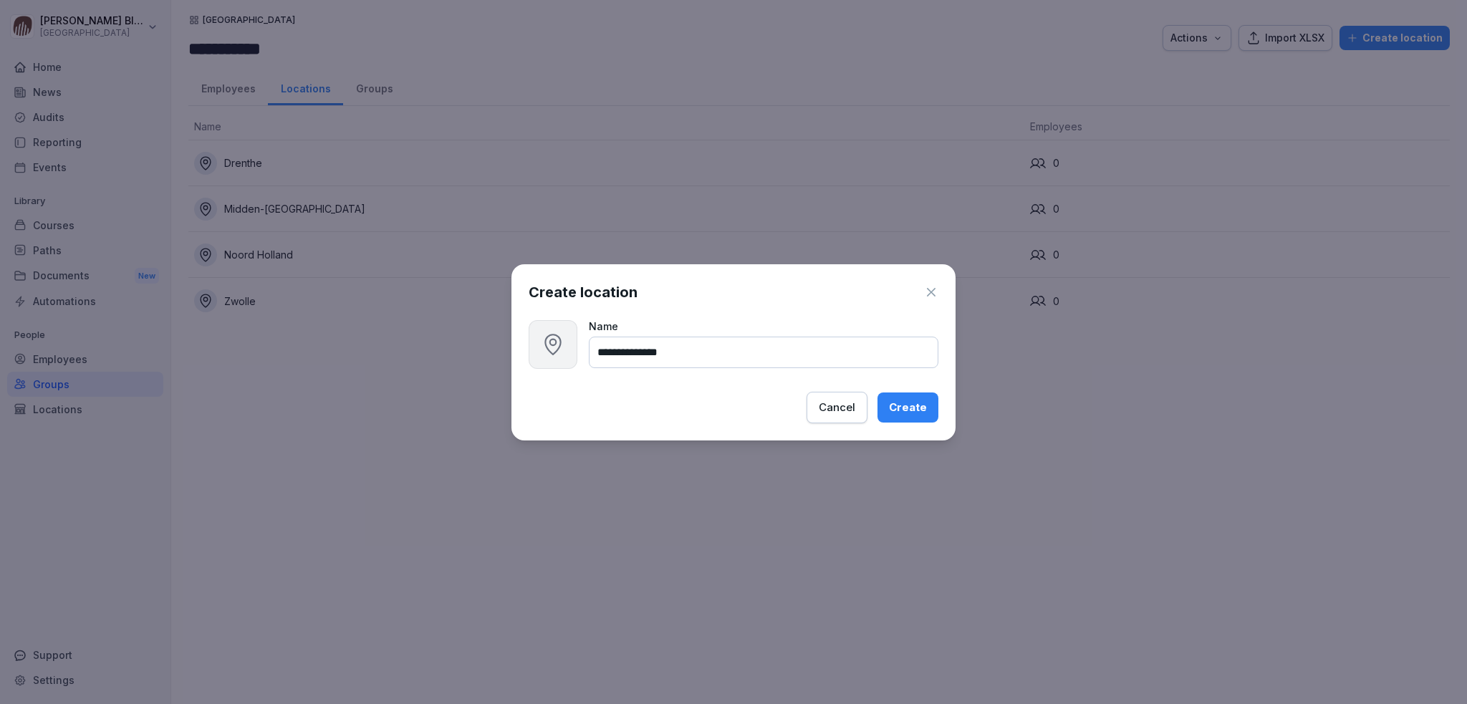
type input "**********"
click at [904, 408] on div "Create" at bounding box center [908, 408] width 38 height 16
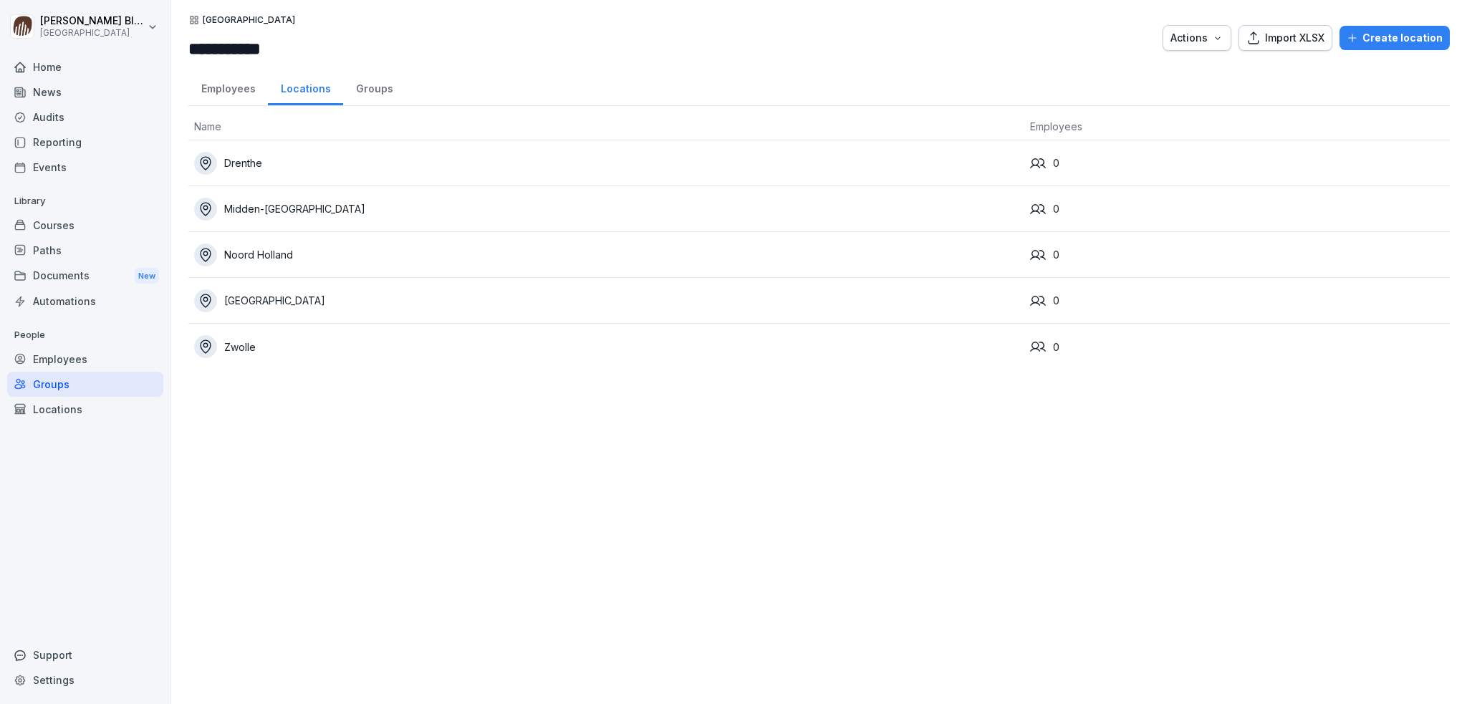
click at [51, 362] on div "Employees" at bounding box center [85, 359] width 156 height 25
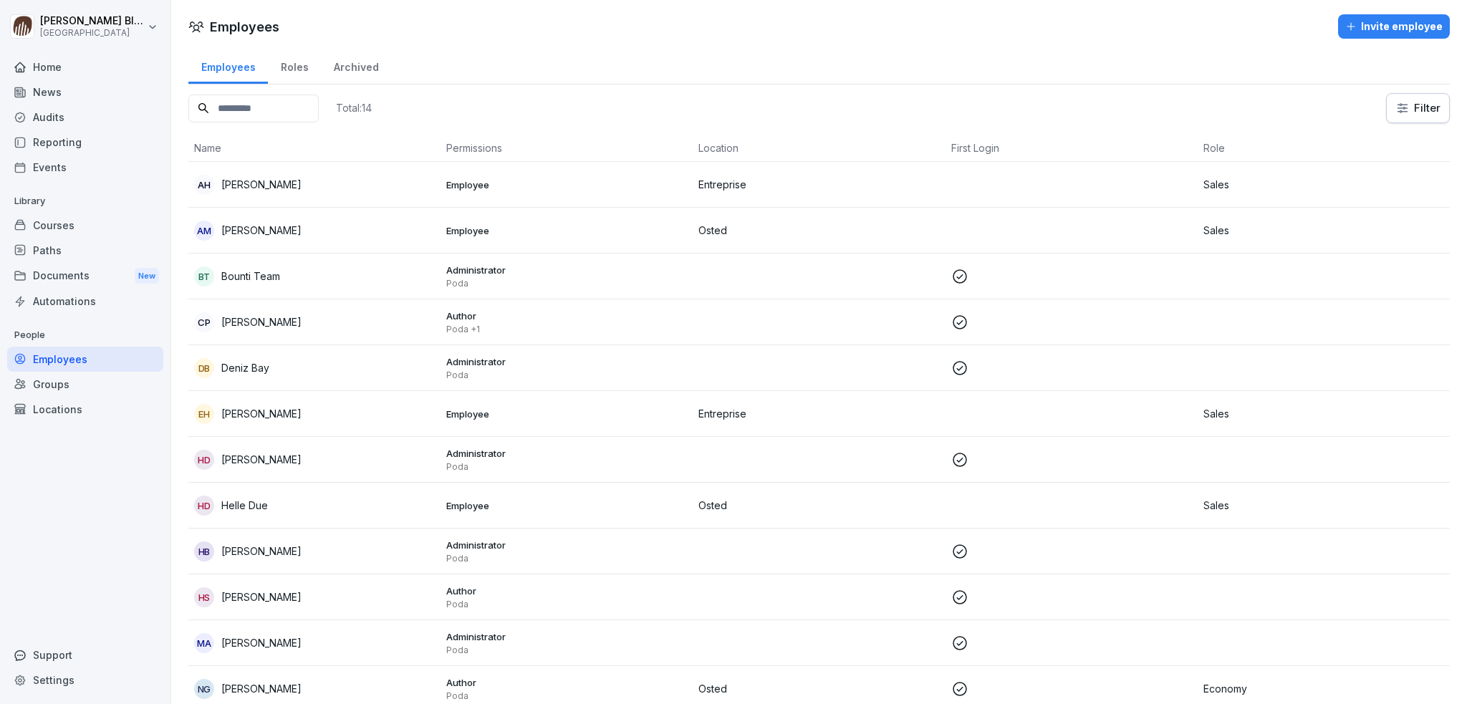
click at [64, 388] on div "Groups" at bounding box center [85, 384] width 156 height 25
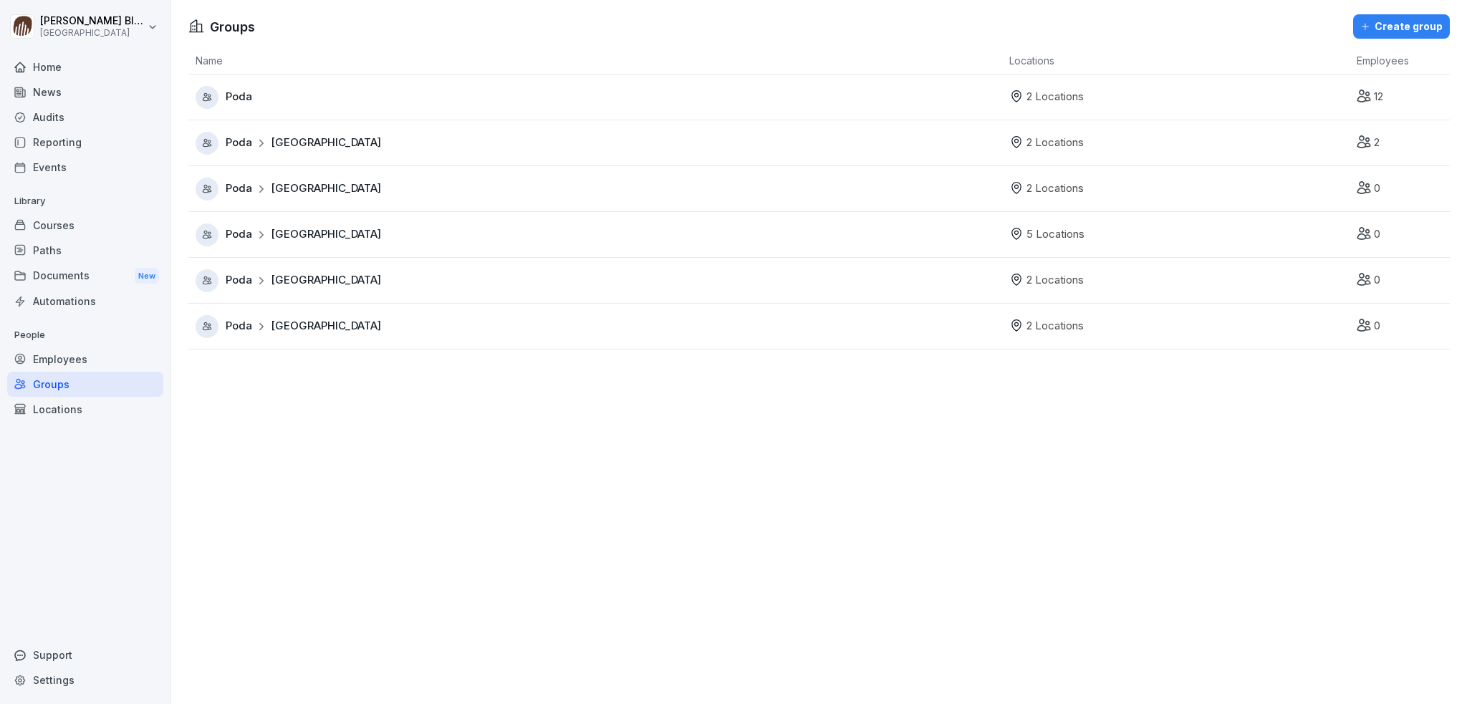
click at [304, 239] on span "Netherlands" at bounding box center [326, 234] width 110 height 16
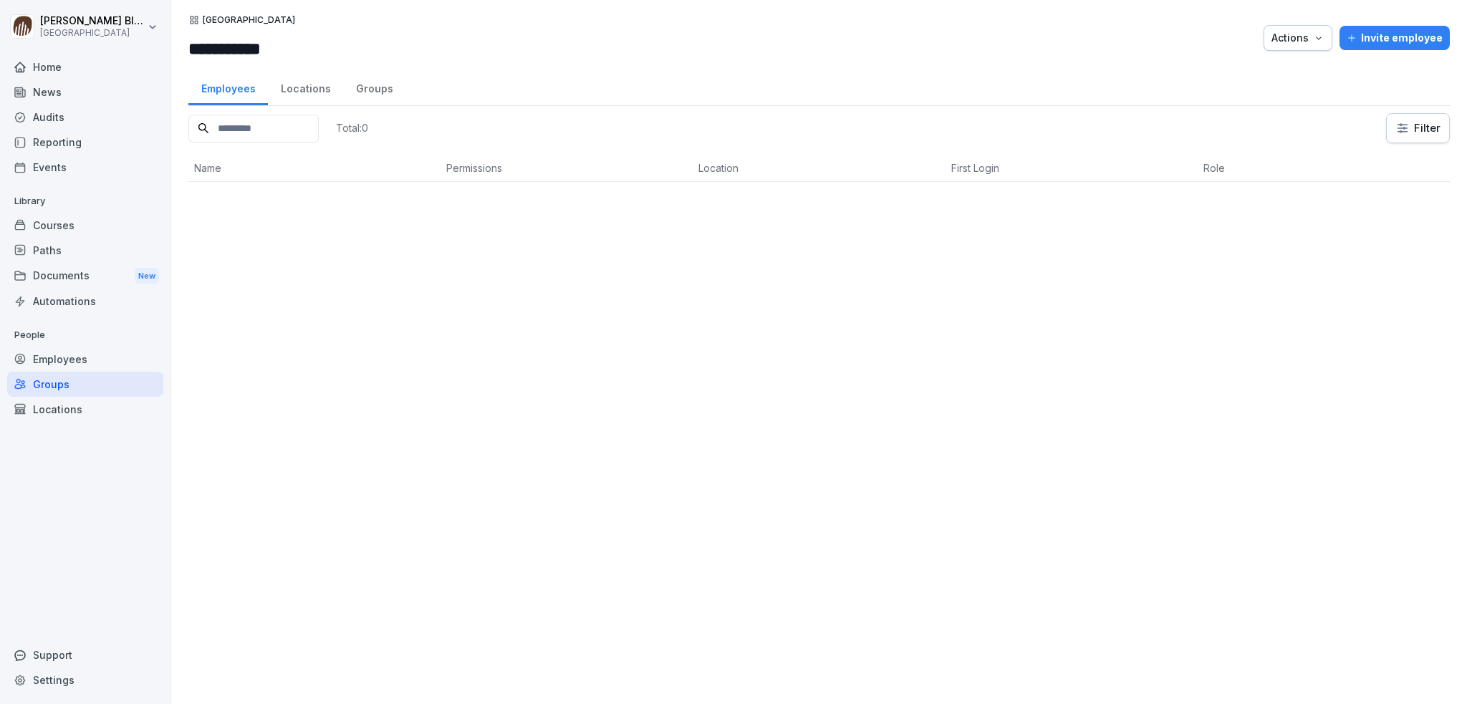
click at [297, 90] on div "Locations" at bounding box center [305, 87] width 75 height 37
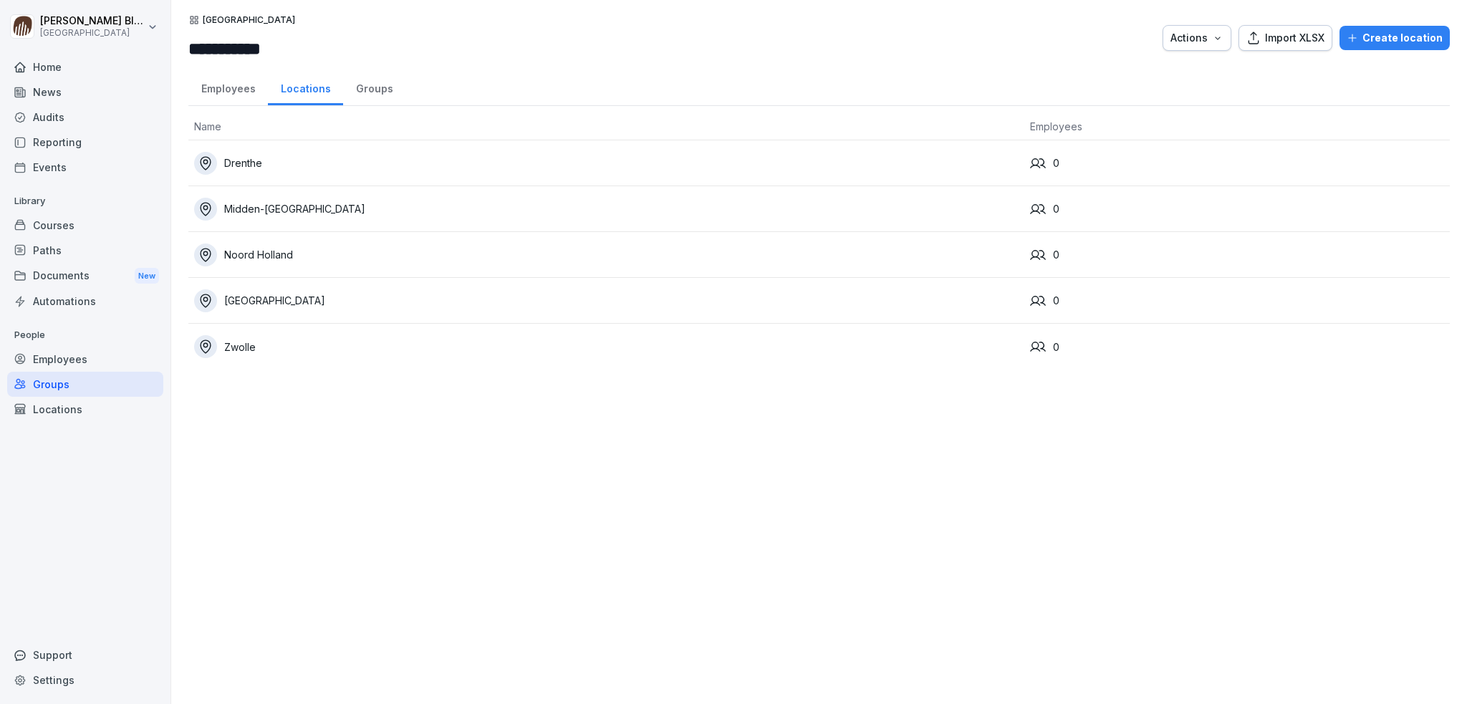
click at [369, 92] on div "Groups" at bounding box center [374, 87] width 62 height 37
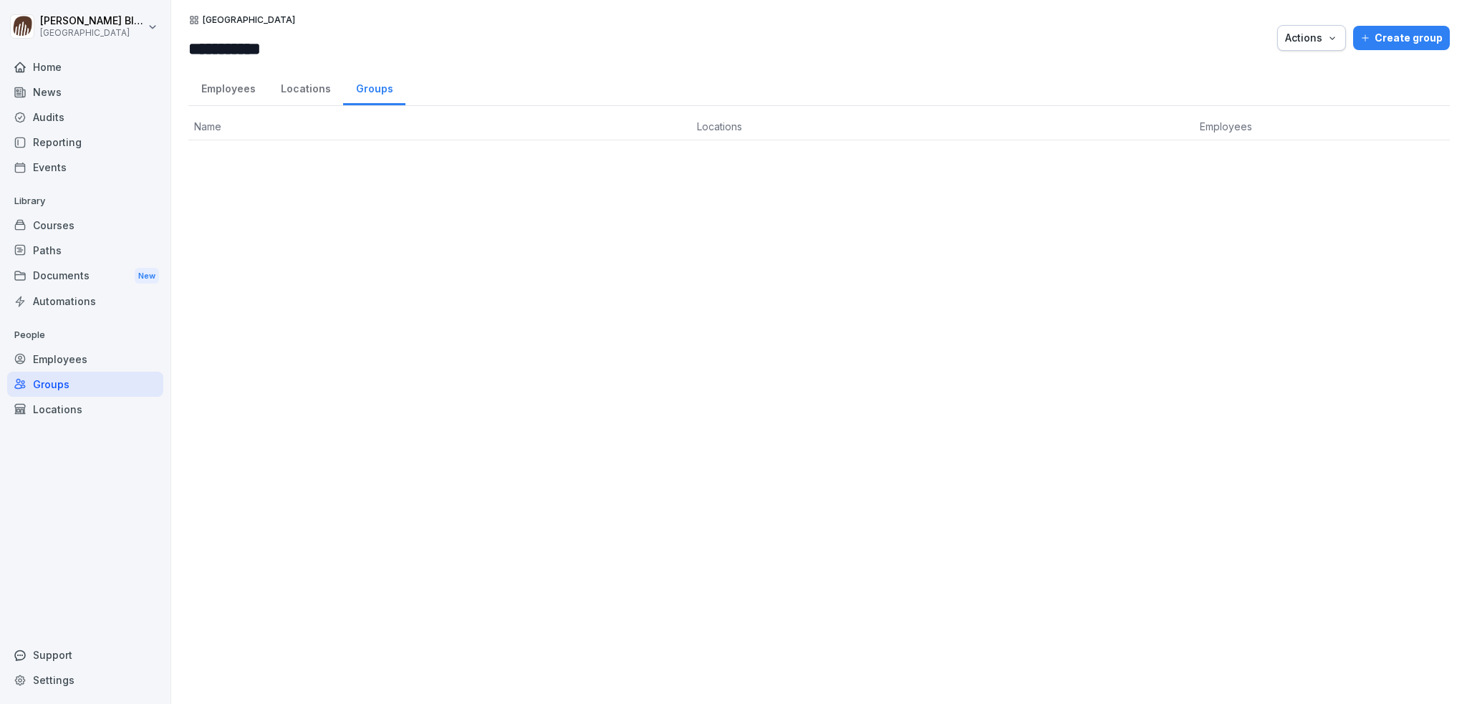
click at [297, 88] on div "Locations" at bounding box center [305, 87] width 75 height 37
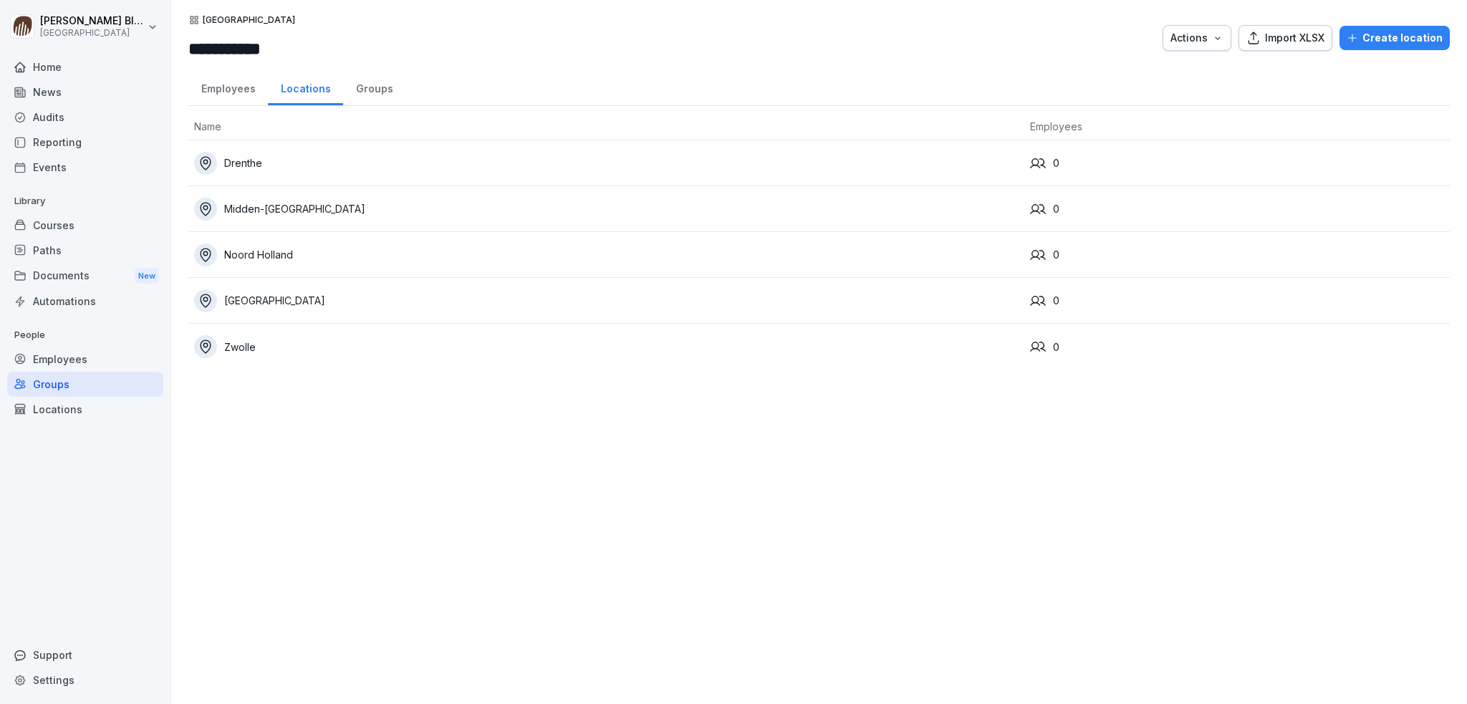
click at [221, 90] on div "Employees" at bounding box center [228, 87] width 80 height 37
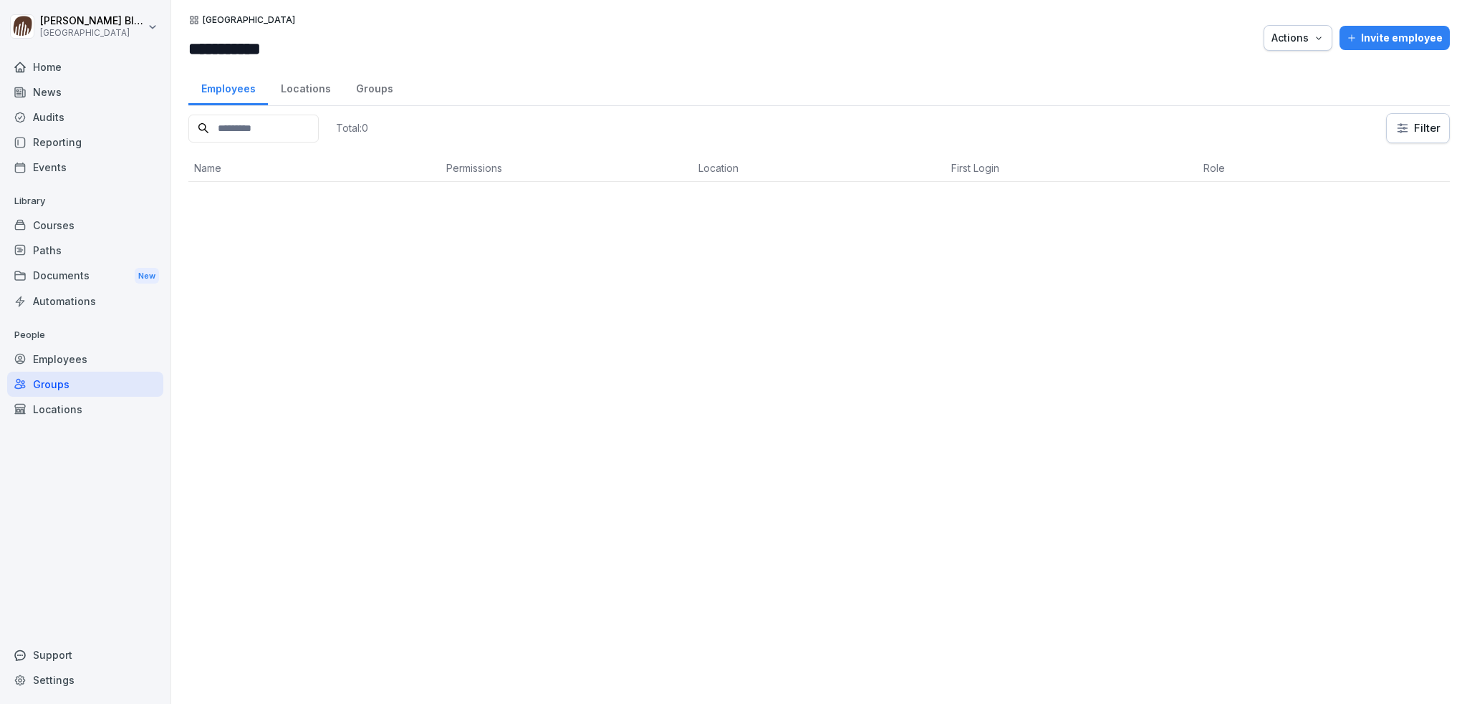
click at [44, 410] on div "Locations" at bounding box center [85, 409] width 156 height 25
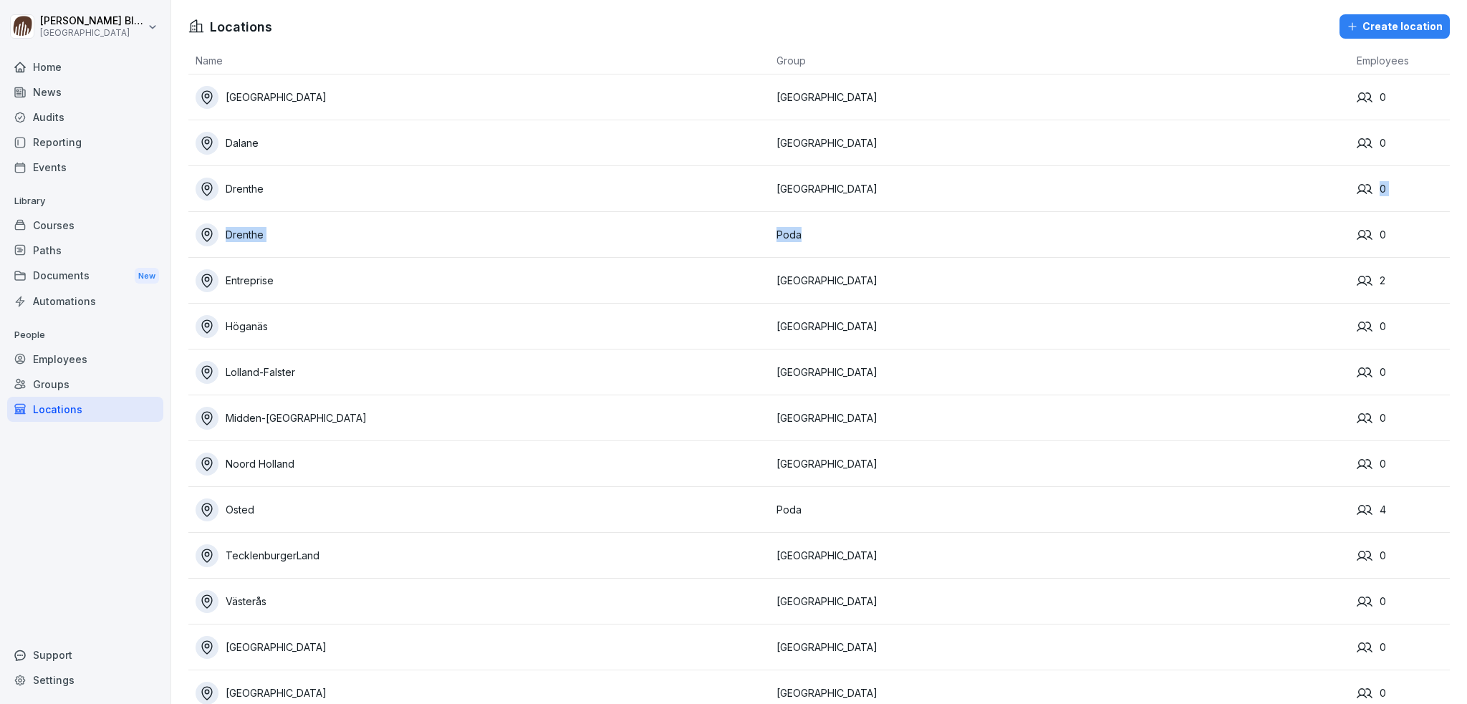
drag, startPoint x: 1429, startPoint y: 190, endPoint x: 1341, endPoint y: 226, distance: 95.1
click at [1341, 226] on tbody "Berlin Germany 0 Dalane Norway 0 Drenthe Netherlands 0 Drenthe Poda 0 Entrepris…" at bounding box center [818, 418] width 1261 height 688
drag, startPoint x: 784, startPoint y: 238, endPoint x: 663, endPoint y: 251, distance: 122.5
click at [663, 251] on td "Drenthe" at bounding box center [478, 235] width 581 height 46
click at [41, 383] on div "Groups" at bounding box center [85, 384] width 156 height 25
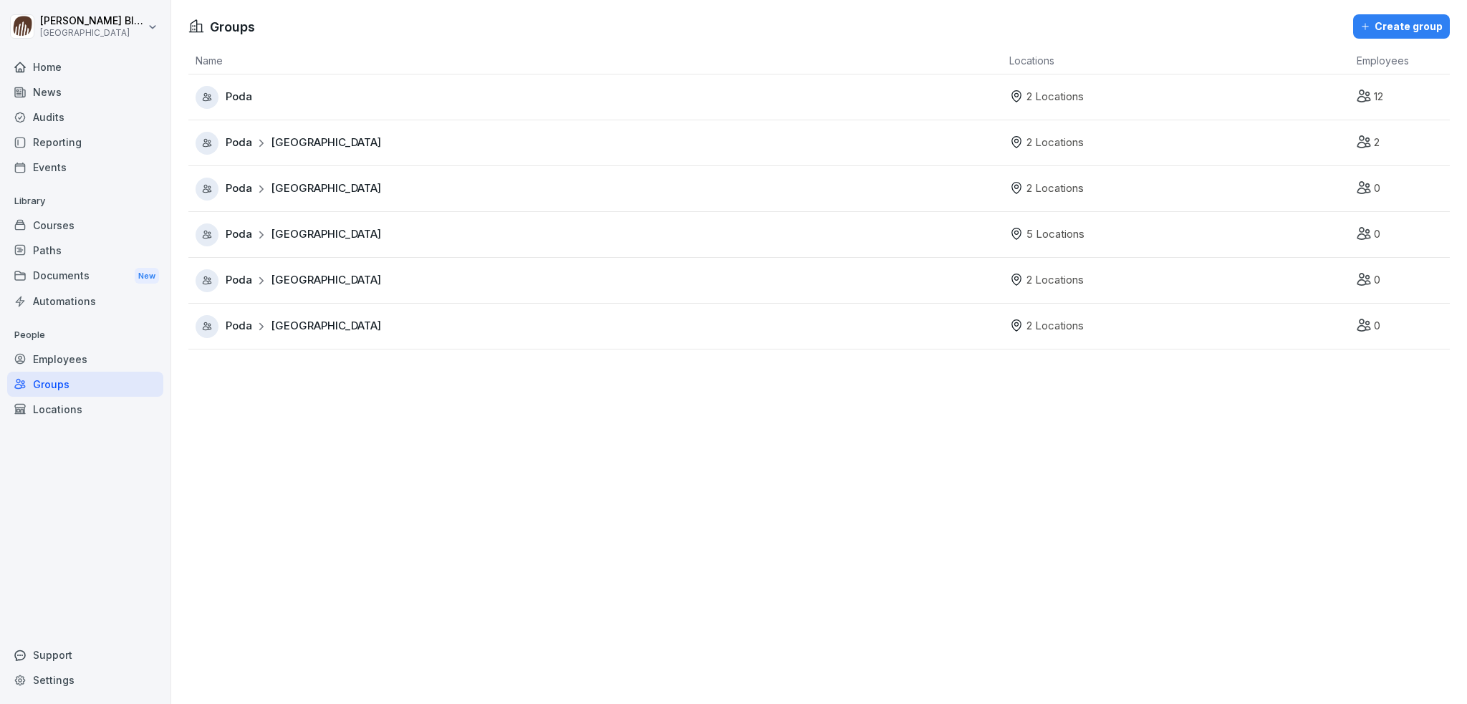
click at [302, 235] on span "Netherlands" at bounding box center [326, 234] width 110 height 16
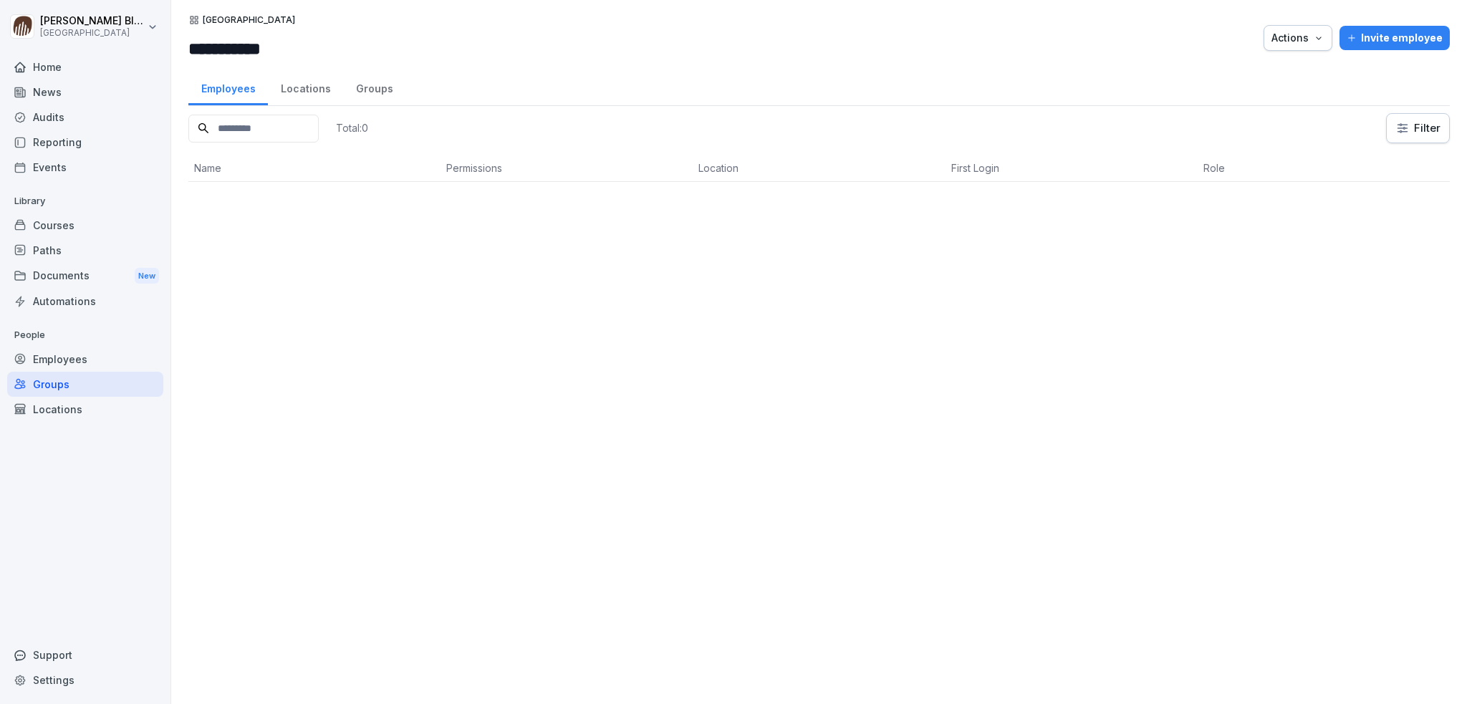
click at [304, 89] on div "Locations" at bounding box center [305, 87] width 75 height 37
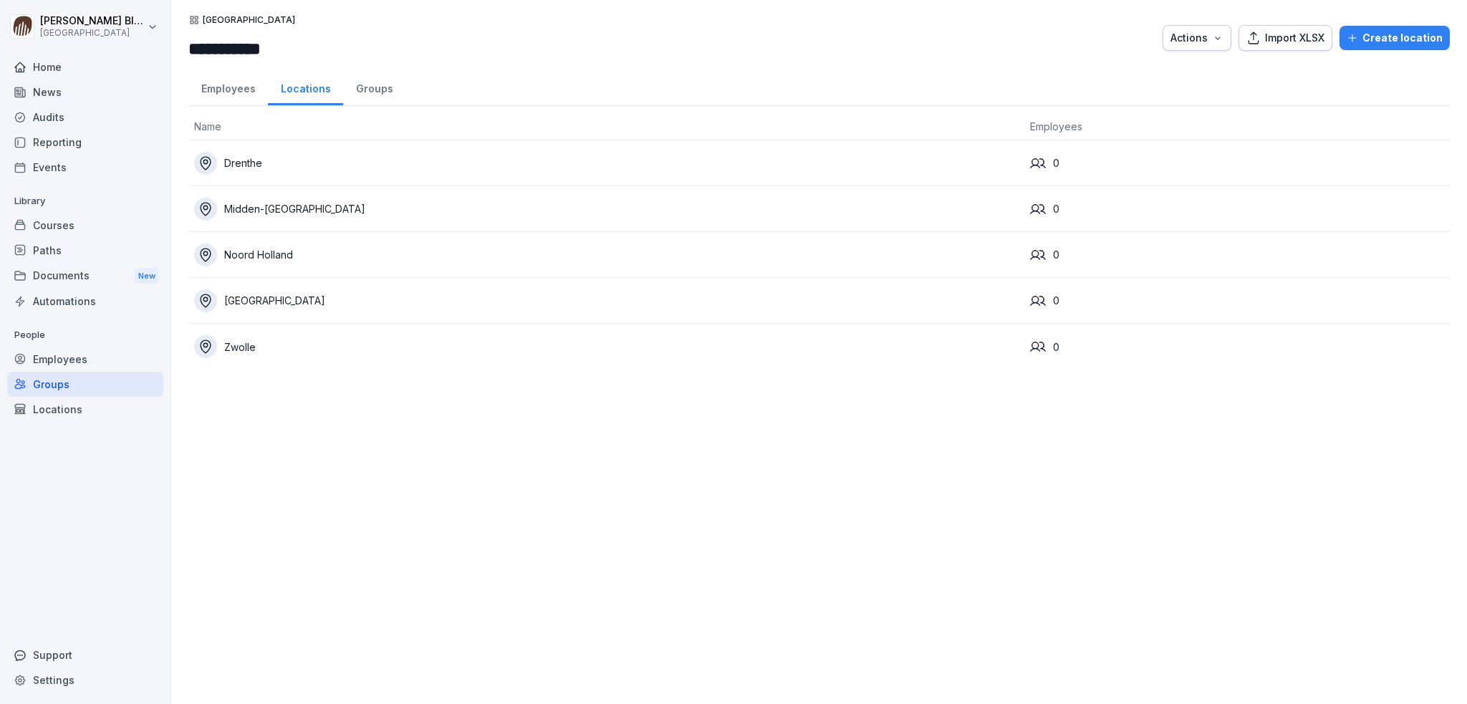
click at [50, 418] on div "Locations" at bounding box center [85, 409] width 156 height 25
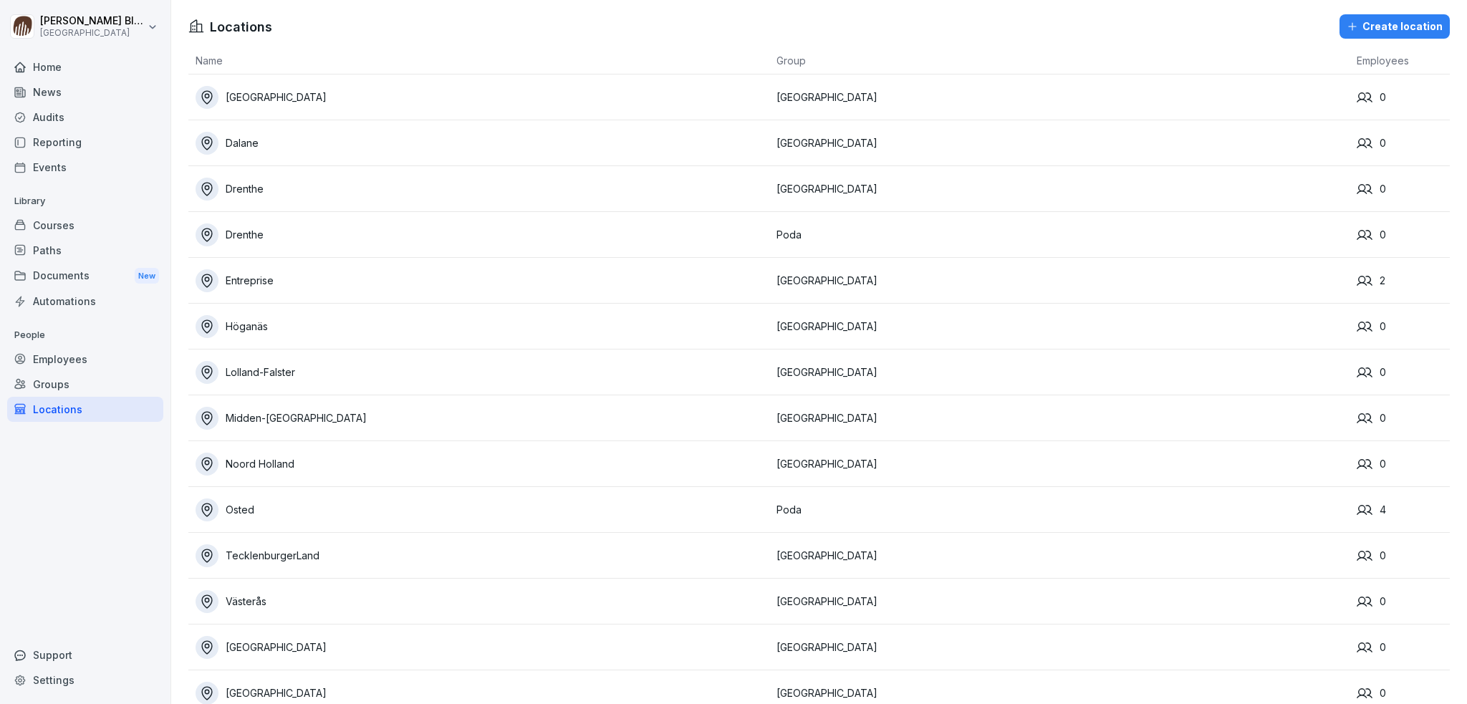
click at [49, 228] on div "Courses" at bounding box center [85, 225] width 156 height 25
